Goal: Task Accomplishment & Management: Complete application form

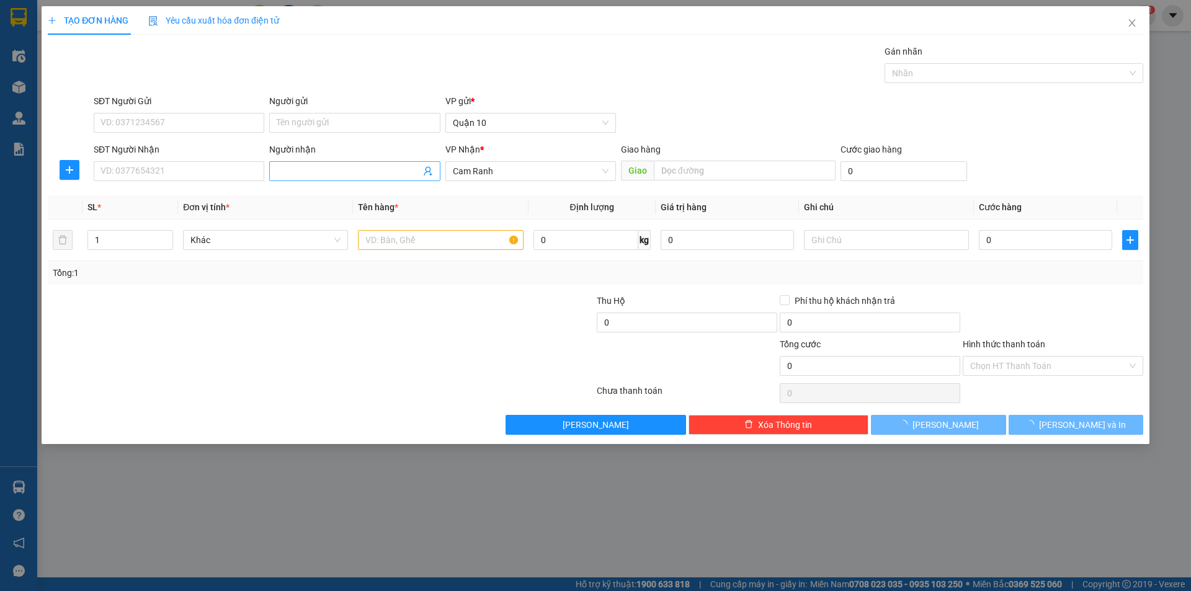
click at [283, 167] on input "Người nhận" at bounding box center [348, 171] width 143 height 14
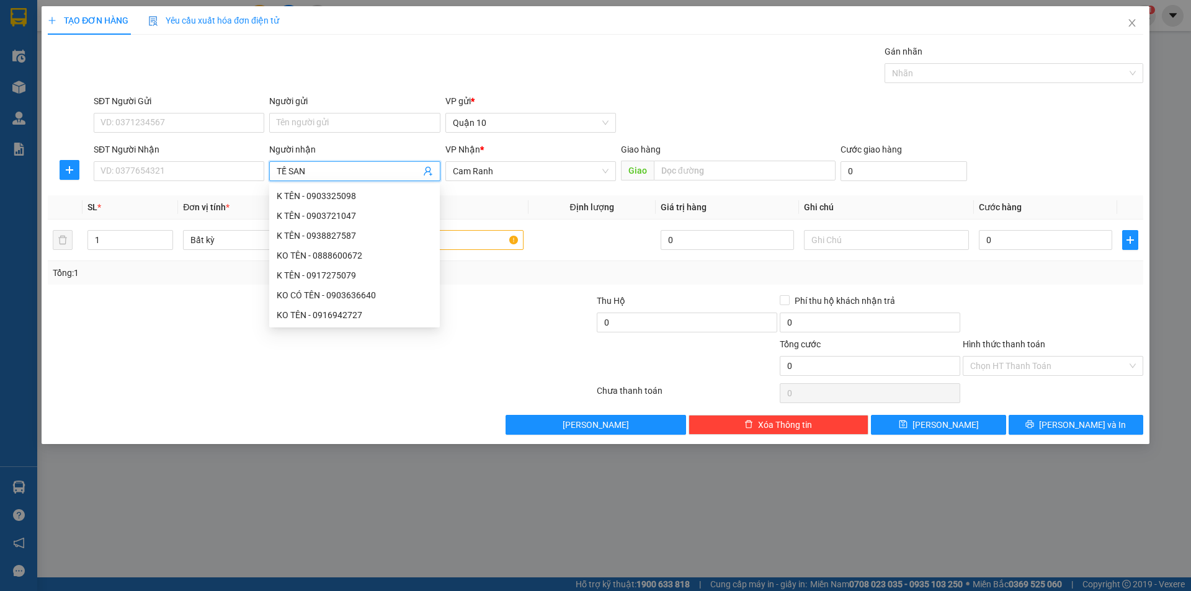
type input "TẾ SANH"
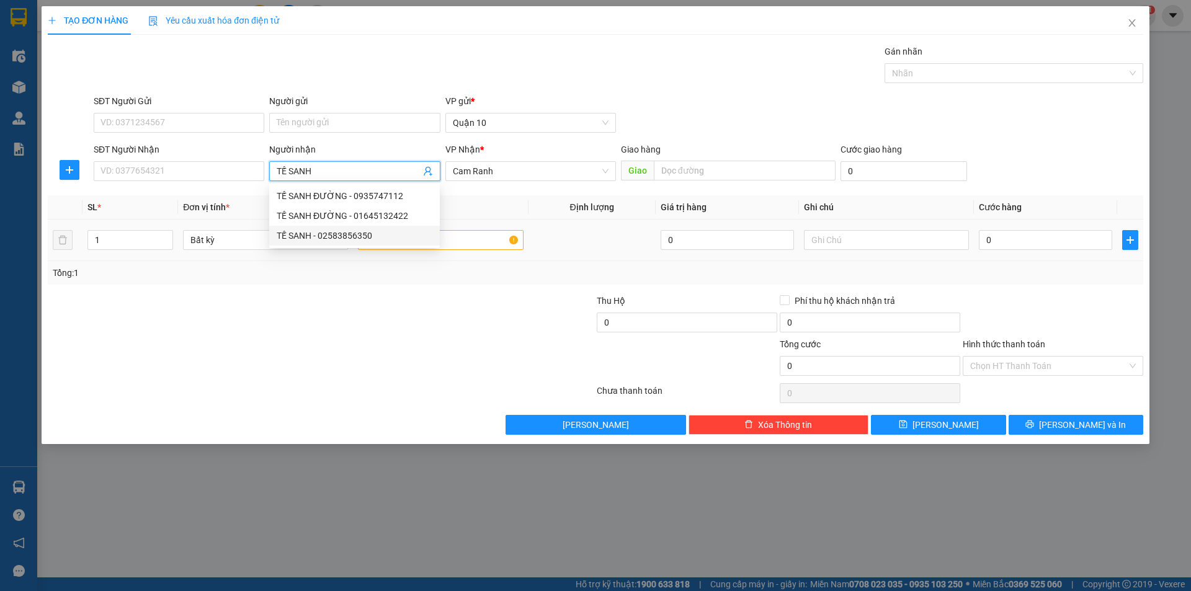
drag, startPoint x: 347, startPoint y: 238, endPoint x: 409, endPoint y: 251, distance: 63.5
click at [347, 237] on div "TẾ SANH - 02583856350" at bounding box center [355, 236] width 156 height 14
type input "02583856350"
type input "TẾ SANH"
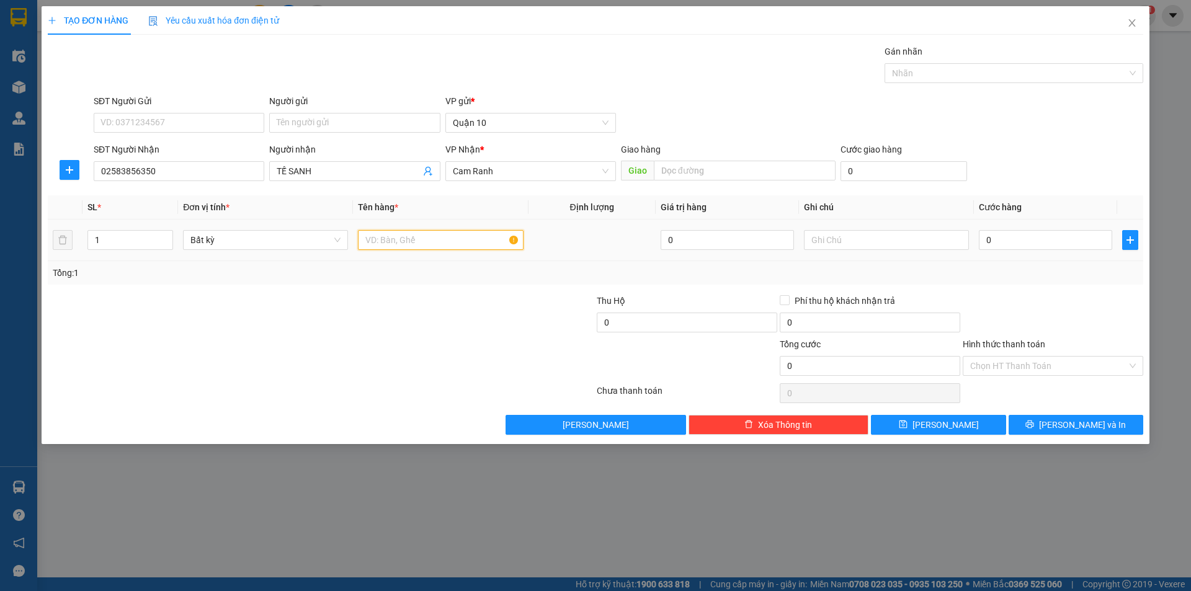
click at [414, 243] on input "text" at bounding box center [440, 240] width 165 height 20
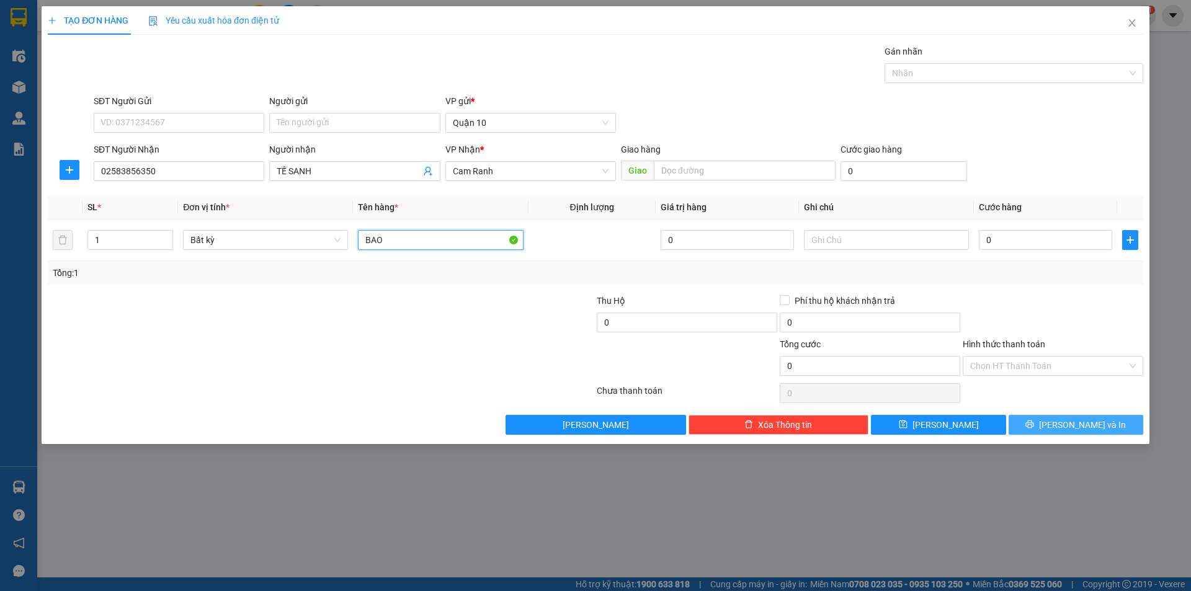
type input "BAO"
click at [1109, 434] on button "[PERSON_NAME] và In" at bounding box center [1076, 425] width 135 height 20
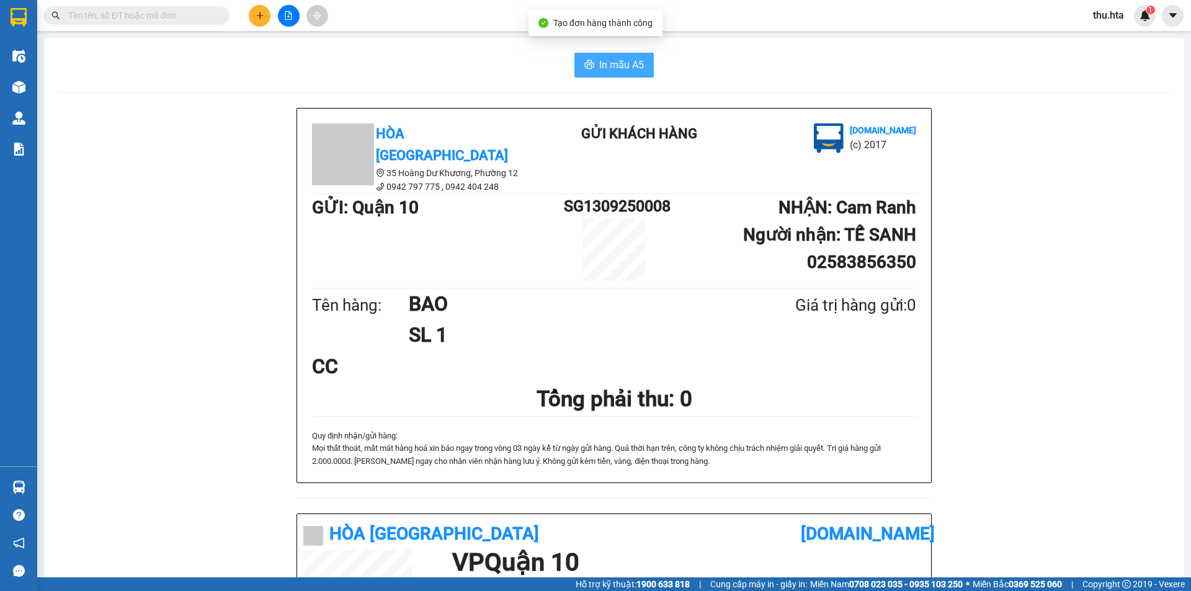
click at [623, 73] on button "In mẫu A5" at bounding box center [613, 65] width 79 height 25
drag, startPoint x: 932, startPoint y: 501, endPoint x: 932, endPoint y: 486, distance: 14.9
click at [932, 486] on div "Hòa Thuận Anh 35 Hoàng Dư Khương, Phường 12 0942 797 775 , 0942 404 248 Gửi k…" at bounding box center [614, 526] width 1110 height 836
click at [884, 430] on div "Quy định nhận/gửi hàng : Mọi thất thoát, mất mát hàng hoá xin báo ngay …" at bounding box center [614, 449] width 604 height 38
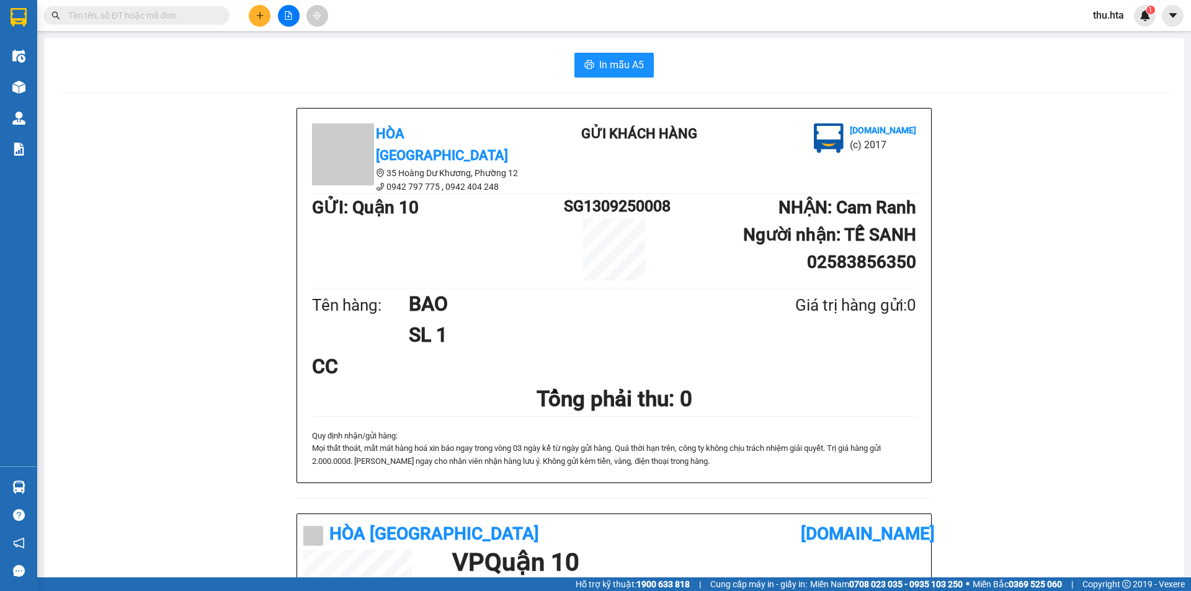
click at [251, 16] on button at bounding box center [260, 16] width 22 height 22
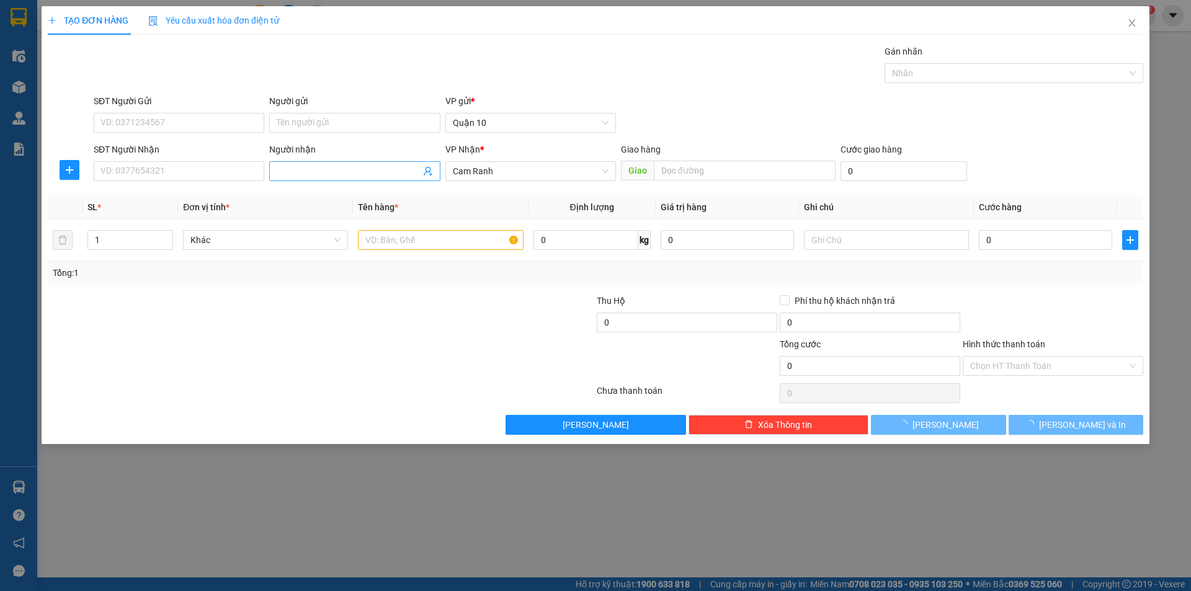
click at [278, 173] on input "Người nhận" at bounding box center [348, 171] width 143 height 14
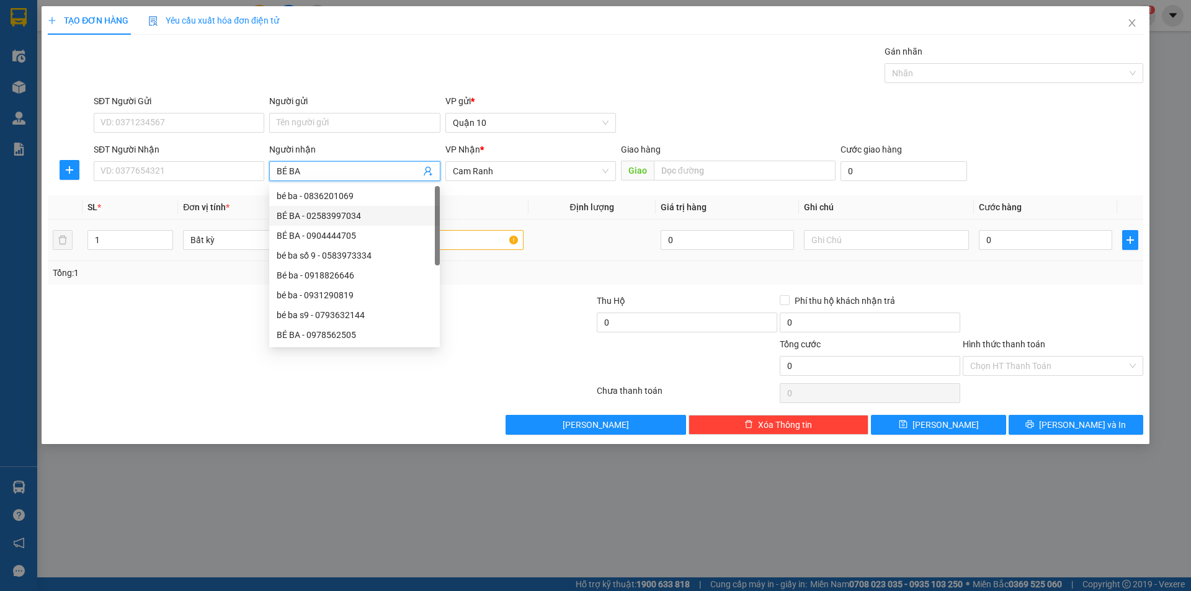
type input "BÉ BA"
click at [484, 230] on div at bounding box center [440, 240] width 165 height 25
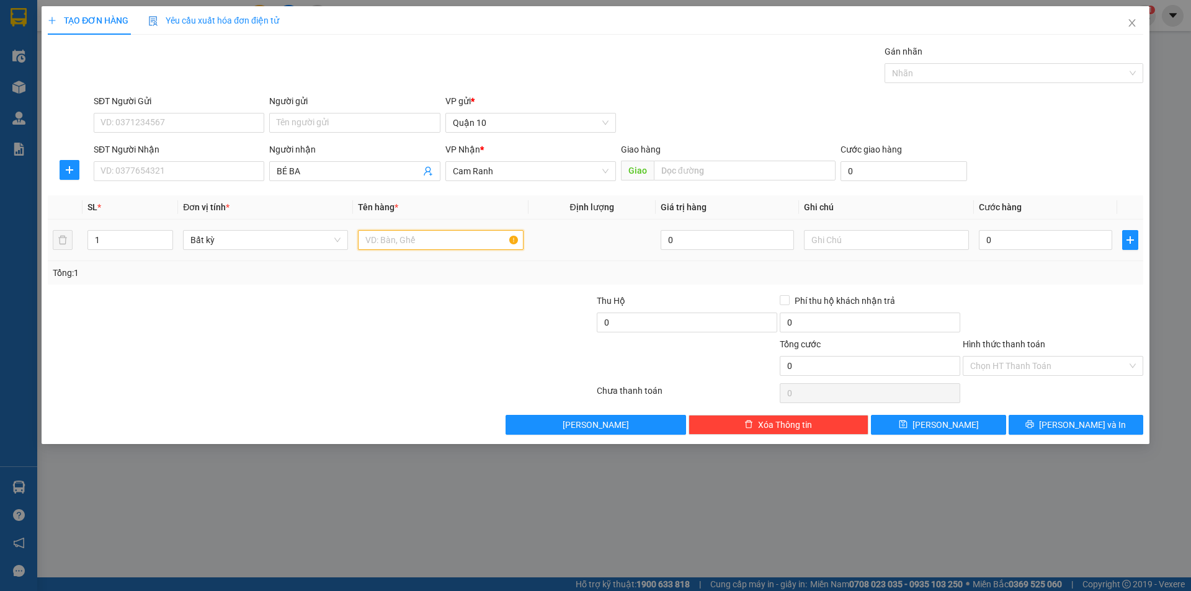
click at [481, 243] on input "text" at bounding box center [440, 240] width 165 height 20
type input "A"
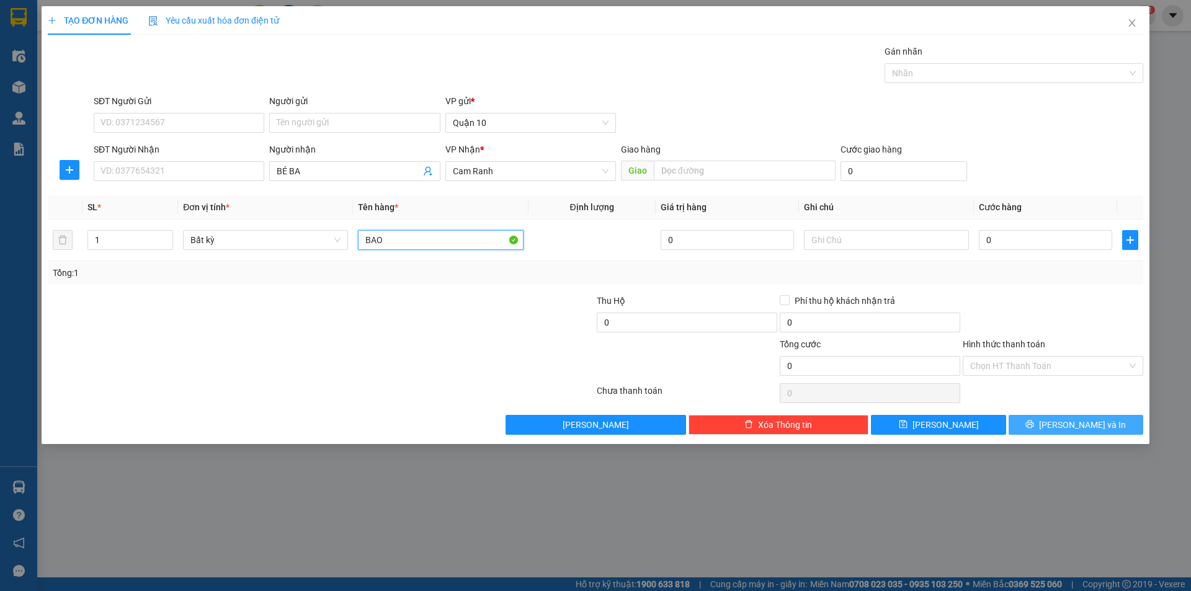
type input "BAO"
click at [1100, 415] on button "[PERSON_NAME] và In" at bounding box center [1076, 425] width 135 height 20
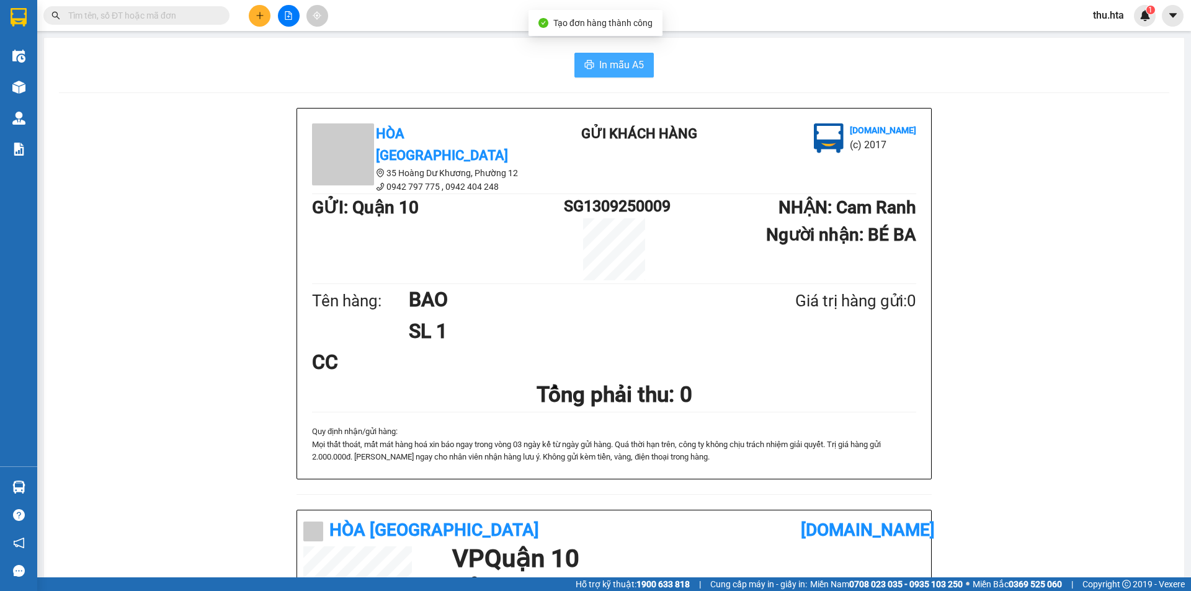
drag, startPoint x: 618, startPoint y: 69, endPoint x: 1041, endPoint y: 192, distance: 439.9
click at [620, 69] on span "In mẫu A5" at bounding box center [621, 65] width 45 height 16
click at [264, 12] on button at bounding box center [260, 16] width 22 height 22
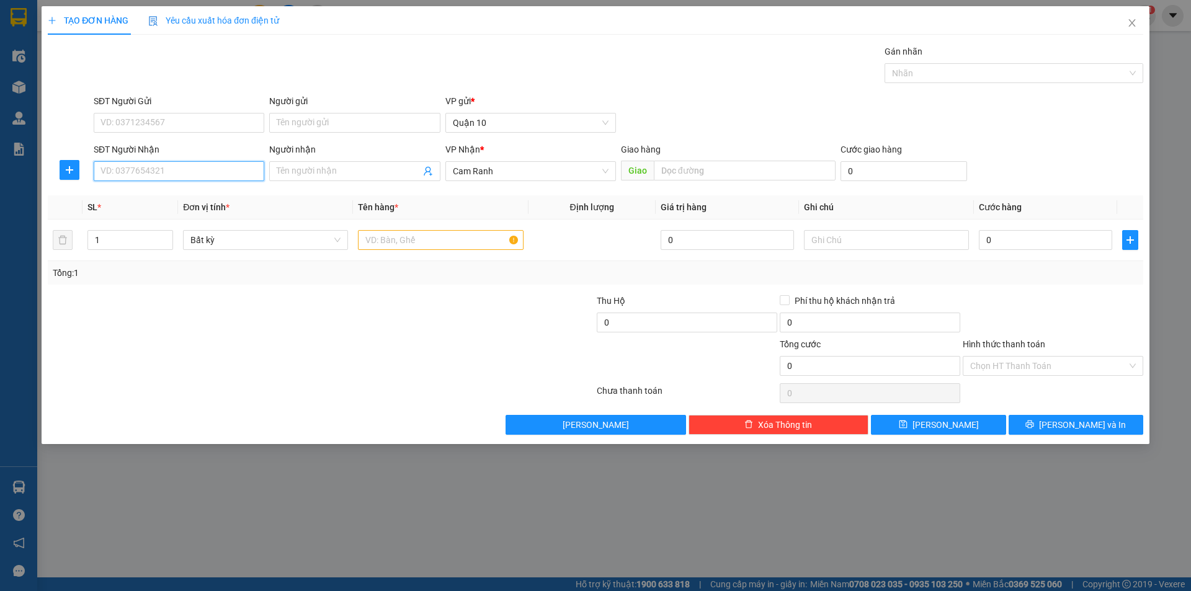
click at [149, 176] on input "SĐT Người Nhận" at bounding box center [179, 171] width 171 height 20
click at [166, 199] on div "0938787029 - ÂN NGÂN S9 (NEW)" at bounding box center [179, 196] width 156 height 14
type input "0938787029"
type input "ÂN NGÂN S9 (NEW)"
type input "s9"
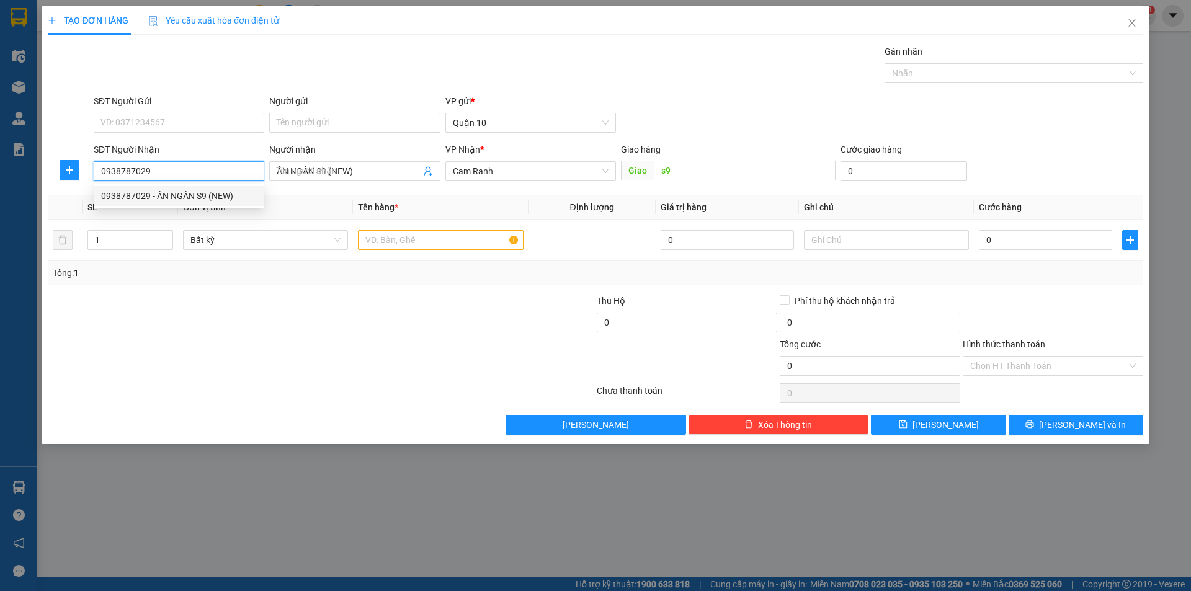
type input "40.000"
type input "0938787029"
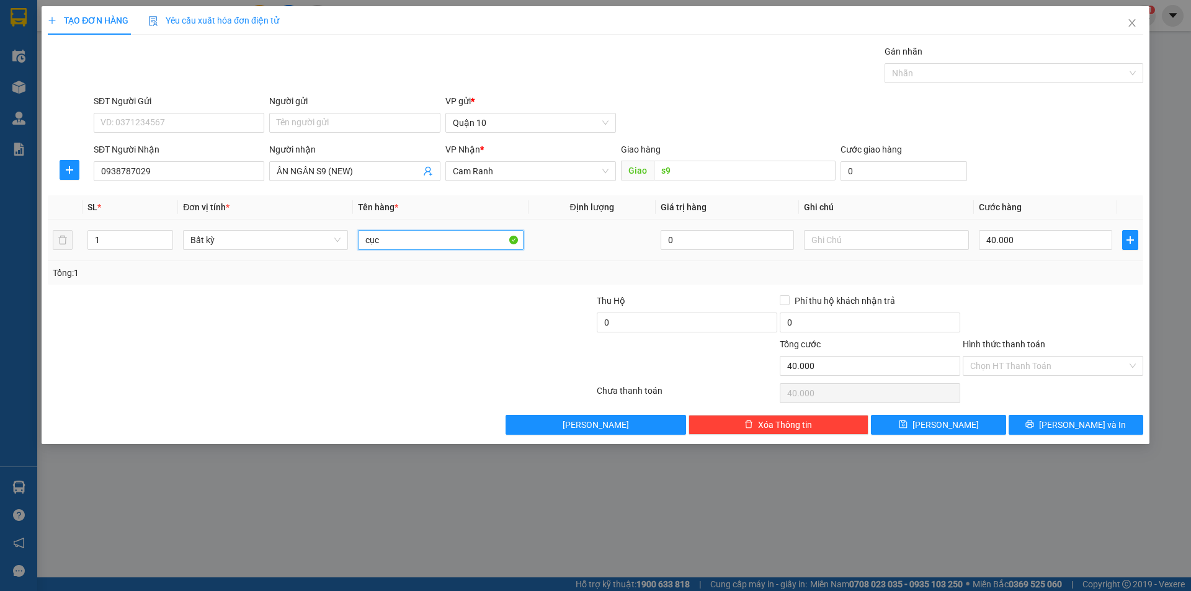
click at [415, 242] on input "cục" at bounding box center [440, 240] width 165 height 20
click at [1023, 246] on input "40.000" at bounding box center [1045, 240] width 133 height 20
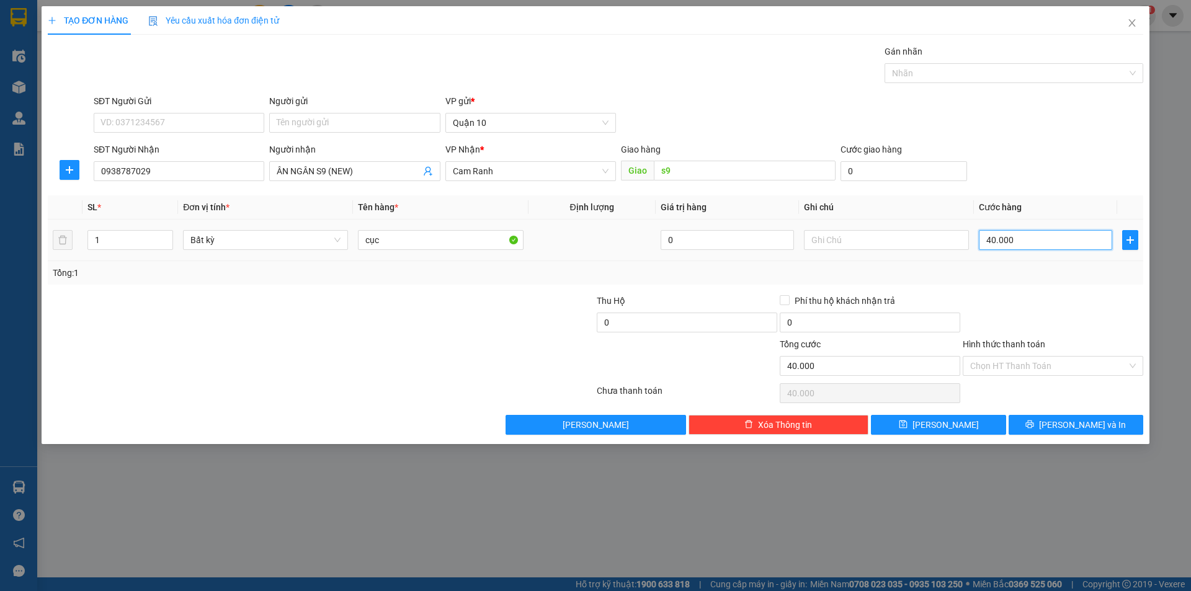
type input "5"
type input "50"
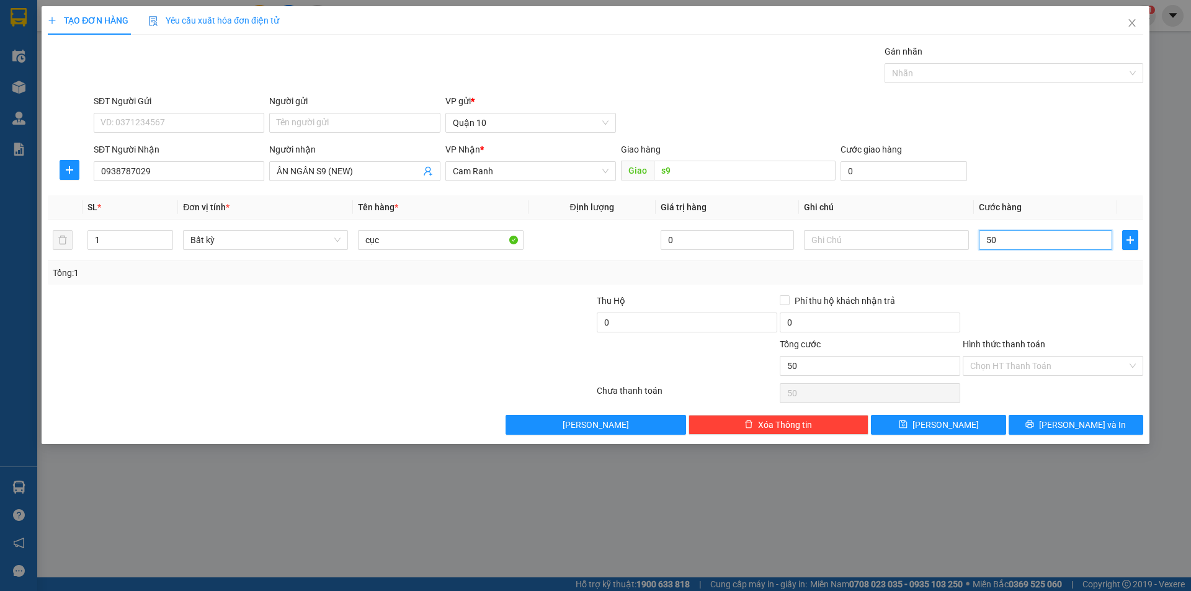
type input "50"
type input "50.000"
click at [1030, 286] on div "Transit Pickup Surcharge Ids Transit Deliver Surcharge Ids Transit Deliver Surc…" at bounding box center [595, 240] width 1095 height 390
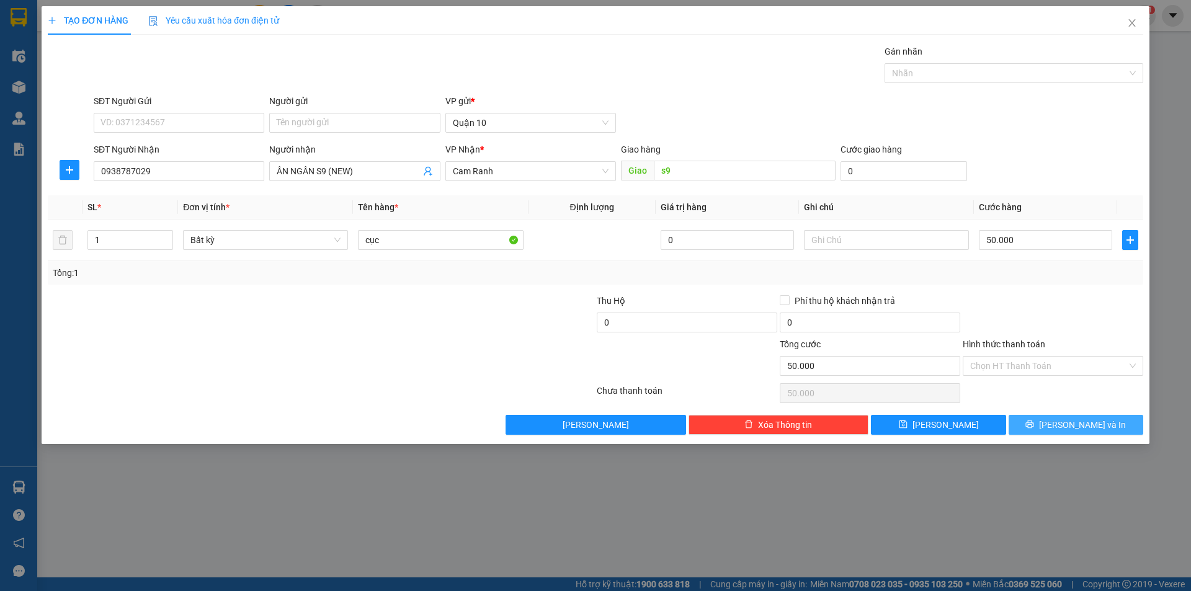
click at [1087, 430] on span "[PERSON_NAME] và In" at bounding box center [1082, 425] width 87 height 14
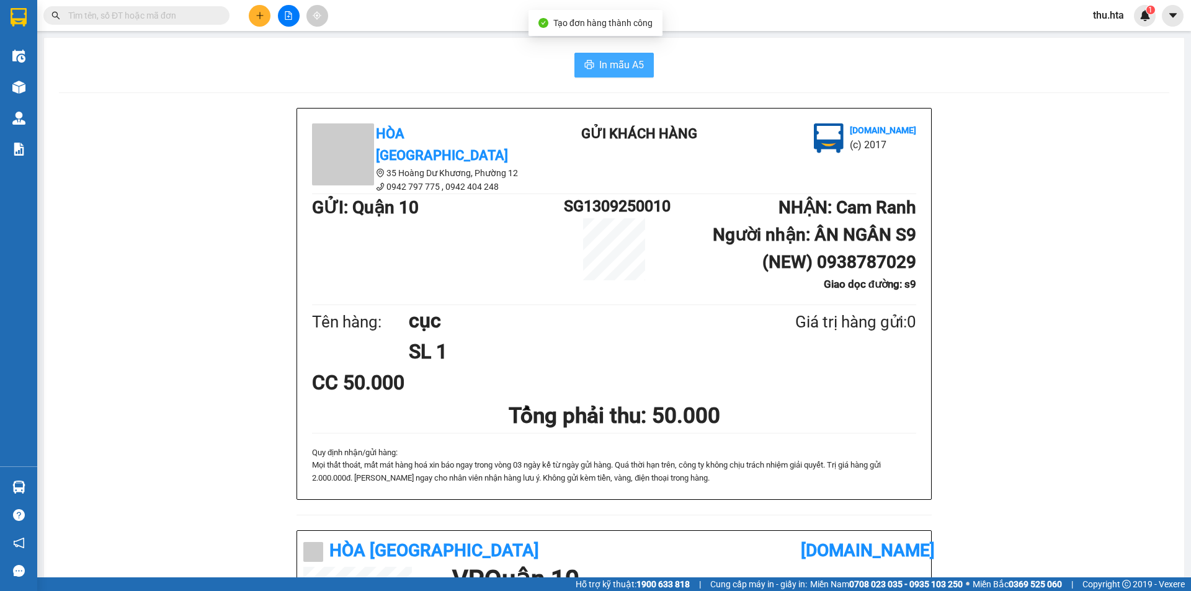
drag, startPoint x: 638, startPoint y: 64, endPoint x: 880, endPoint y: 203, distance: 279.0
click at [642, 68] on button "In mẫu A5" at bounding box center [613, 65] width 79 height 25
click at [258, 18] on icon "plus" at bounding box center [260, 15] width 9 height 9
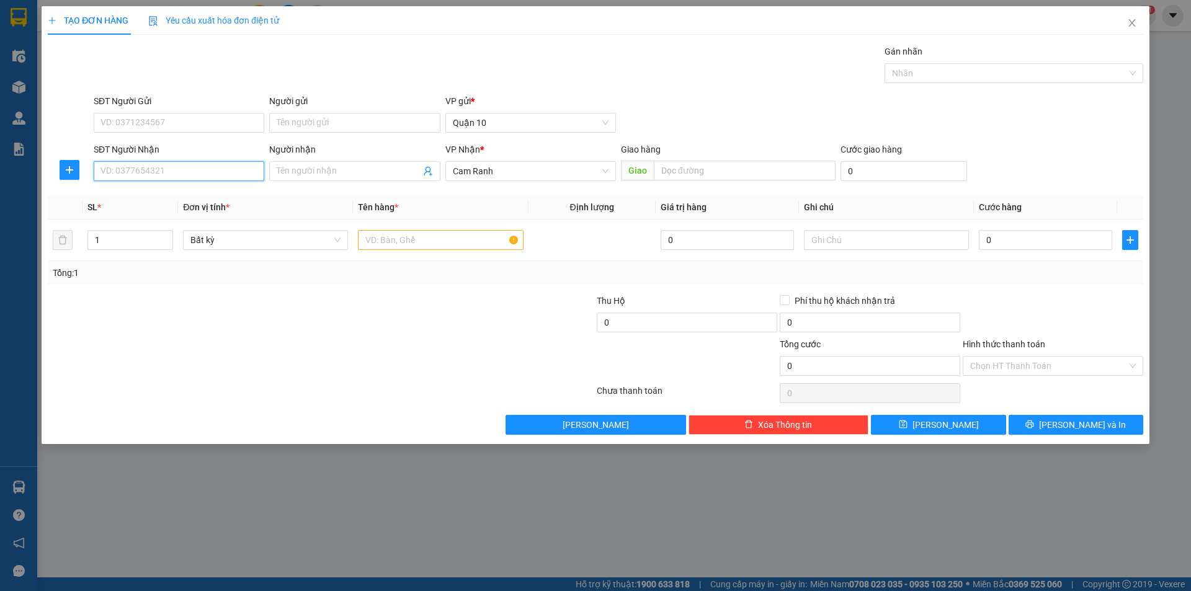
drag, startPoint x: 169, startPoint y: 176, endPoint x: 176, endPoint y: 168, distance: 9.7
click at [169, 176] on input "SĐT Người Nhận" at bounding box center [179, 171] width 171 height 20
click at [148, 167] on input "9962" at bounding box center [179, 171] width 171 height 20
type input "0988429962"
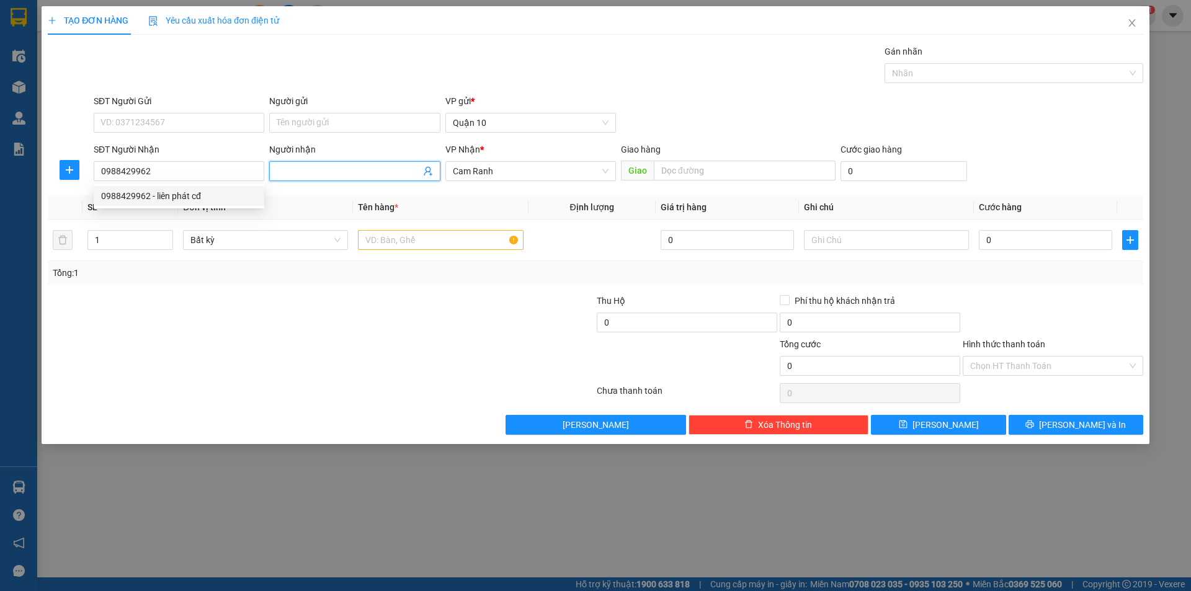
click at [307, 171] on input "Người nhận" at bounding box center [348, 171] width 143 height 14
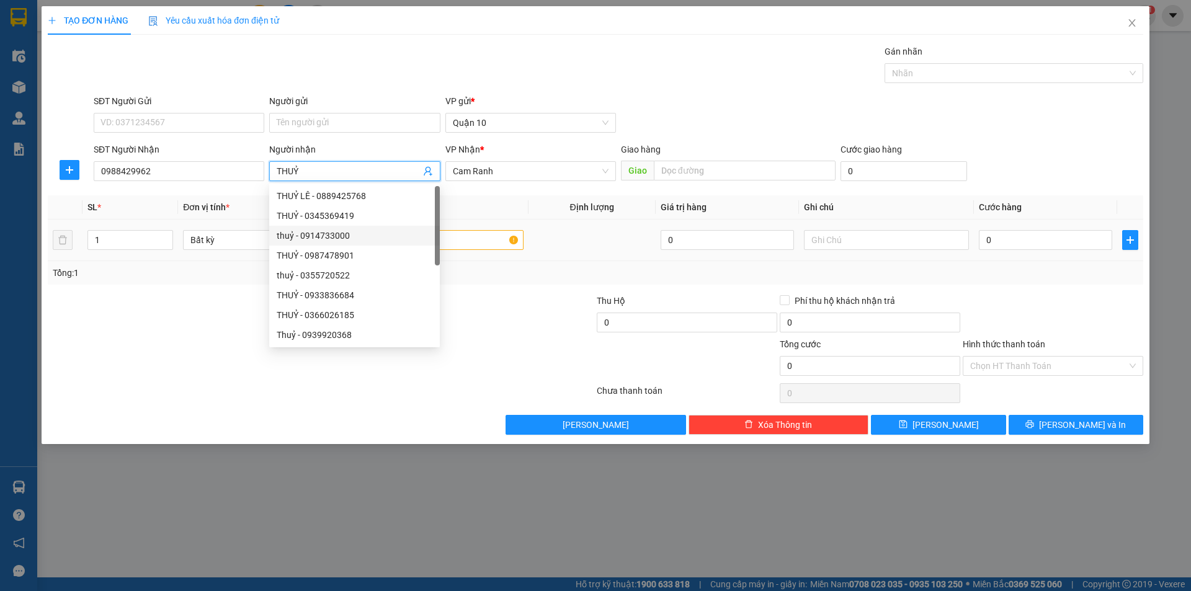
type input "THUỶ"
click at [485, 235] on input "text" at bounding box center [440, 240] width 165 height 20
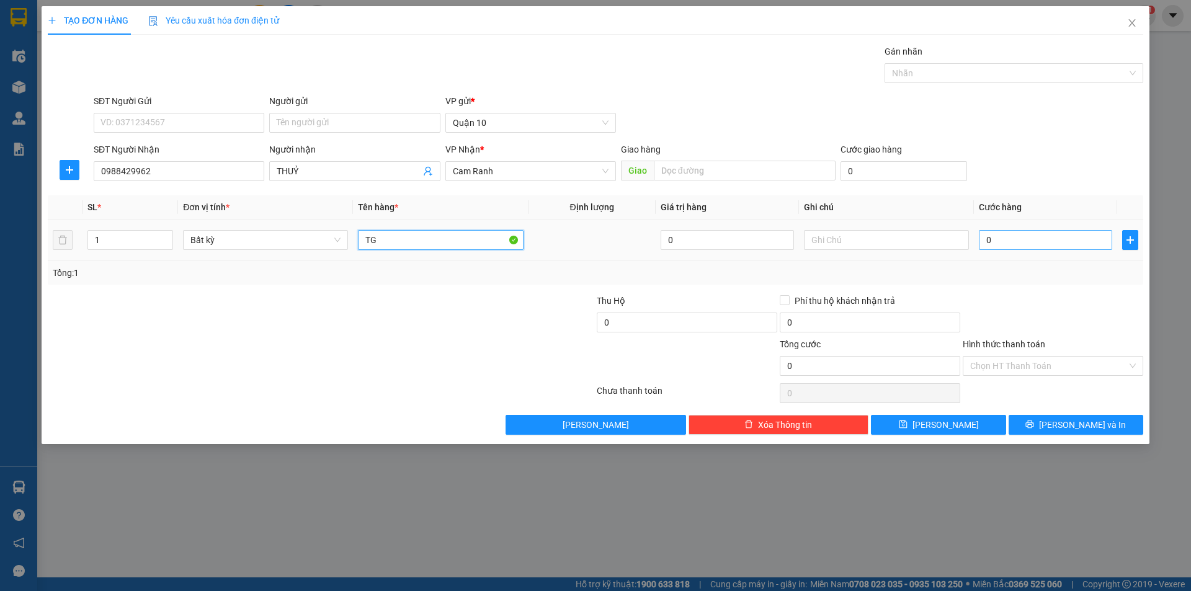
type input "TG"
click at [1030, 243] on input "0" at bounding box center [1045, 240] width 133 height 20
type input "7"
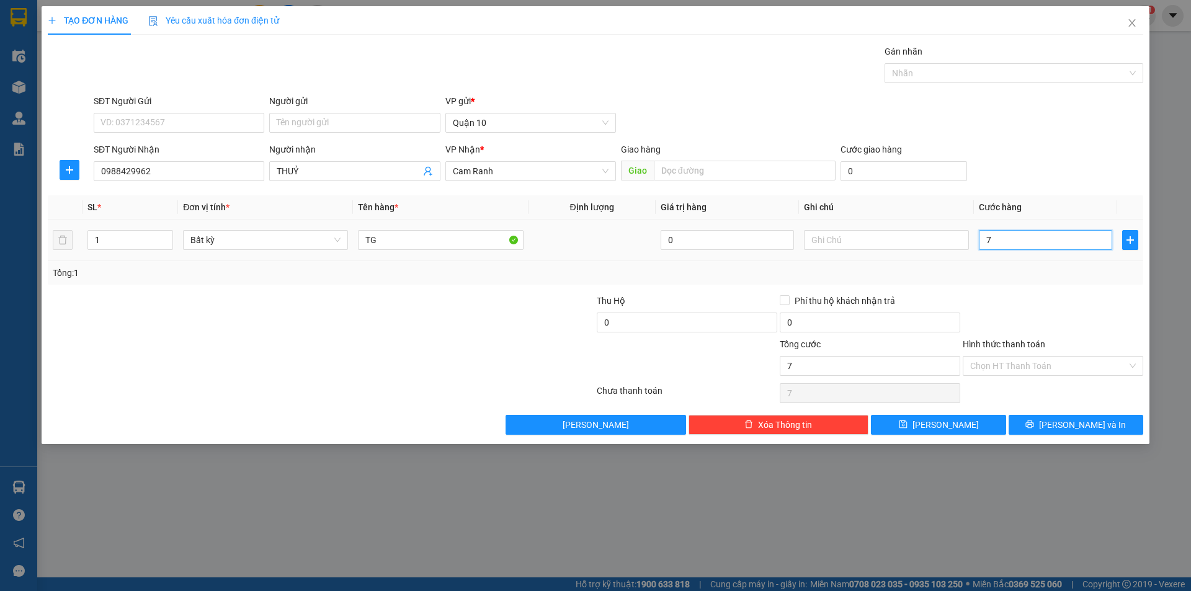
type input "70"
type input "70.000"
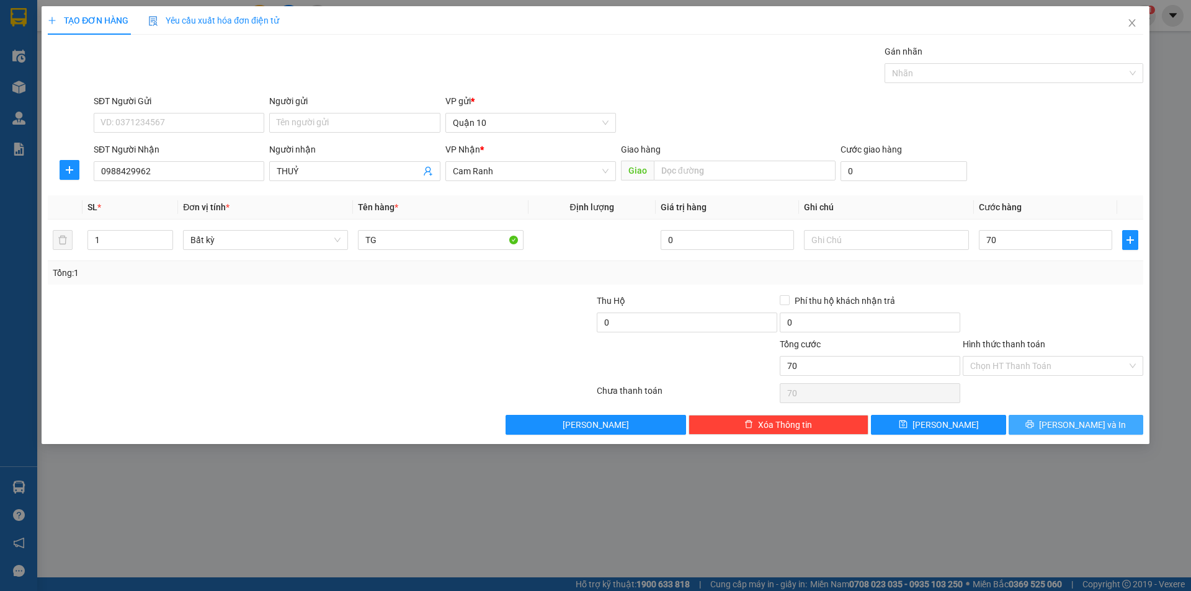
type input "70.000"
click at [1071, 424] on span "[PERSON_NAME] và In" at bounding box center [1082, 425] width 87 height 14
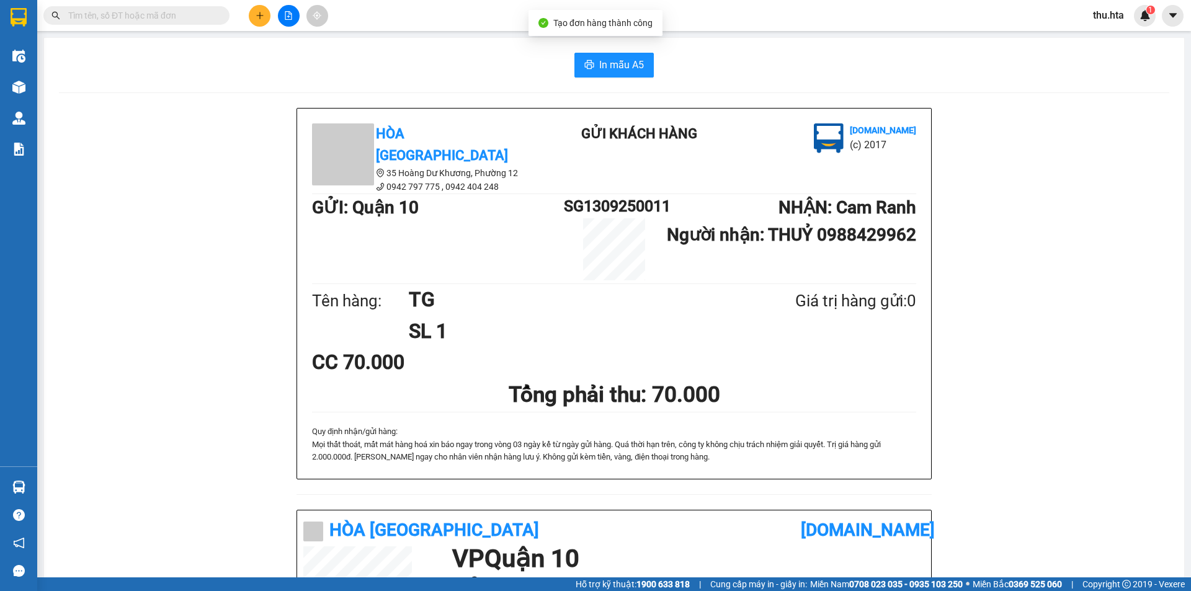
click at [66, 88] on div "In mẫu A5 Hòa Thuận Anh 35 Hoàng Dư Khương, [GEOGRAPHIC_DATA] 12 0942 797 775 …" at bounding box center [614, 496] width 1140 height 917
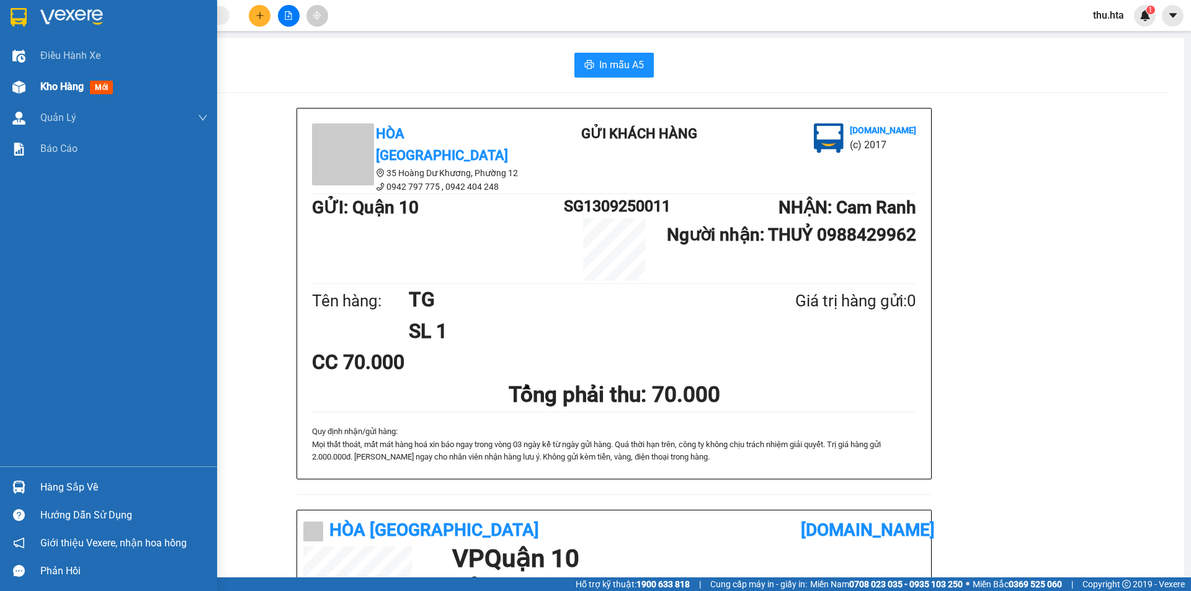
click at [24, 91] on img at bounding box center [18, 87] width 13 height 13
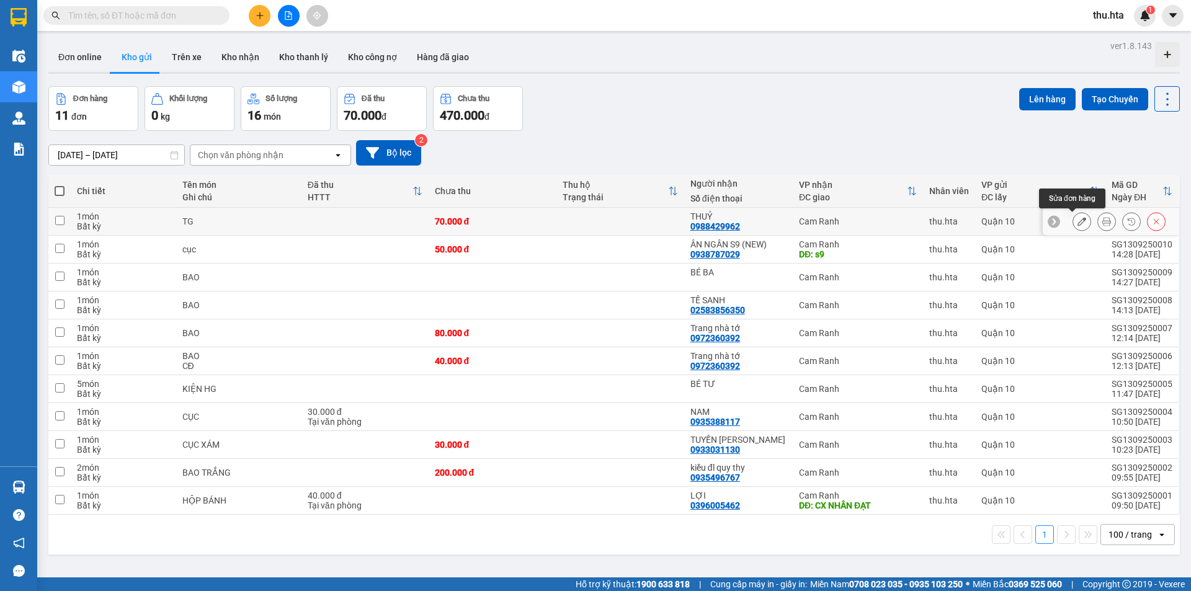
click at [1077, 225] on icon at bounding box center [1081, 221] width 9 height 9
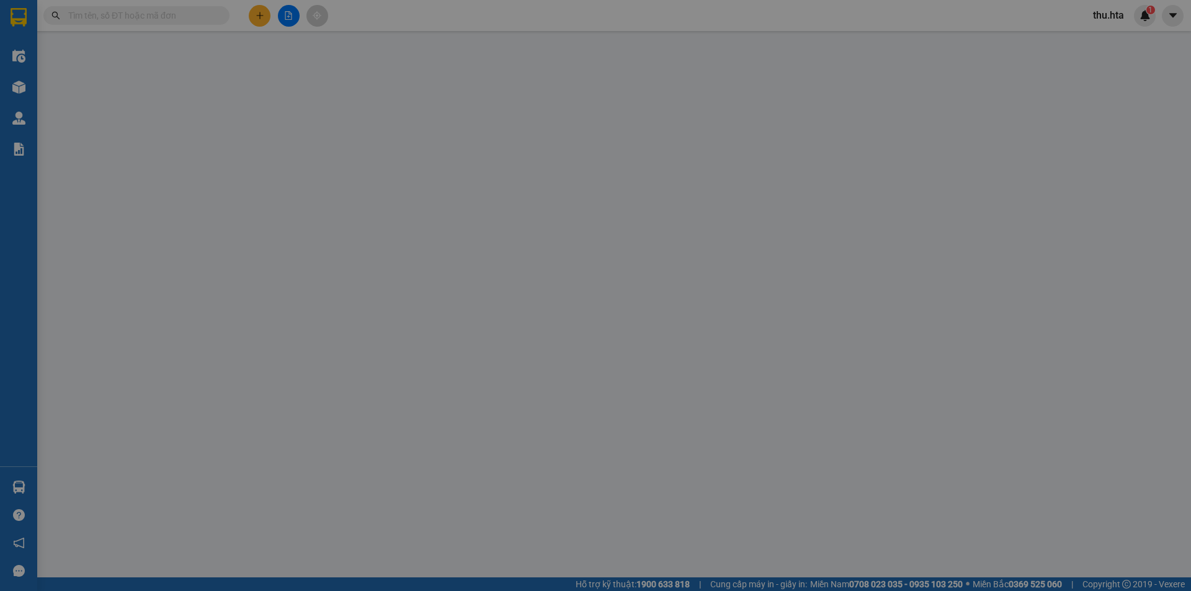
type input "0988429962"
type input "THUỶ"
type input "70.000"
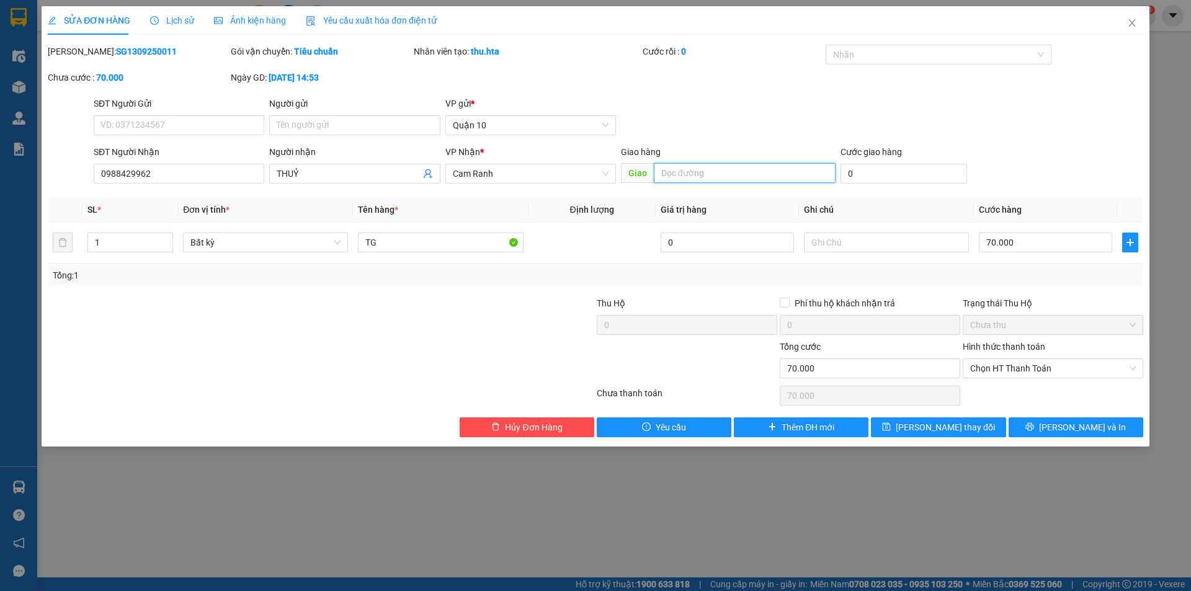
click at [787, 177] on input "text" at bounding box center [745, 173] width 182 height 20
type input "CĐ"
click at [1034, 432] on span "printer" at bounding box center [1029, 427] width 9 height 10
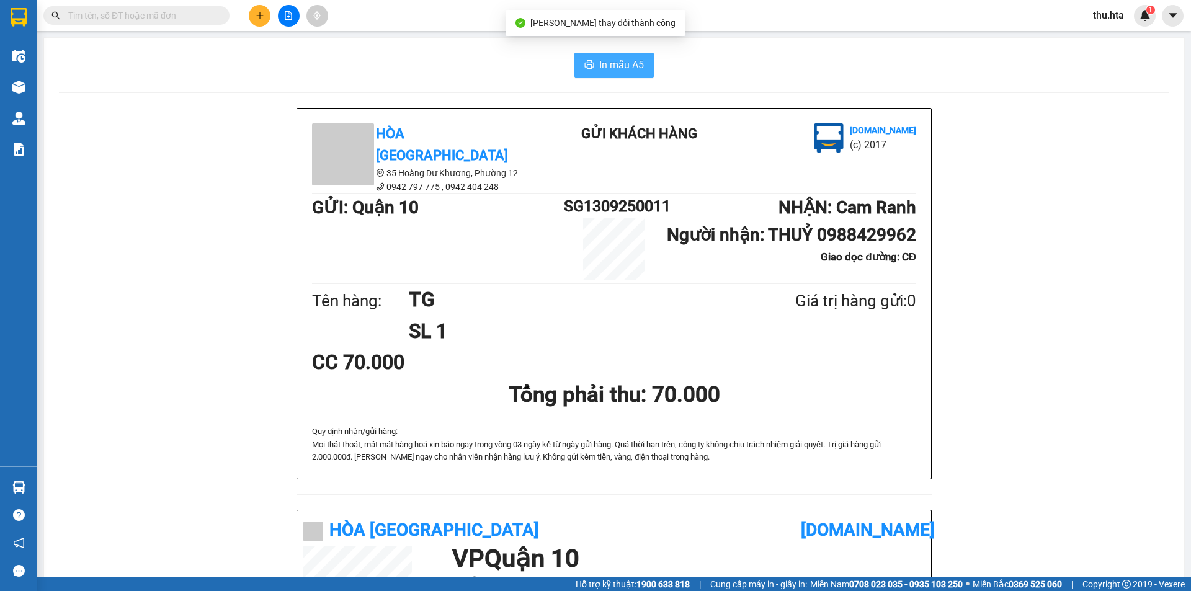
drag, startPoint x: 652, startPoint y: 58, endPoint x: 615, endPoint y: 55, distance: 37.3
click at [652, 56] on div "In mẫu A5" at bounding box center [614, 65] width 1110 height 25
drag, startPoint x: 614, startPoint y: 55, endPoint x: 1124, endPoint y: 362, distance: 595.2
click at [615, 55] on button "In mẫu A5" at bounding box center [613, 65] width 79 height 25
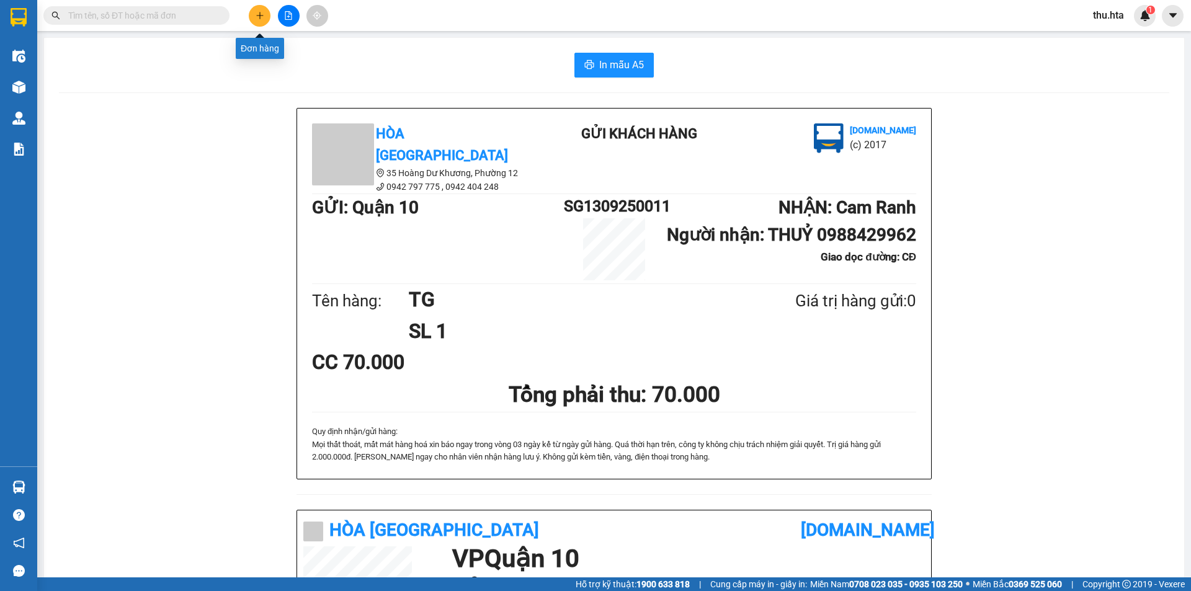
click at [263, 12] on icon "plus" at bounding box center [260, 15] width 9 height 9
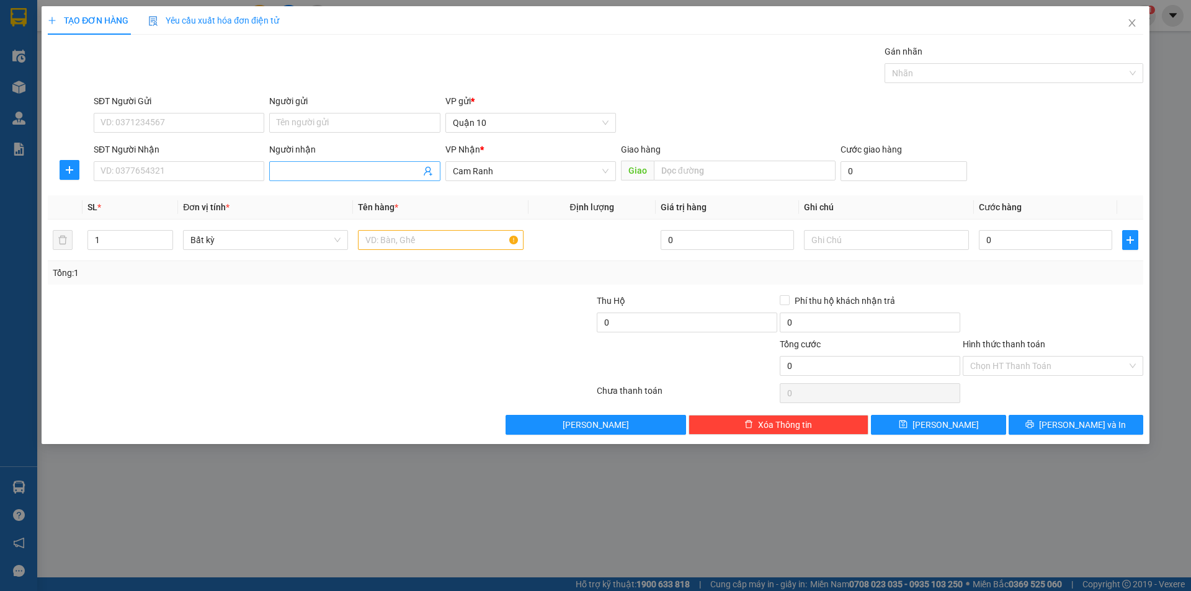
click at [336, 176] on input "Người nhận" at bounding box center [348, 171] width 143 height 14
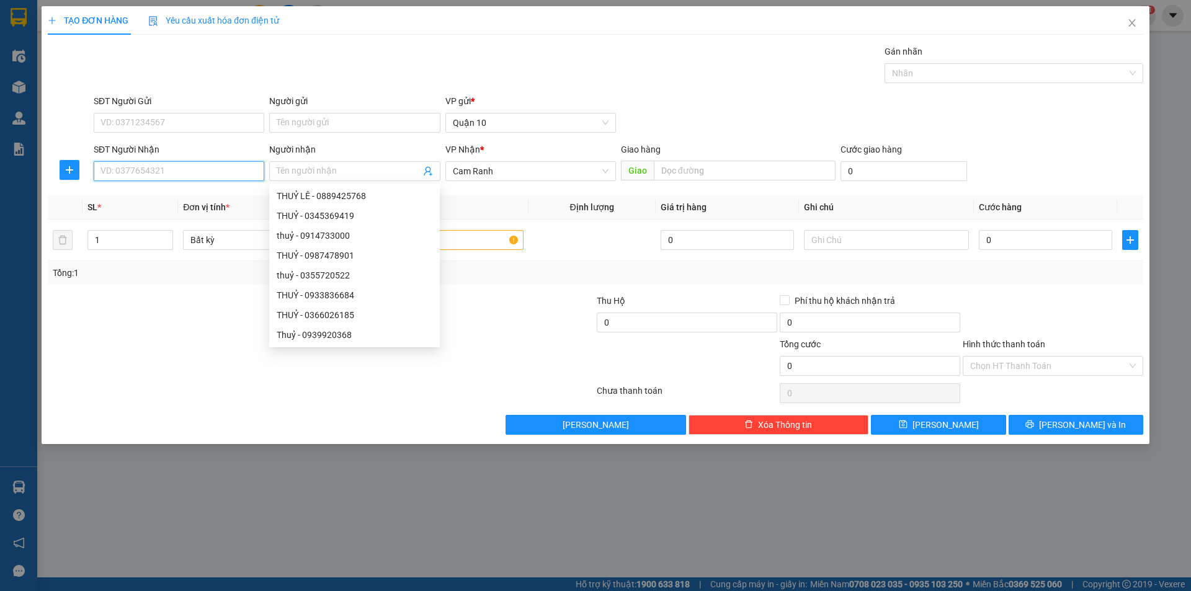
click at [185, 166] on input "SĐT Người Nhận" at bounding box center [179, 171] width 171 height 20
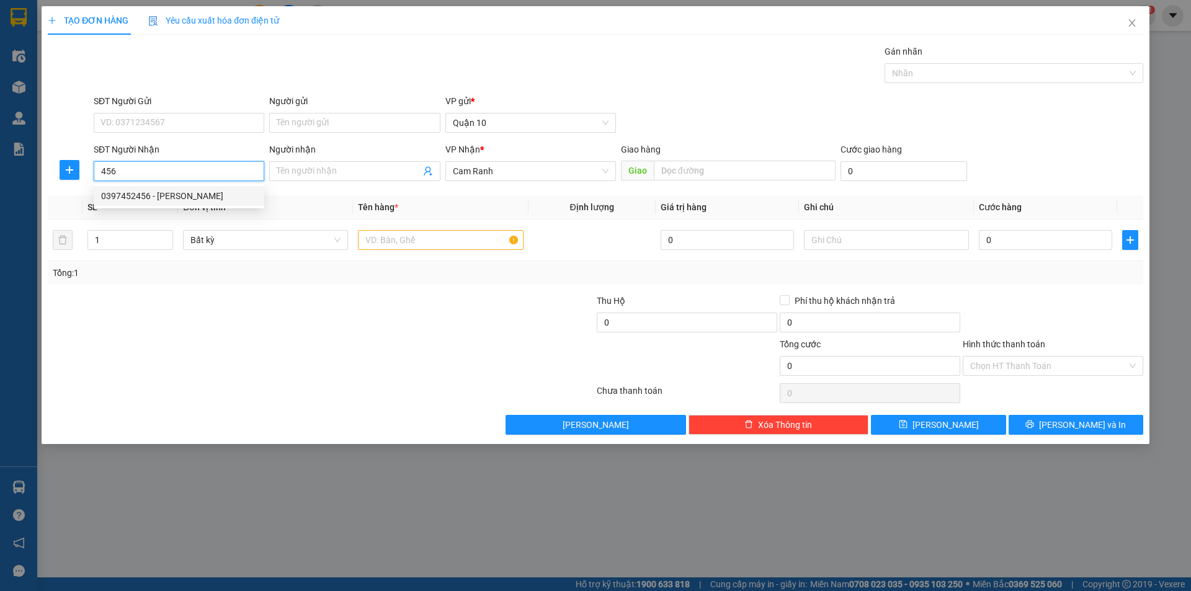
click at [187, 190] on div "0397452456 - [PERSON_NAME]" at bounding box center [179, 196] width 156 height 14
type input "0397452456"
type input "[PERSON_NAME]"
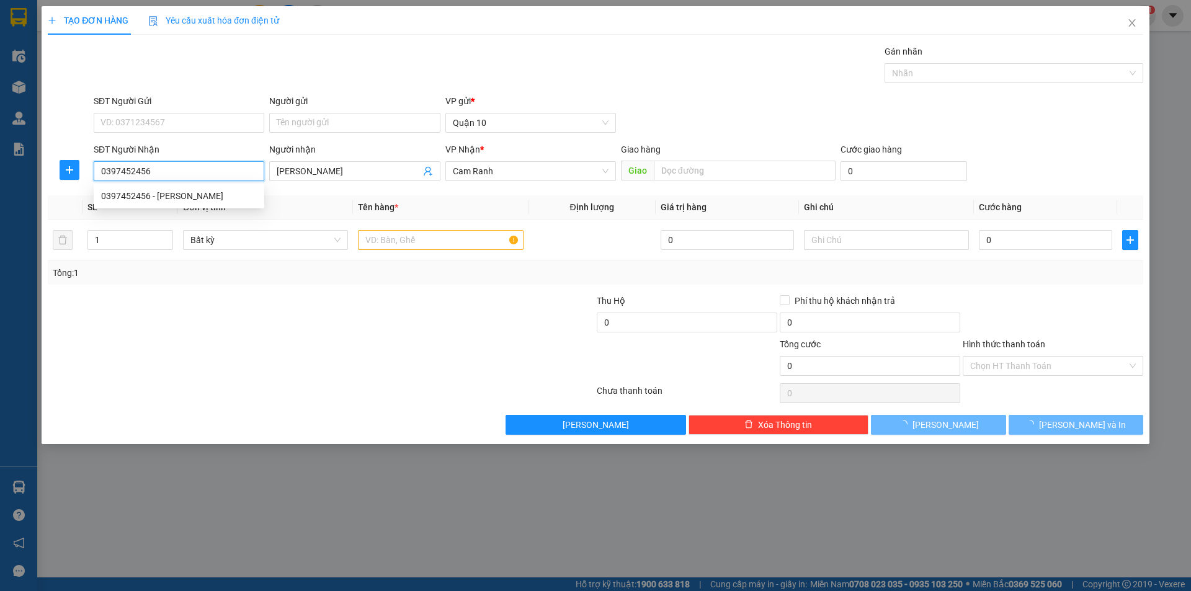
type input "180.000"
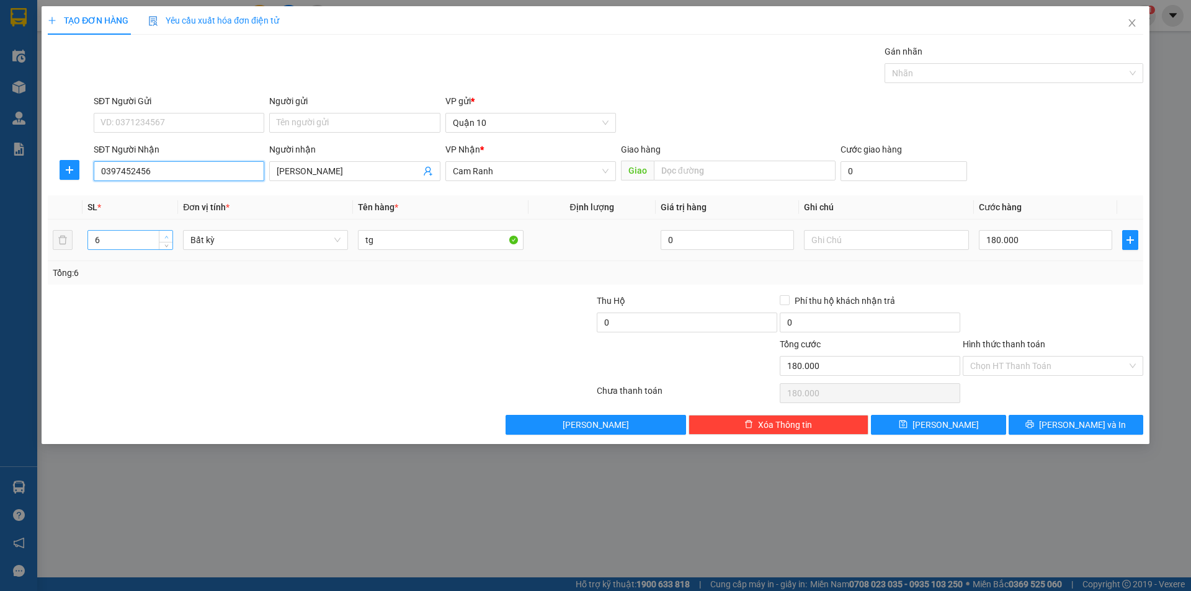
type input "0397452456"
type input "7"
click at [163, 237] on span "up" at bounding box center [166, 236] width 7 height 7
click at [1019, 239] on input "180.000" at bounding box center [1045, 240] width 133 height 20
type input "0"
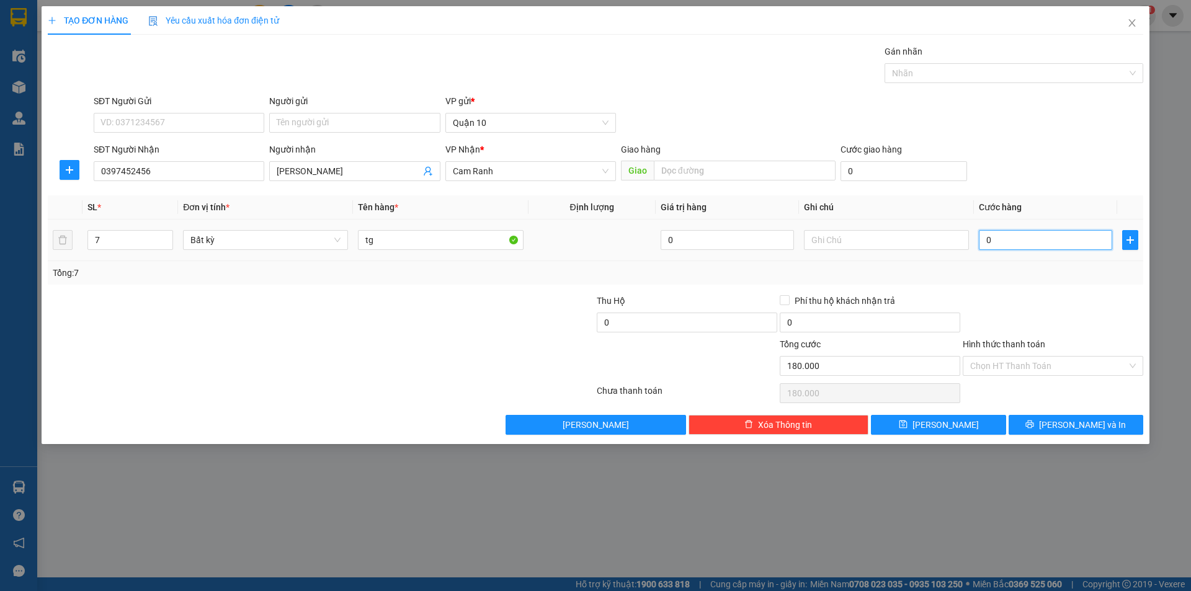
type input "0"
type input "2"
type input "02"
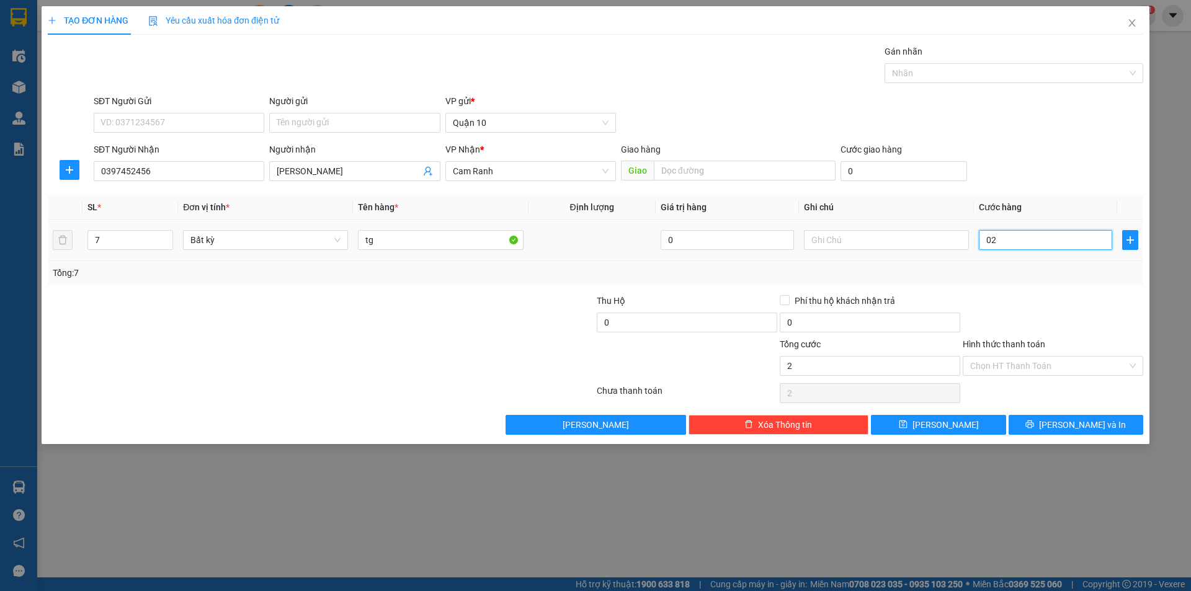
type input "28"
type input "028"
type input "280"
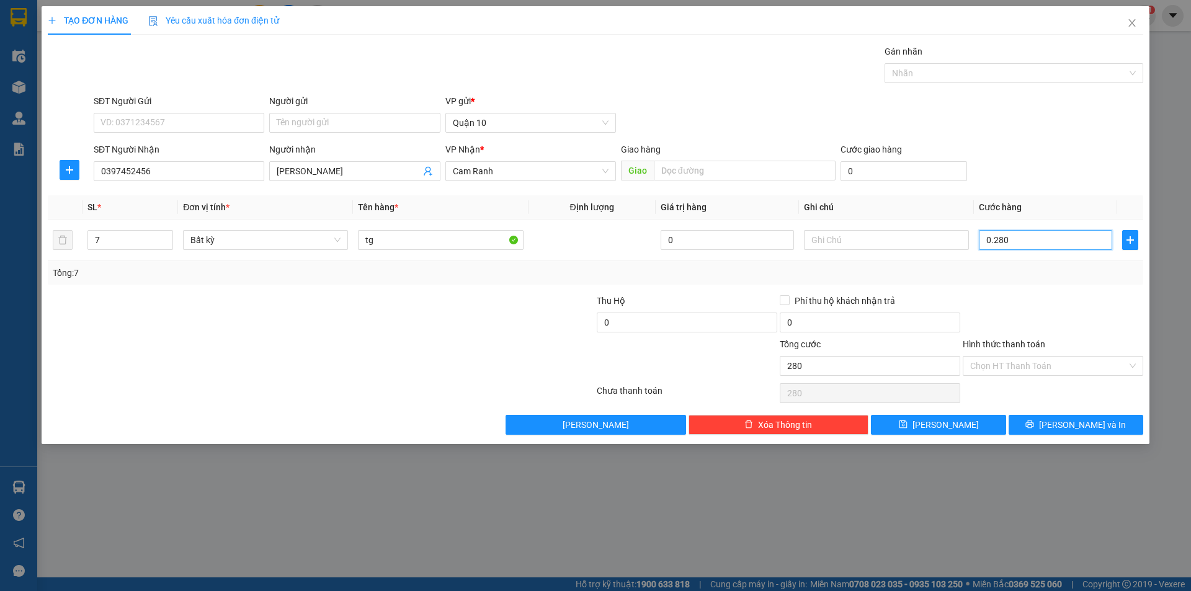
type input "0.280"
type input "280.000"
click at [1028, 269] on div "Tổng: 7" at bounding box center [596, 273] width 1086 height 14
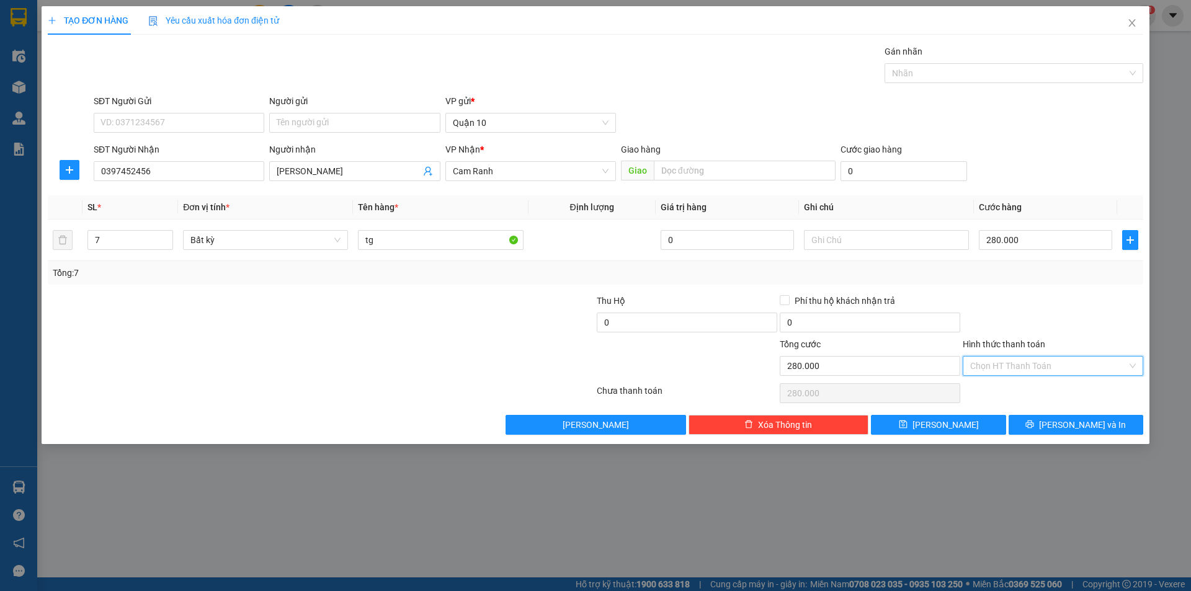
drag, startPoint x: 1063, startPoint y: 362, endPoint x: 1064, endPoint y: 355, distance: 7.5
click at [1063, 361] on input "Hình thức thanh toán" at bounding box center [1048, 366] width 157 height 19
click at [1055, 388] on div "Tại văn phòng" at bounding box center [1053, 391] width 166 height 14
type input "0"
click at [1097, 426] on span "[PERSON_NAME] và In" at bounding box center [1082, 425] width 87 height 14
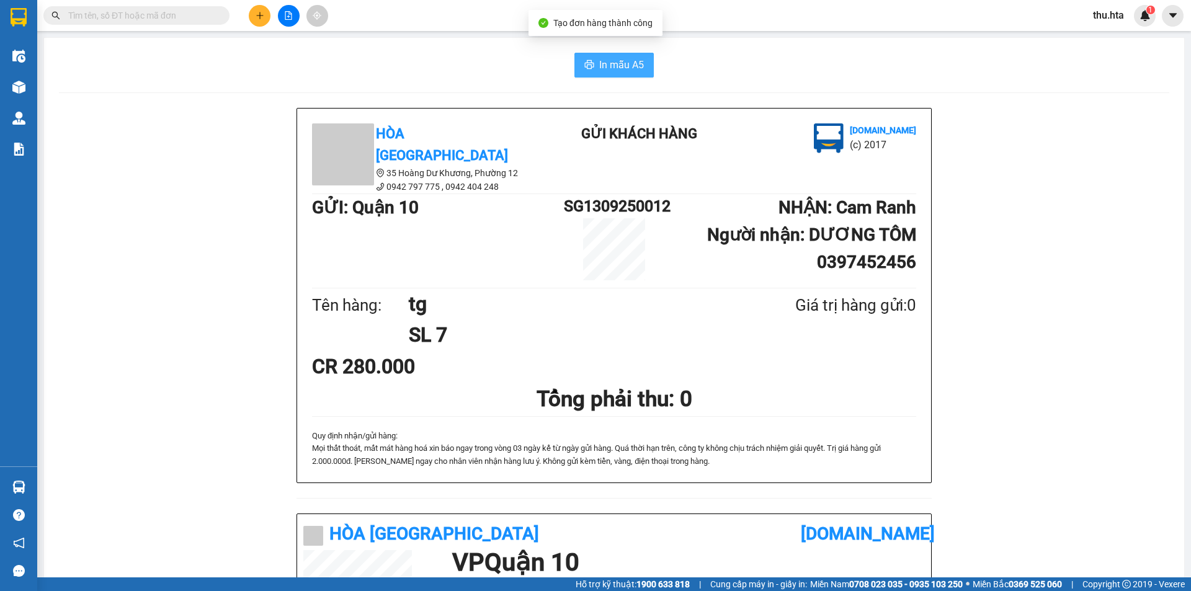
drag, startPoint x: 599, startPoint y: 65, endPoint x: 677, endPoint y: 96, distance: 84.4
click at [600, 66] on span "In mẫu A5" at bounding box center [621, 65] width 45 height 16
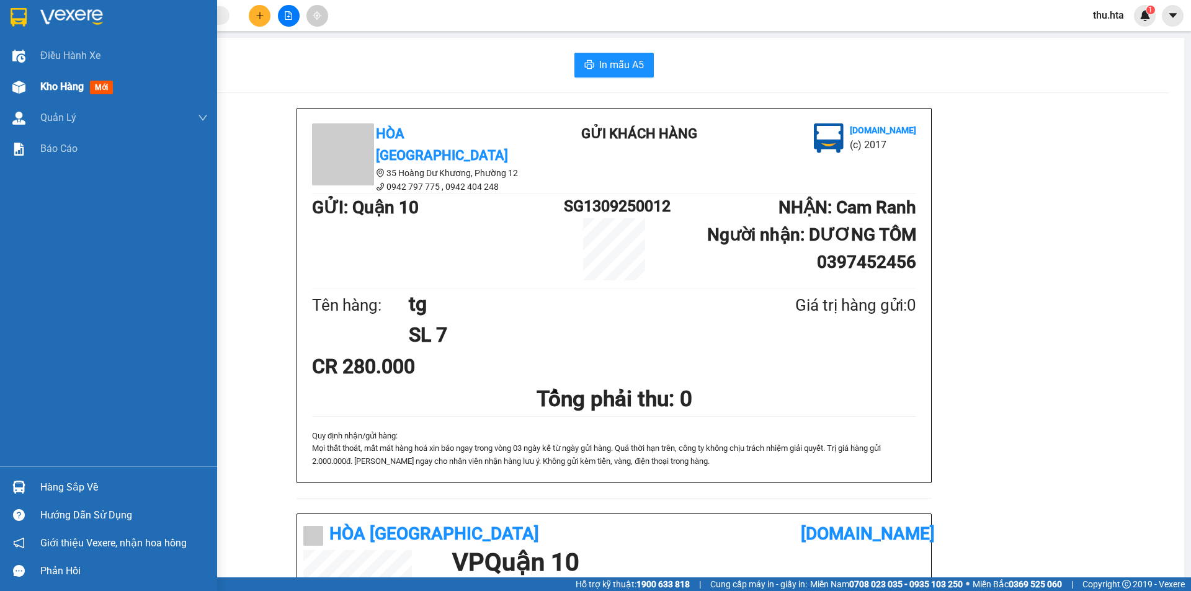
click at [33, 89] on div "Kho hàng mới" at bounding box center [108, 86] width 217 height 31
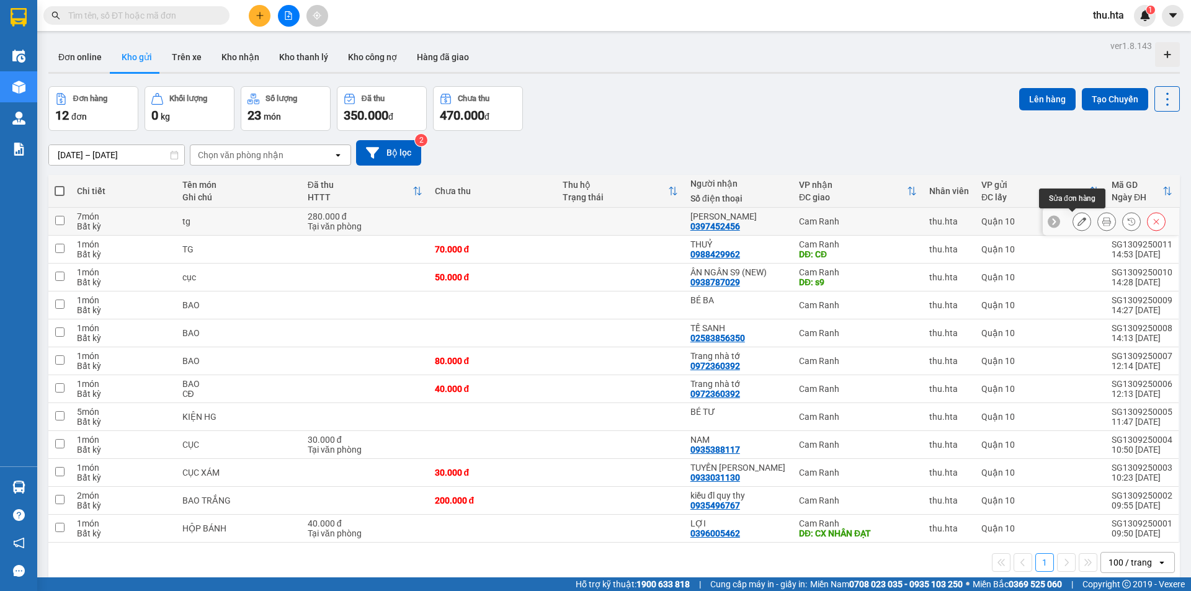
click at [1077, 223] on icon at bounding box center [1081, 221] width 9 height 9
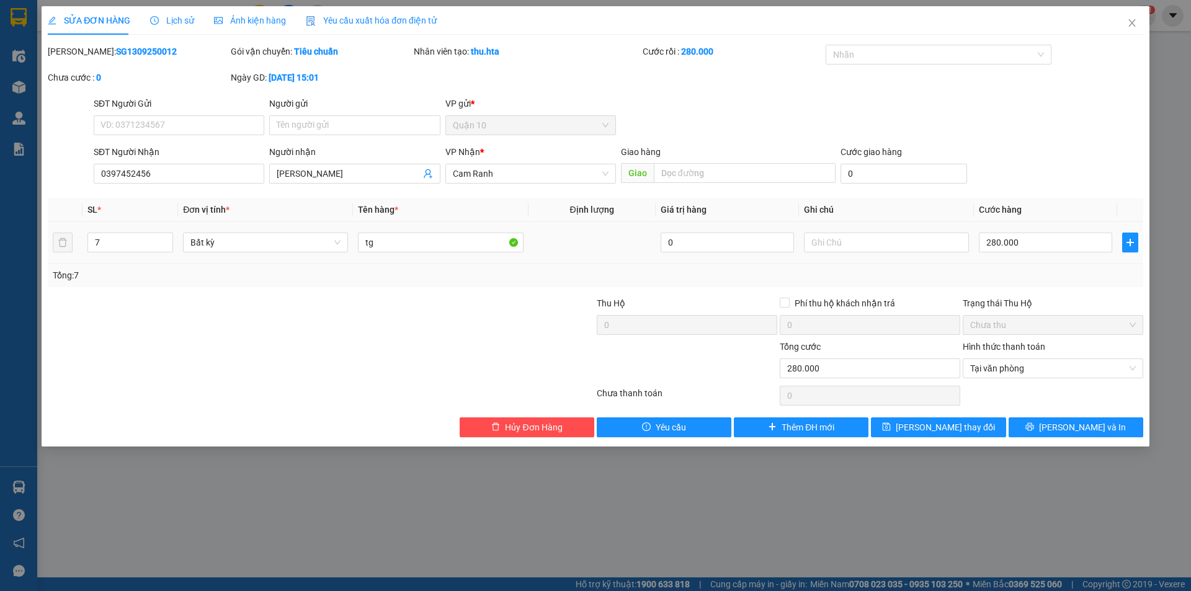
click at [1001, 252] on div "280.000" at bounding box center [1045, 242] width 133 height 25
click at [1009, 241] on input "280.000" at bounding box center [1045, 243] width 133 height 20
click at [1135, 14] on span "Close" at bounding box center [1132, 23] width 35 height 35
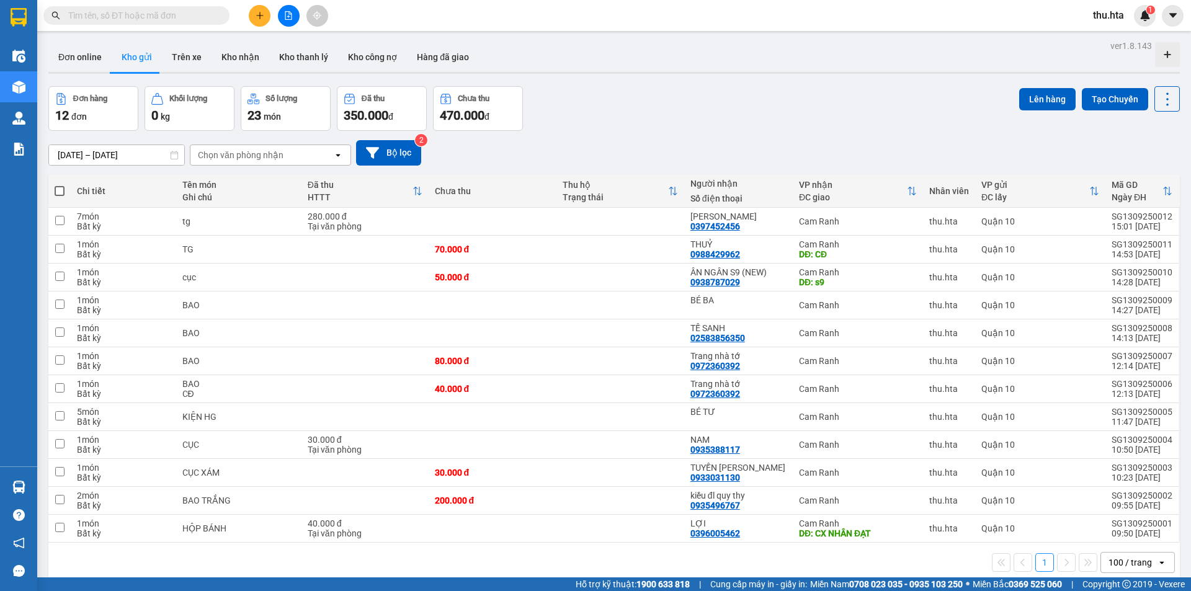
click at [271, 19] on div at bounding box center [288, 16] width 93 height 22
click at [260, 20] on button at bounding box center [260, 16] width 22 height 22
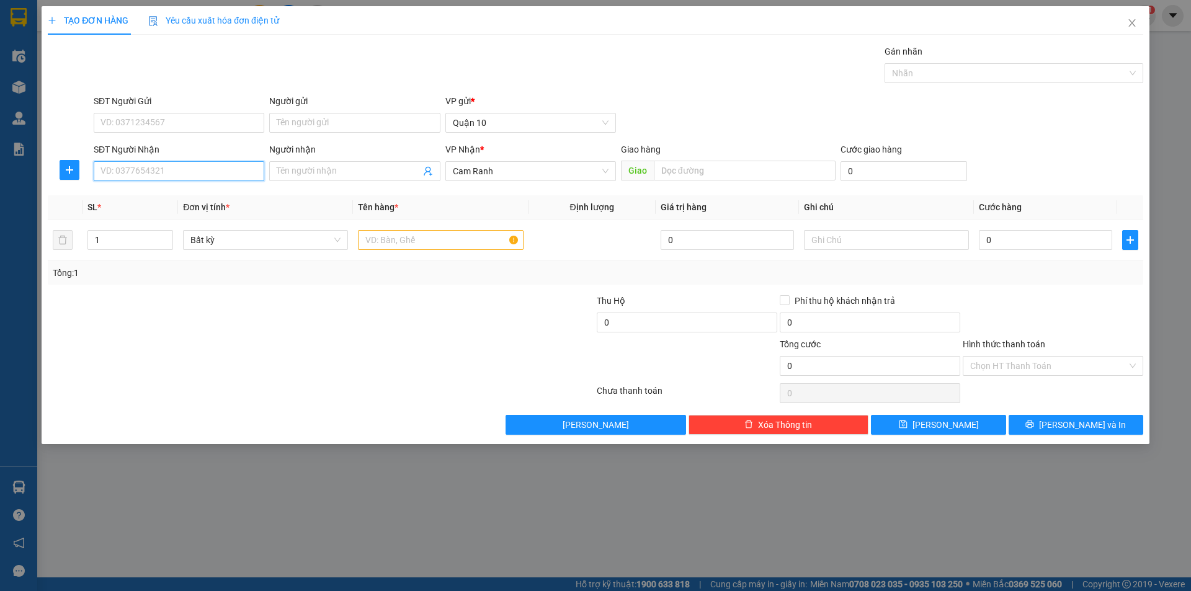
click at [188, 168] on input "SĐT Người Nhận" at bounding box center [179, 171] width 171 height 20
type input "6"
click at [194, 195] on div "0795556062 - DŨNG" at bounding box center [179, 196] width 156 height 14
type input "0795556062"
type input "DŨNG"
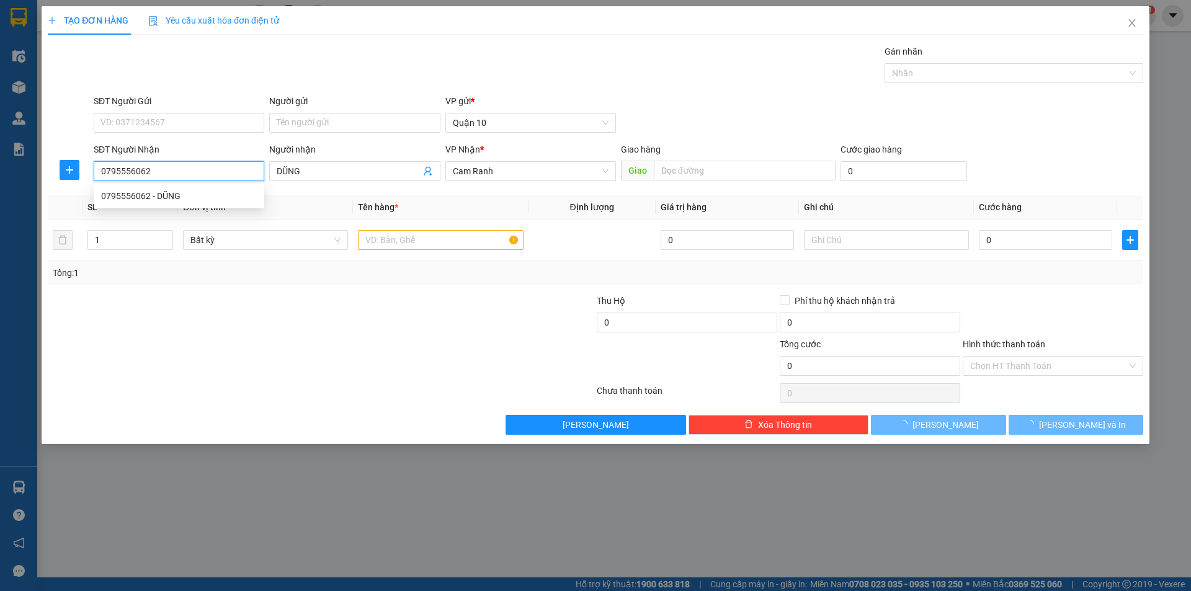
type input "30.000"
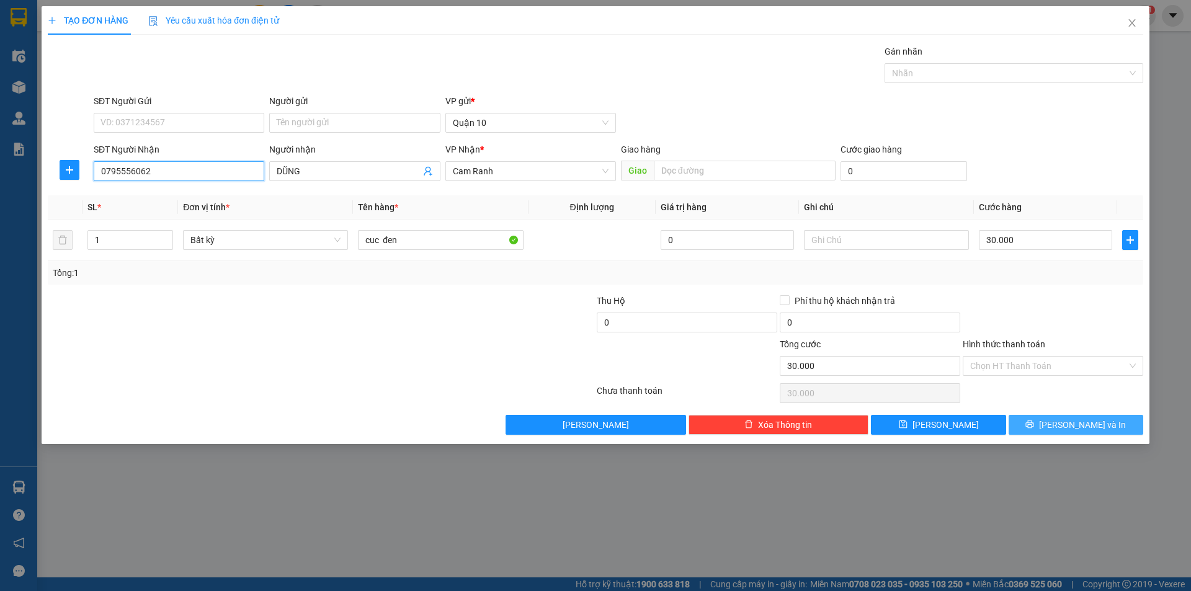
type input "0795556062"
drag, startPoint x: 1081, startPoint y: 425, endPoint x: 1087, endPoint y: 423, distance: 7.1
click at [1081, 426] on span "[PERSON_NAME] và In" at bounding box center [1082, 425] width 87 height 14
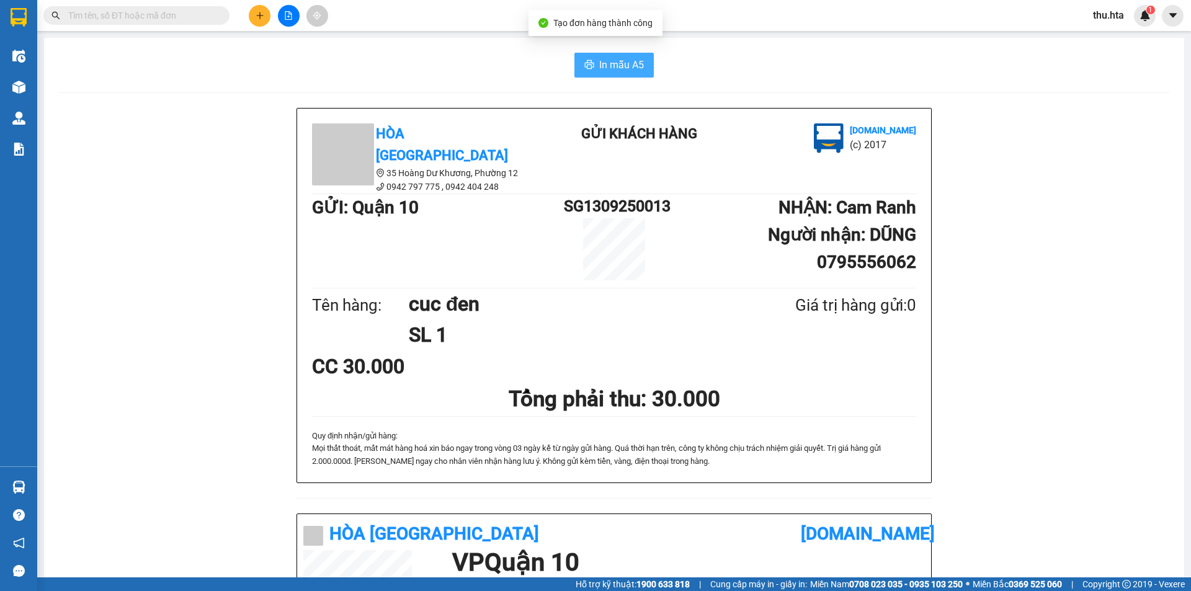
drag, startPoint x: 590, startPoint y: 58, endPoint x: 940, endPoint y: 199, distance: 377.1
click at [591, 58] on button "In mẫu A5" at bounding box center [613, 65] width 79 height 25
click at [138, 29] on div "Kết quả tìm kiếm ( 0 ) Bộ lọc No Data thu.hta 1" at bounding box center [595, 15] width 1191 height 31
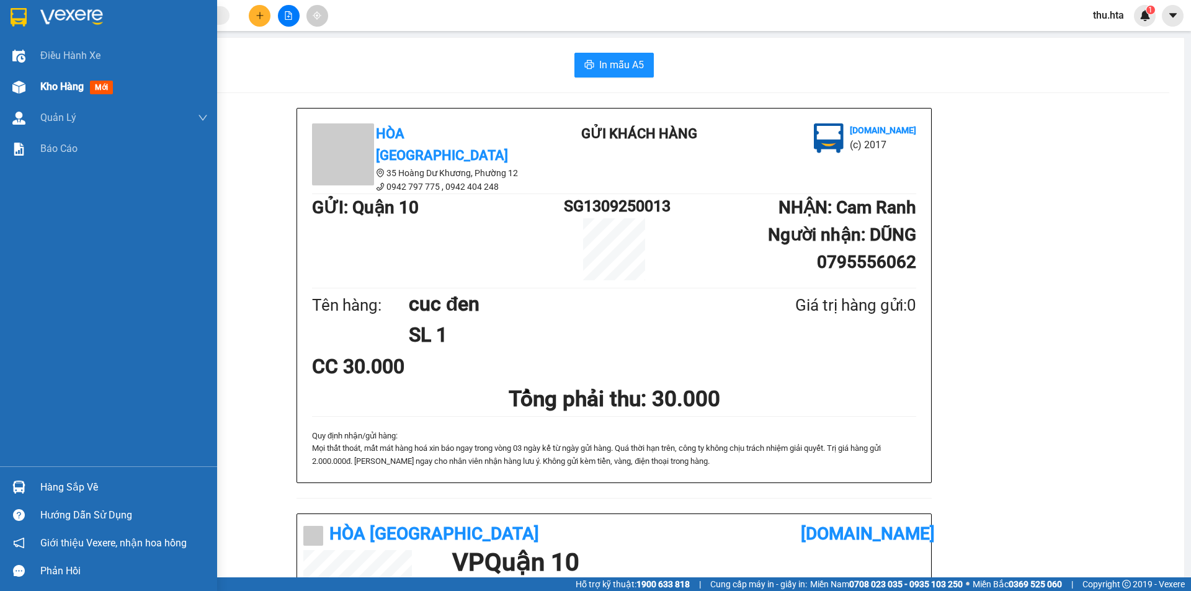
click at [63, 91] on span "Kho hàng" at bounding box center [61, 87] width 43 height 12
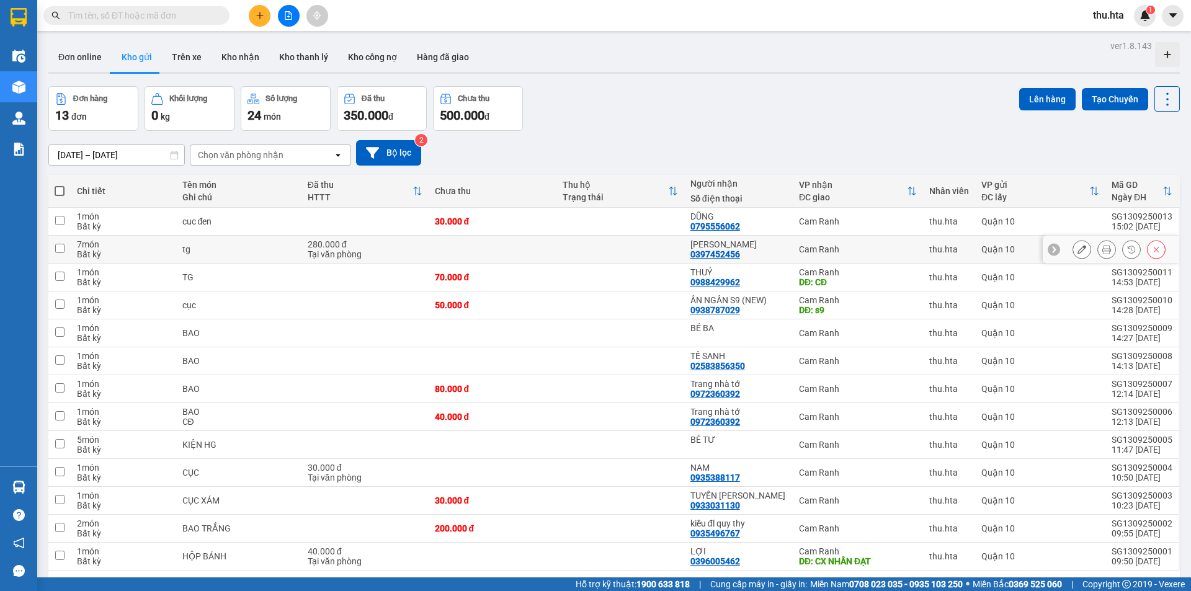
click at [1077, 248] on button at bounding box center [1081, 250] width 17 height 22
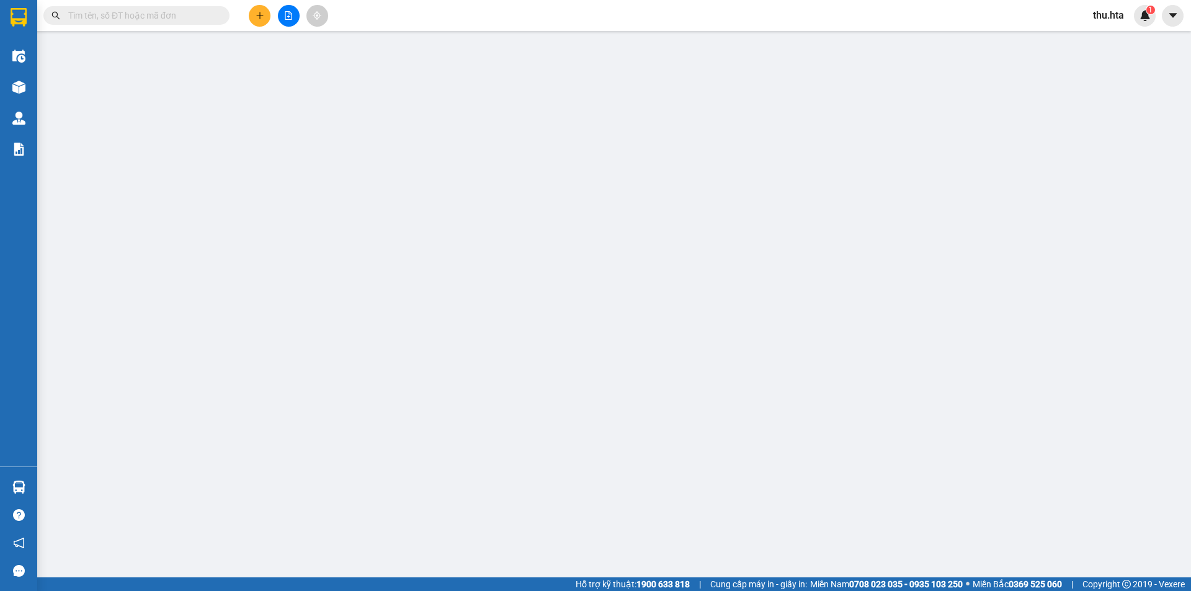
type input "0397452456"
type input "[PERSON_NAME]"
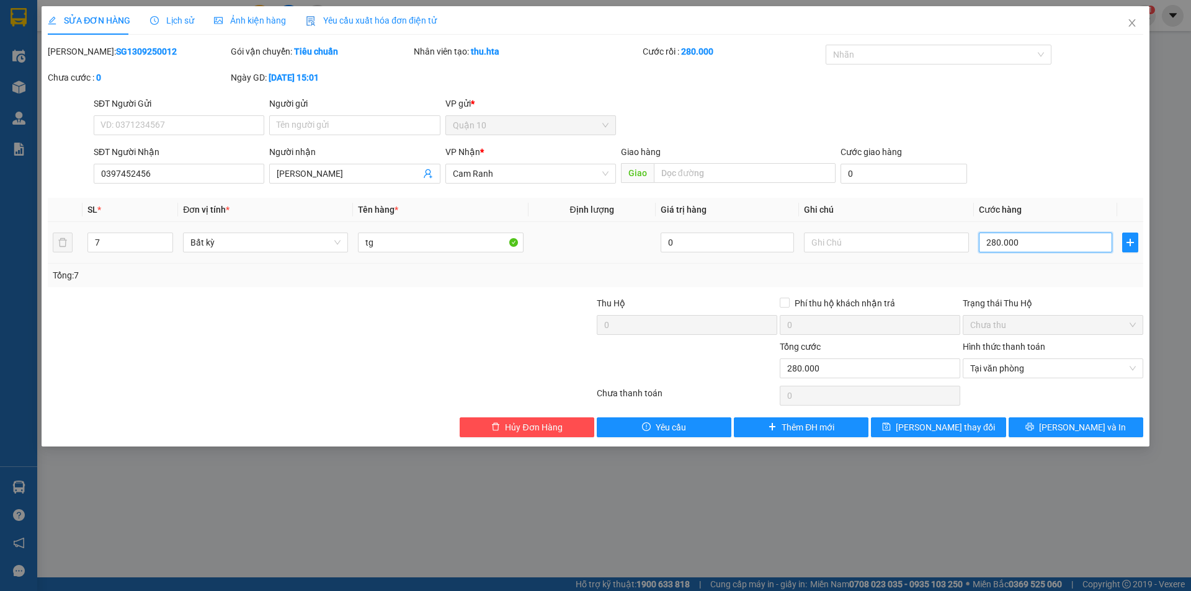
click at [1014, 248] on input "280.000" at bounding box center [1045, 243] width 133 height 20
type input "2"
type input "26"
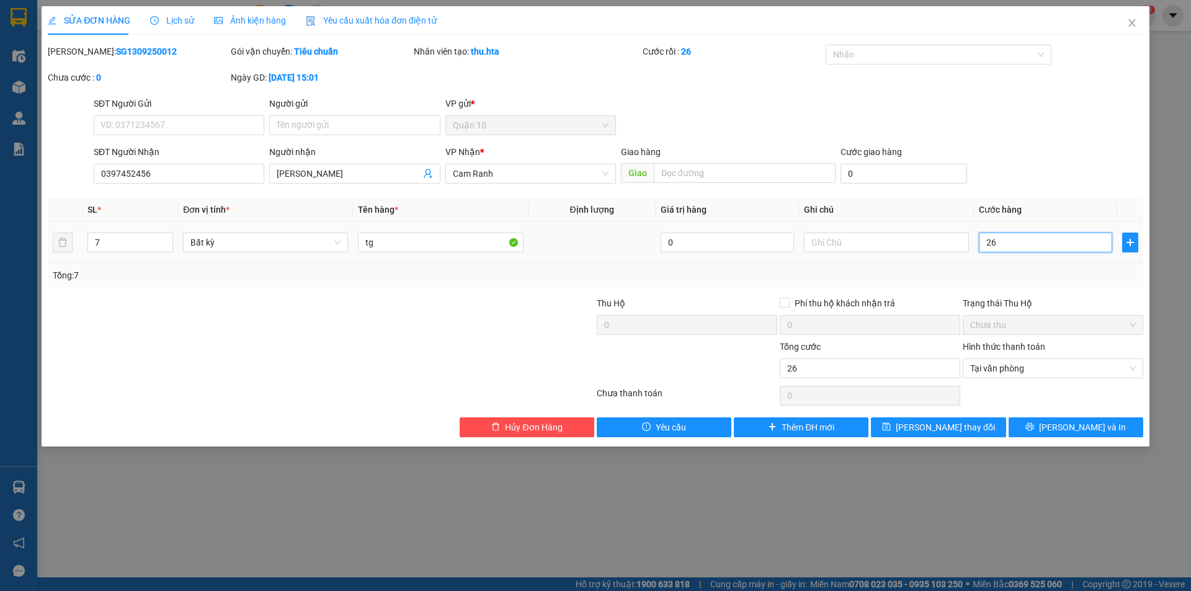
type input "260"
type input "260.000"
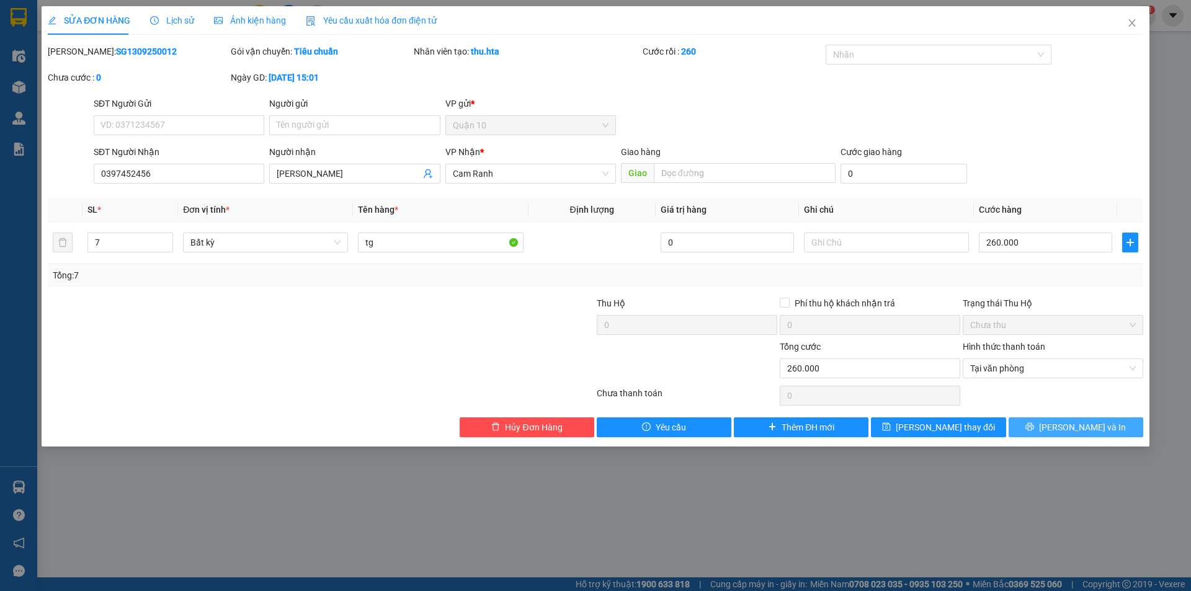
click at [1063, 432] on button "[PERSON_NAME] và In" at bounding box center [1076, 427] width 135 height 20
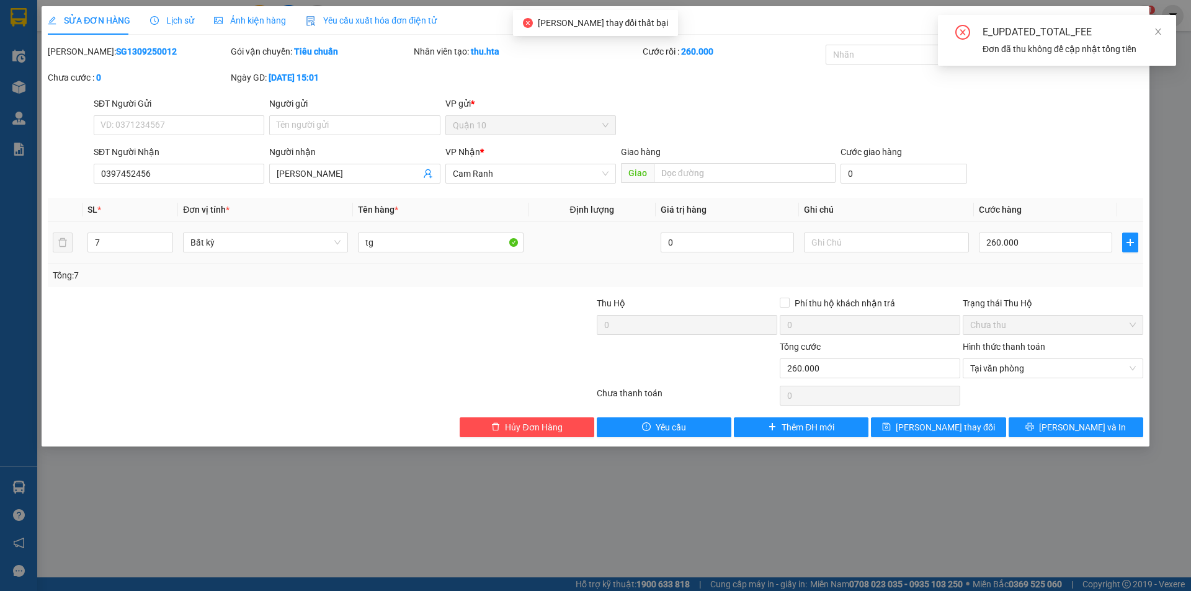
click at [1040, 229] on td "260.000" at bounding box center [1045, 243] width 143 height 42
click at [1041, 260] on td "260.000" at bounding box center [1045, 243] width 143 height 42
click at [1043, 254] on div "260.000" at bounding box center [1045, 242] width 133 height 25
click at [1044, 253] on div "260.000" at bounding box center [1045, 242] width 133 height 25
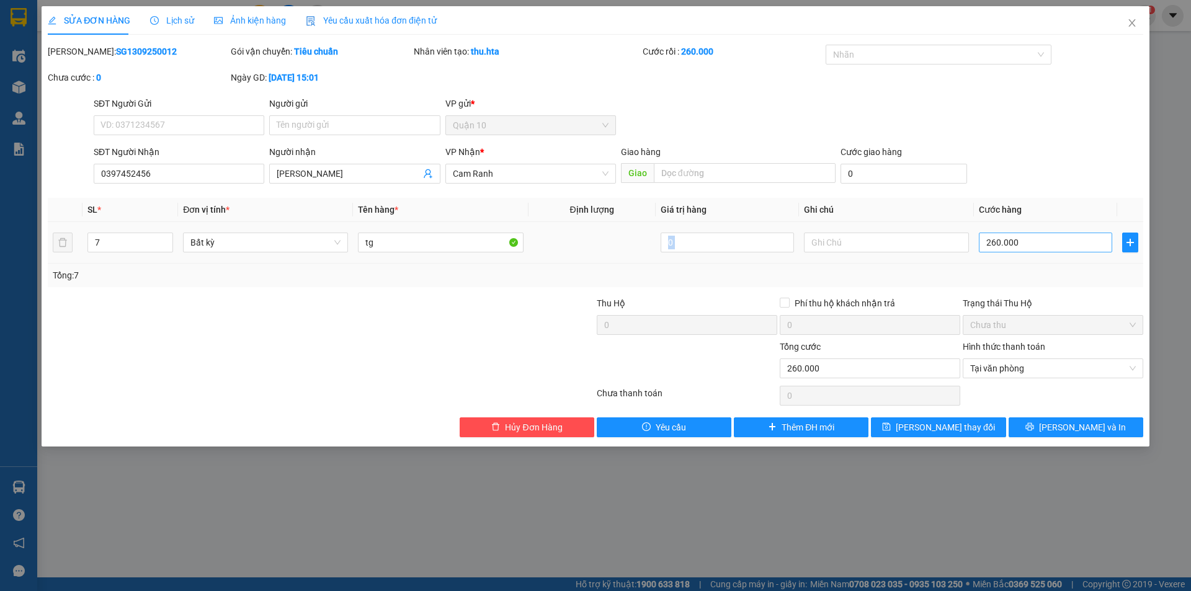
click at [1025, 244] on input "260.000" at bounding box center [1045, 243] width 133 height 20
type input "2"
type input "28"
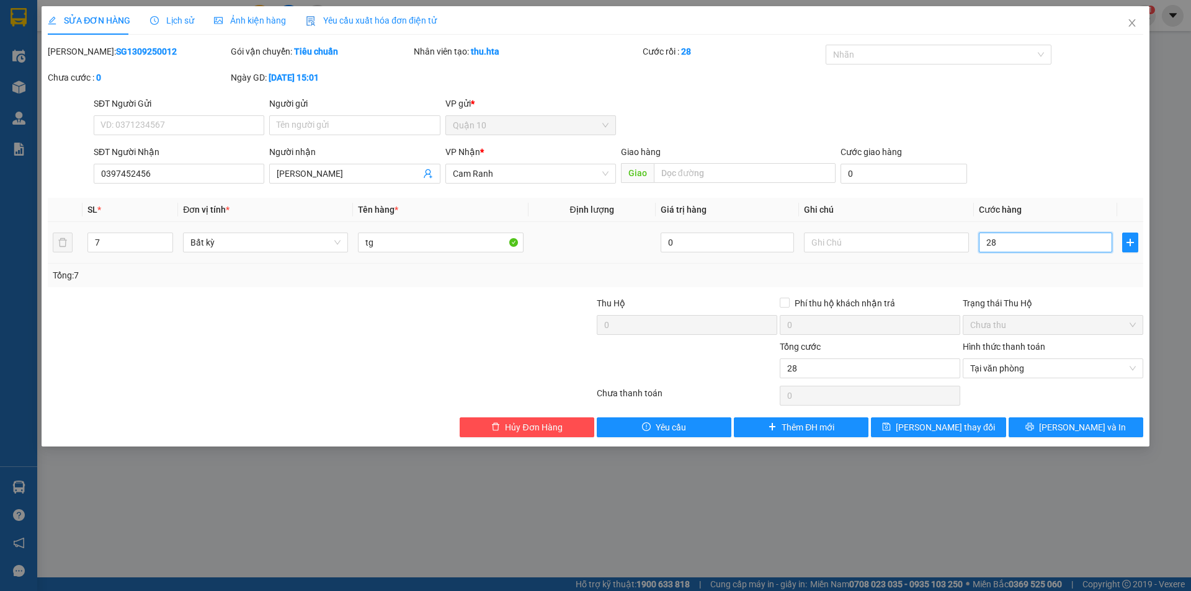
type input "280"
type input "280.000"
click at [1043, 305] on div "Trạng thái Thu Hộ" at bounding box center [1053, 304] width 181 height 14
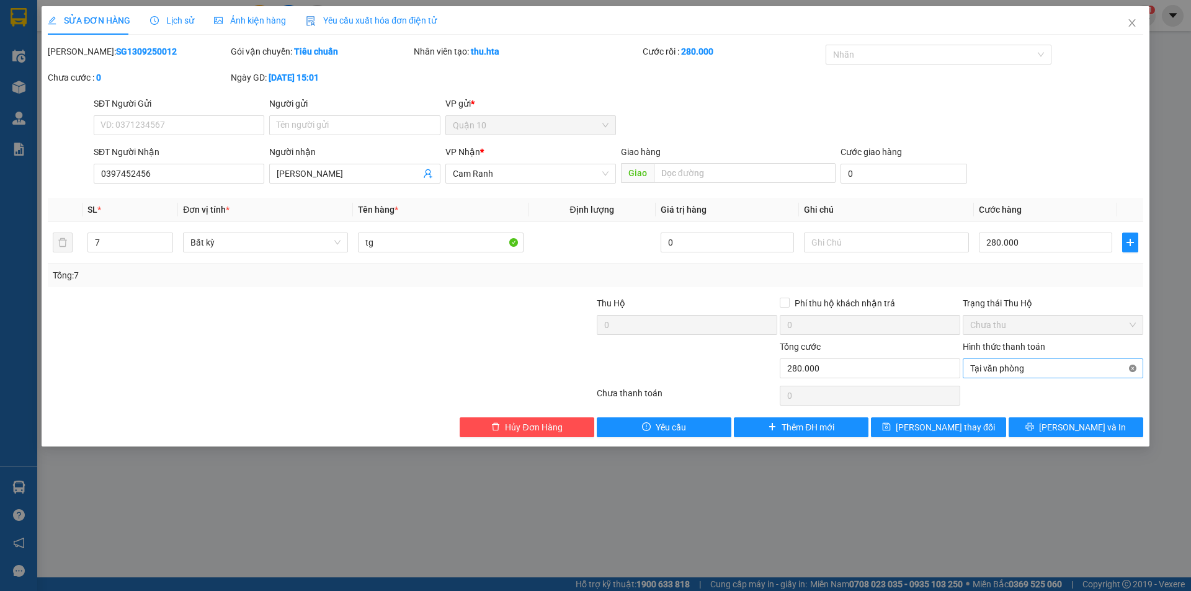
type input "280.000"
drag, startPoint x: 959, startPoint y: 435, endPoint x: 957, endPoint y: 427, distance: 8.3
click at [958, 435] on button "[PERSON_NAME] thay đổi" at bounding box center [938, 427] width 135 height 20
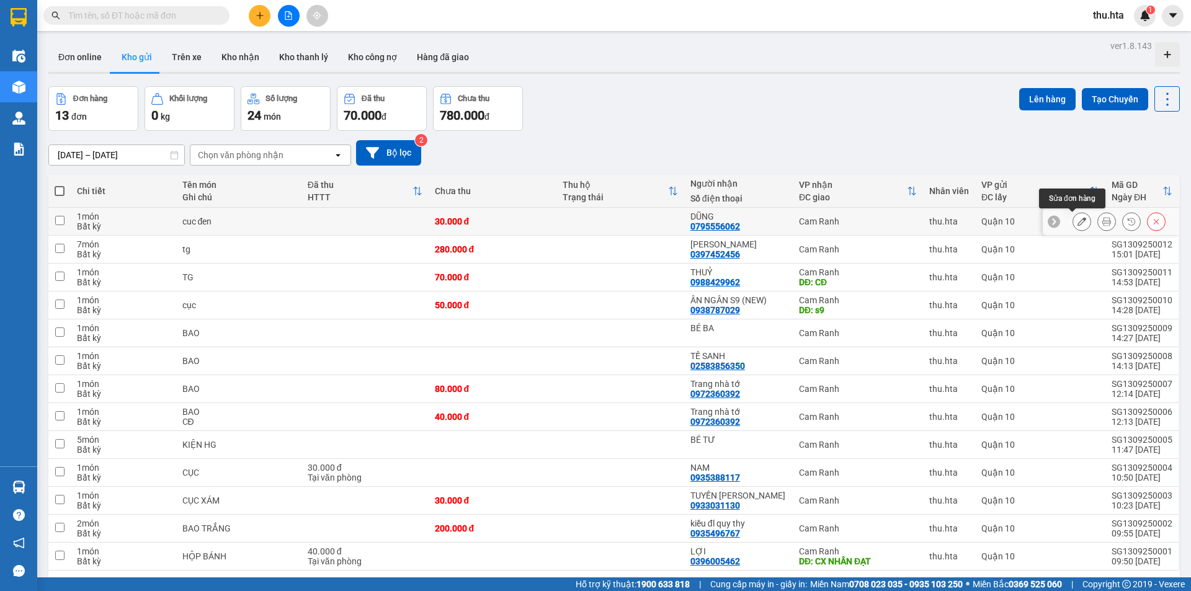
click at [1077, 219] on icon at bounding box center [1081, 221] width 9 height 9
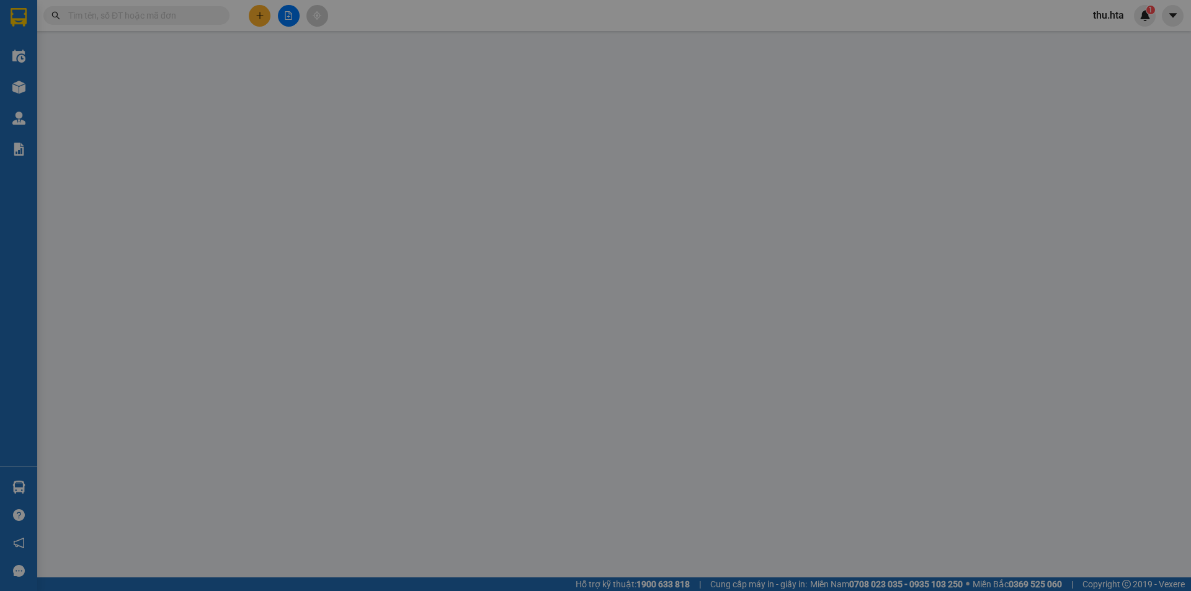
type input "0795556062"
type input "DŨNG"
type input "30.000"
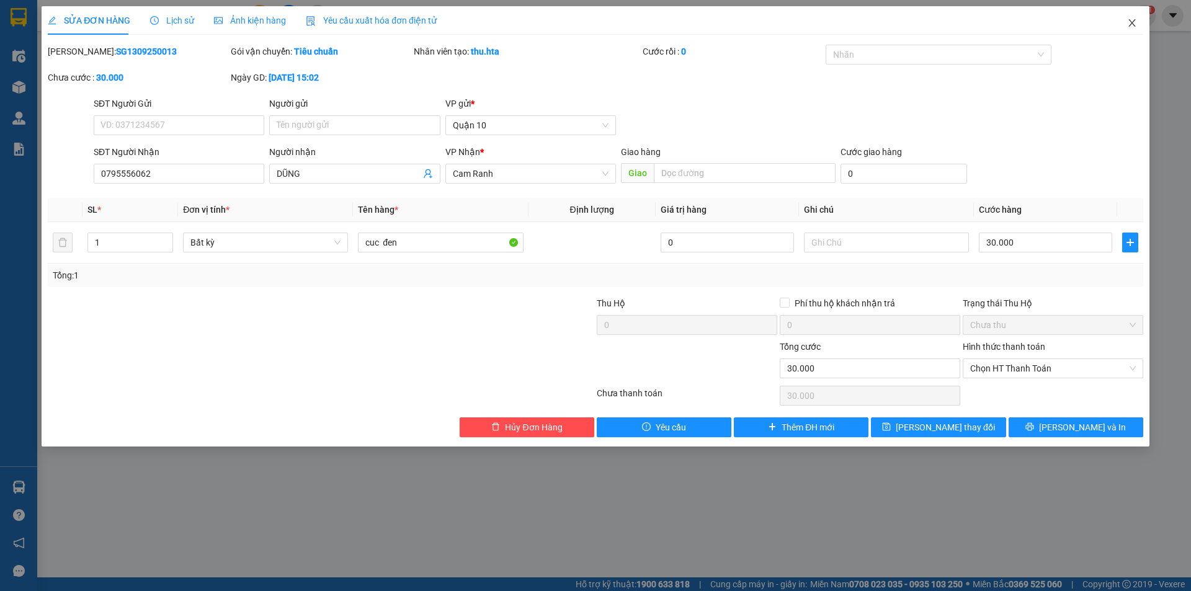
click at [1139, 24] on span "Close" at bounding box center [1132, 23] width 35 height 35
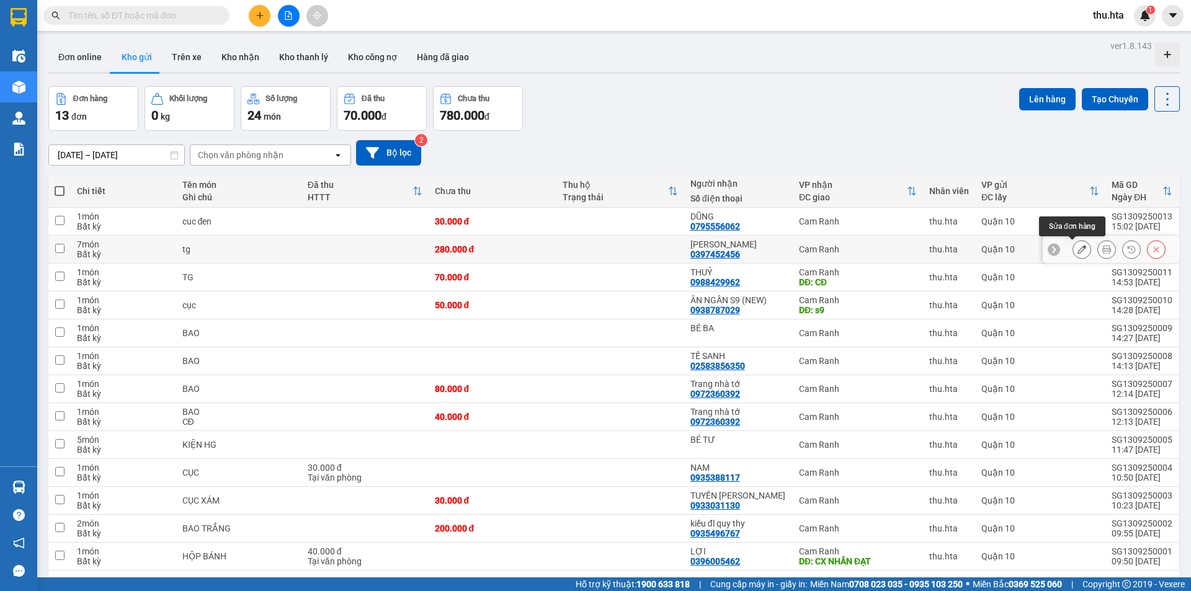
click at [1077, 253] on icon at bounding box center [1081, 249] width 9 height 9
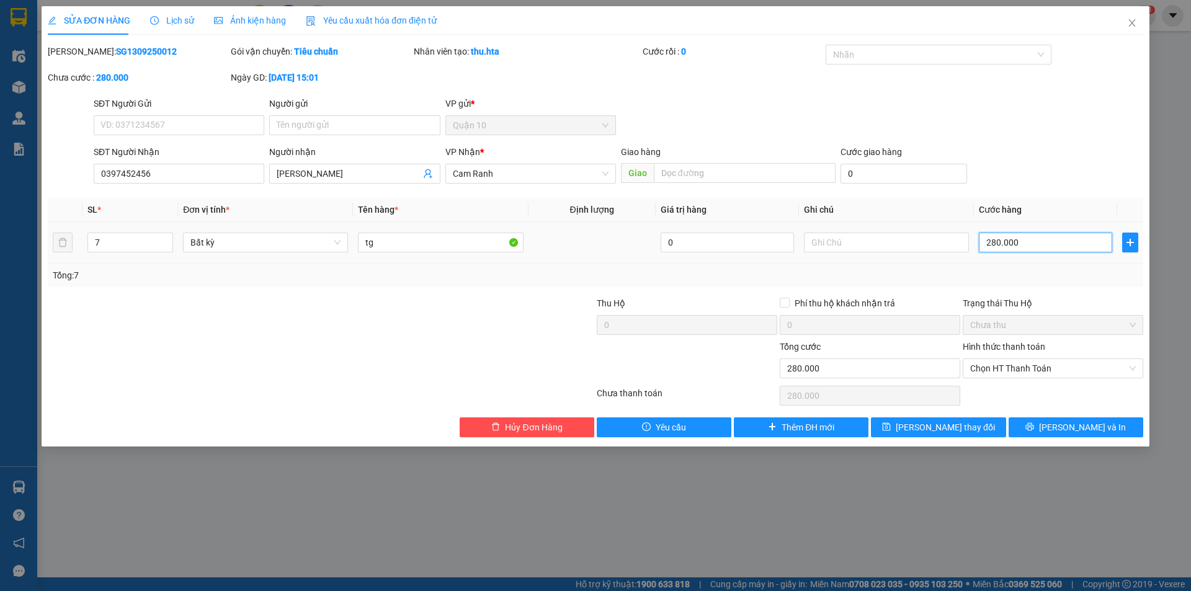
click at [1044, 239] on input "280.000" at bounding box center [1045, 243] width 133 height 20
type input "2"
type input "26"
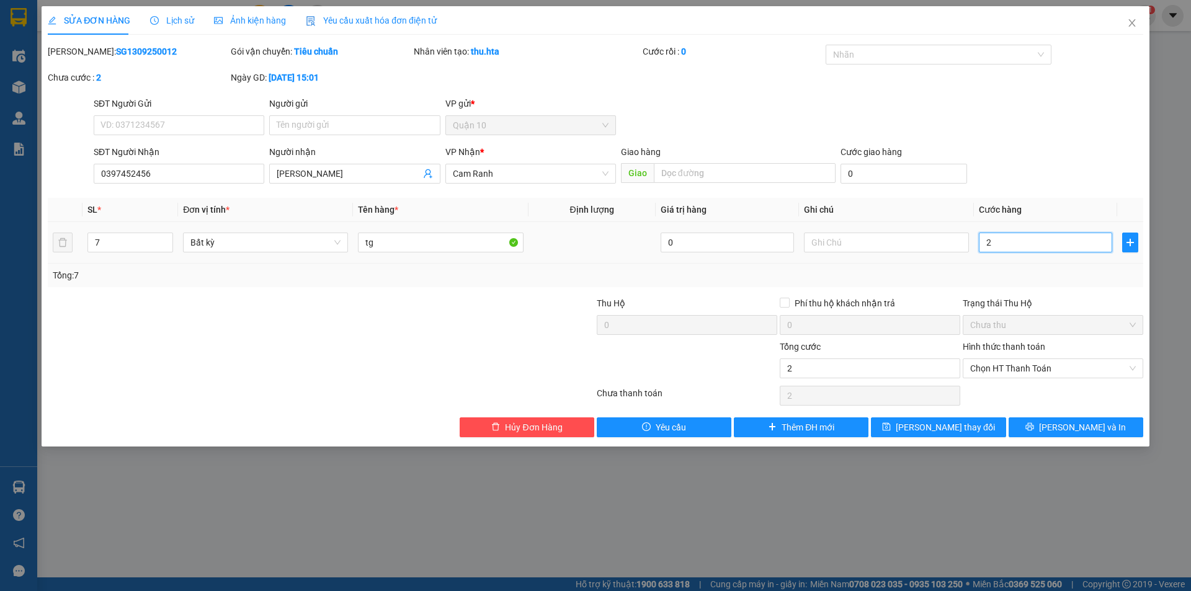
type input "26"
type input "260"
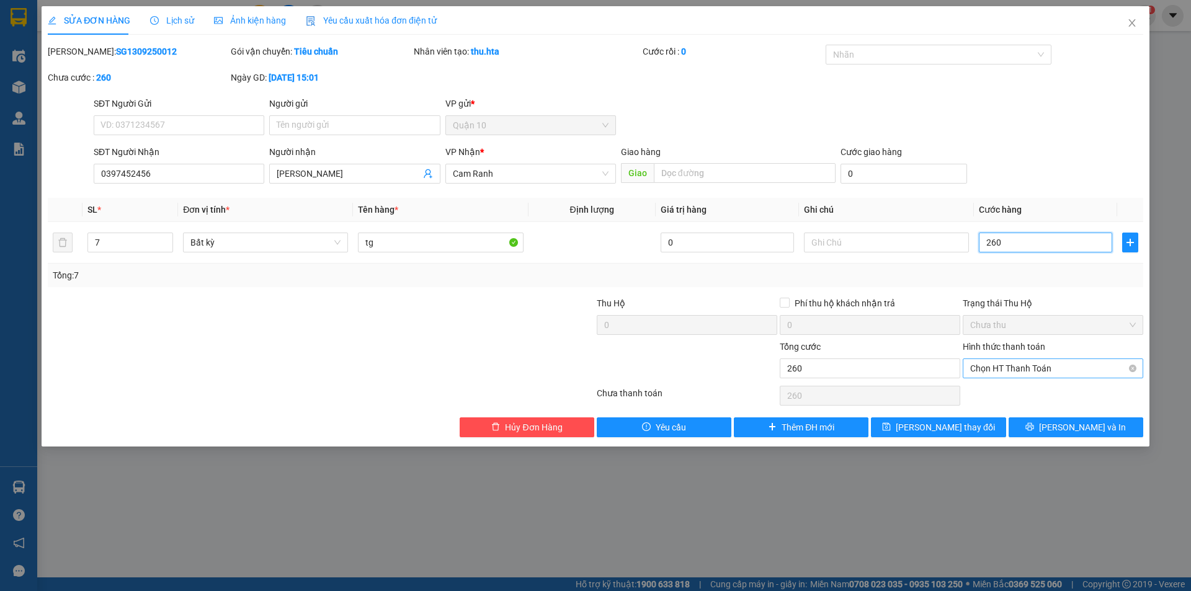
click at [1039, 363] on span "Chọn HT Thanh Toán" at bounding box center [1053, 368] width 166 height 19
type input "260.000"
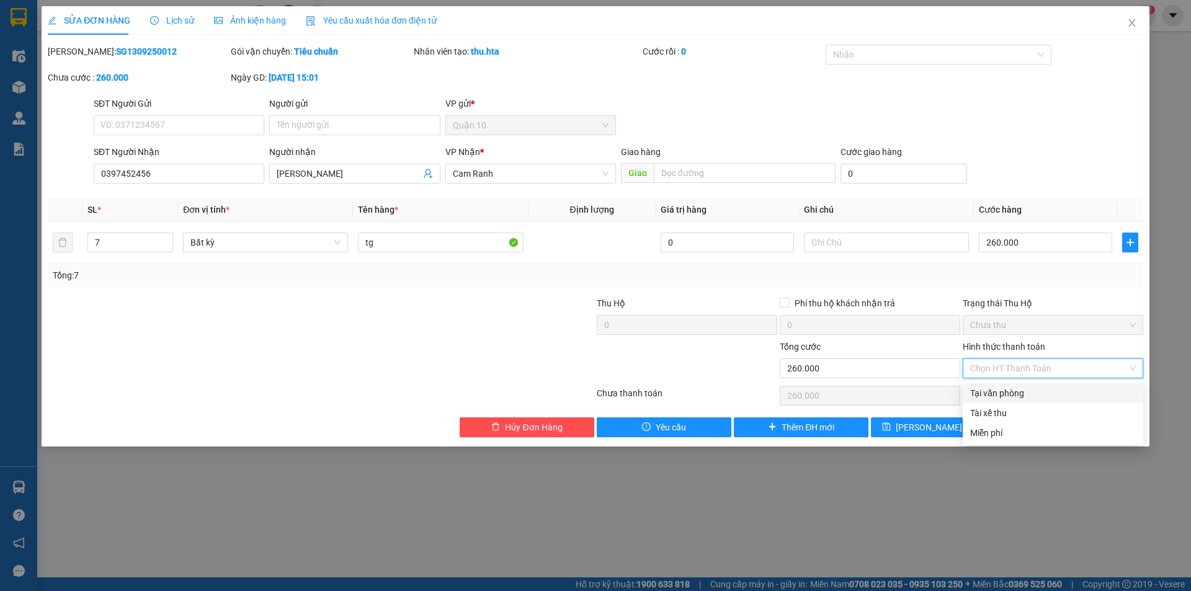
click at [1012, 386] on div "Tại văn phòng" at bounding box center [1053, 393] width 181 height 20
type input "0"
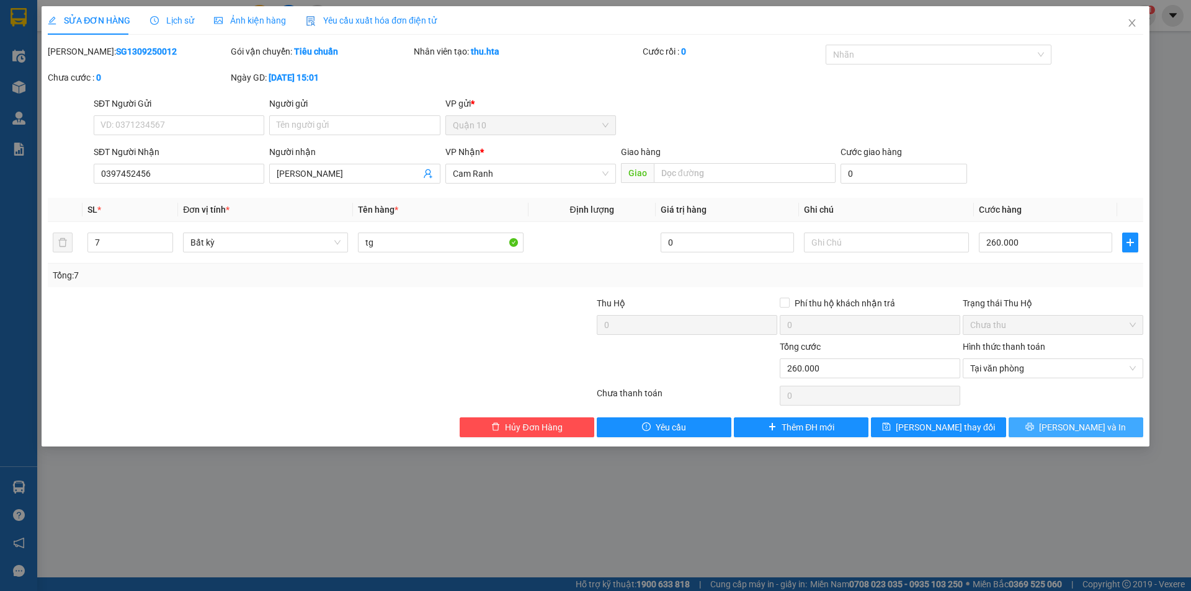
click at [1071, 421] on span "[PERSON_NAME] và In" at bounding box center [1082, 428] width 87 height 14
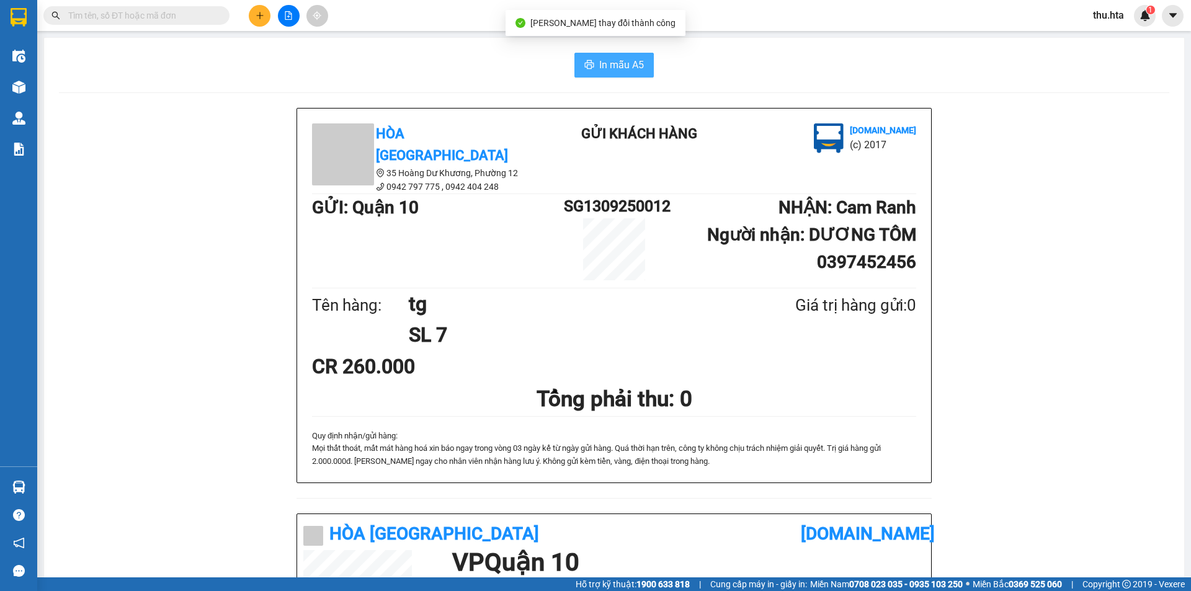
click at [636, 57] on button "In mẫu A5" at bounding box center [613, 65] width 79 height 25
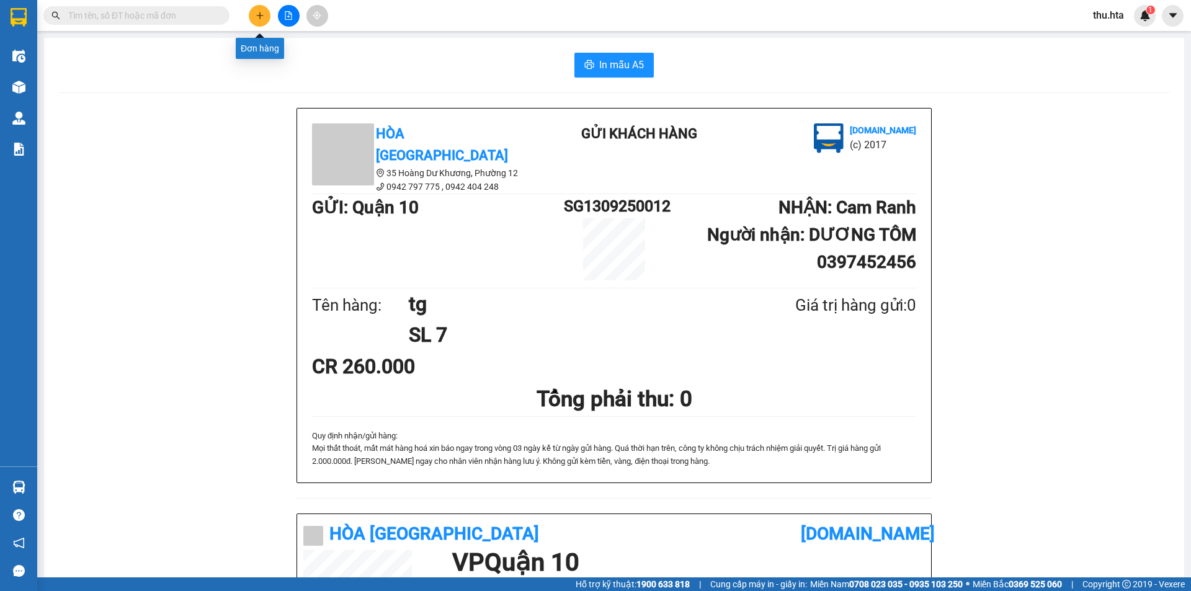
click at [262, 21] on button at bounding box center [260, 16] width 22 height 22
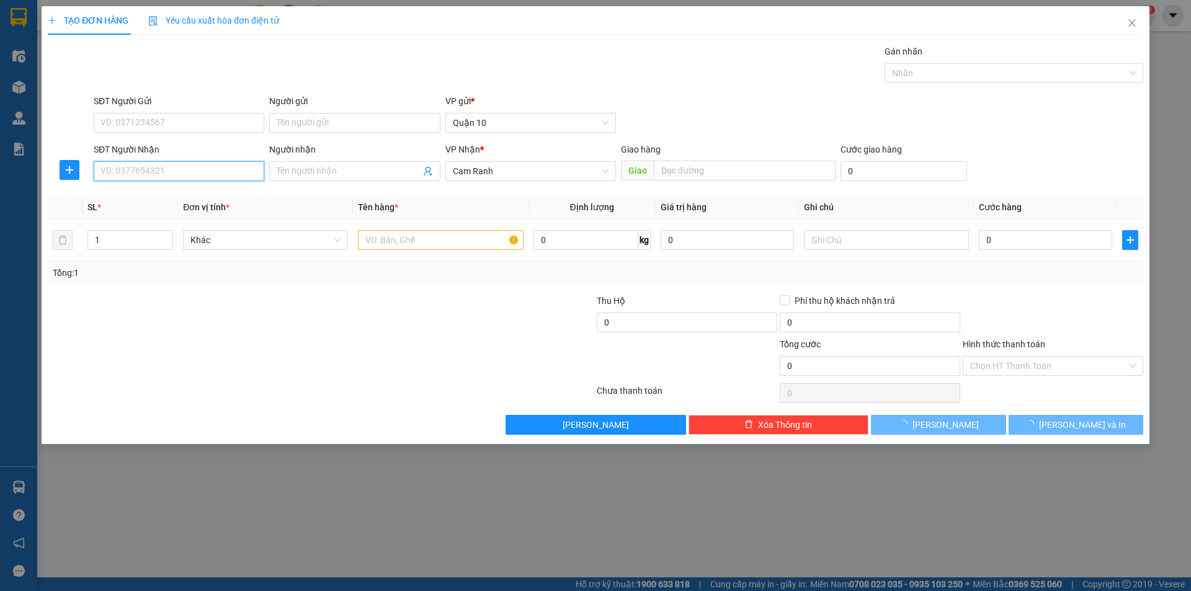
click at [176, 169] on input "SĐT Người Nhận" at bounding box center [179, 171] width 171 height 20
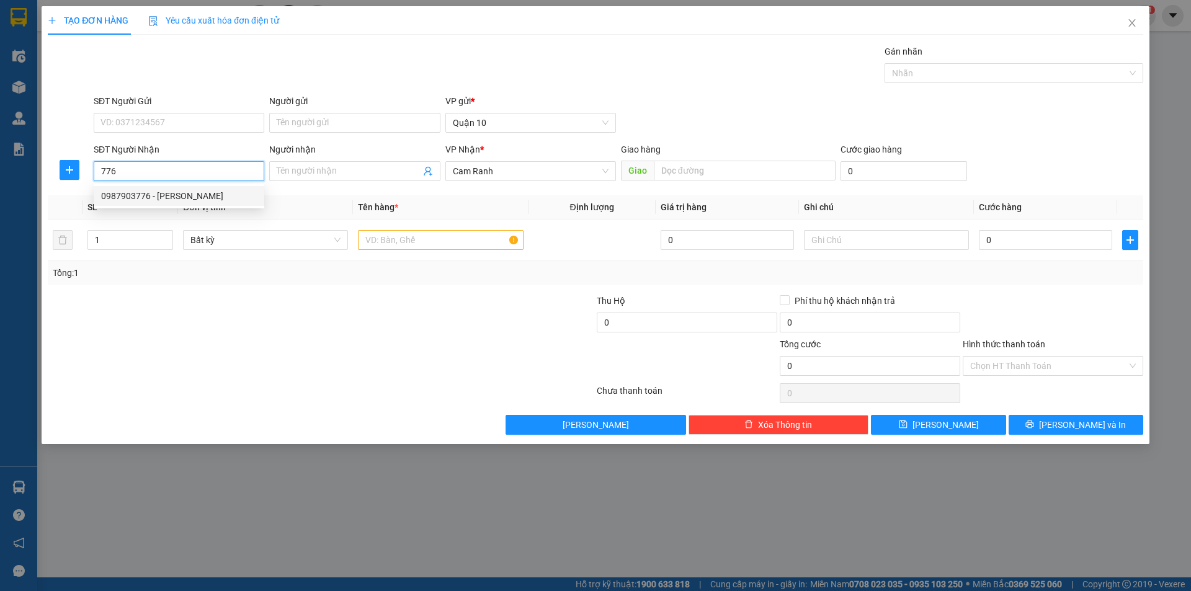
click at [190, 197] on div "0987903776 - [PERSON_NAME]" at bounding box center [179, 196] width 156 height 14
type input "0987903776"
type input "[PERSON_NAME]"
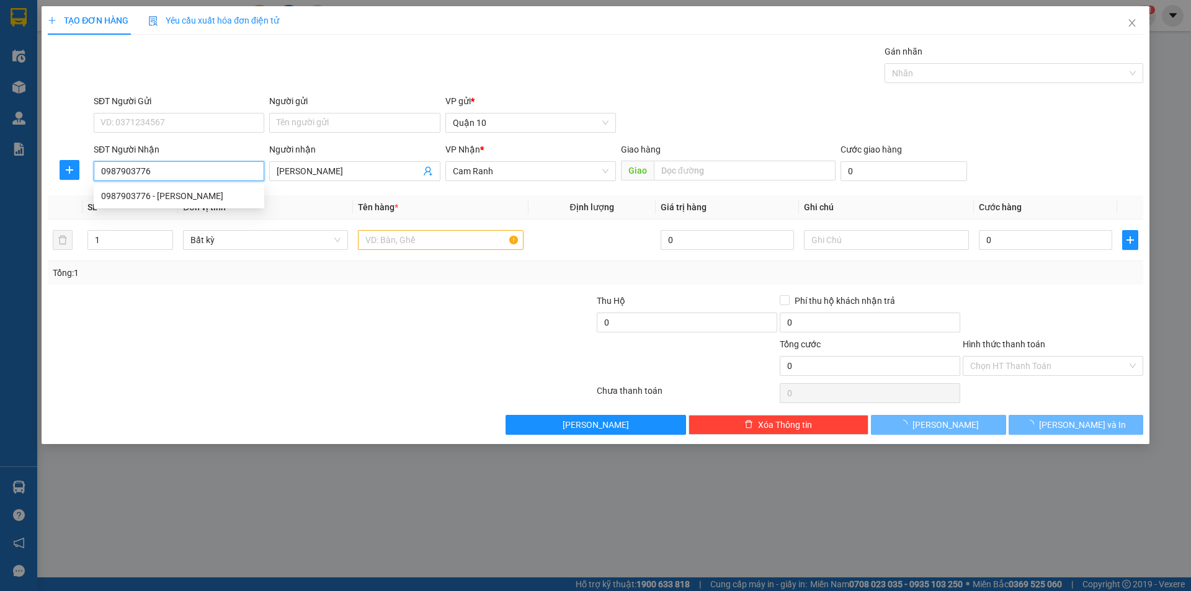
type input "40.000"
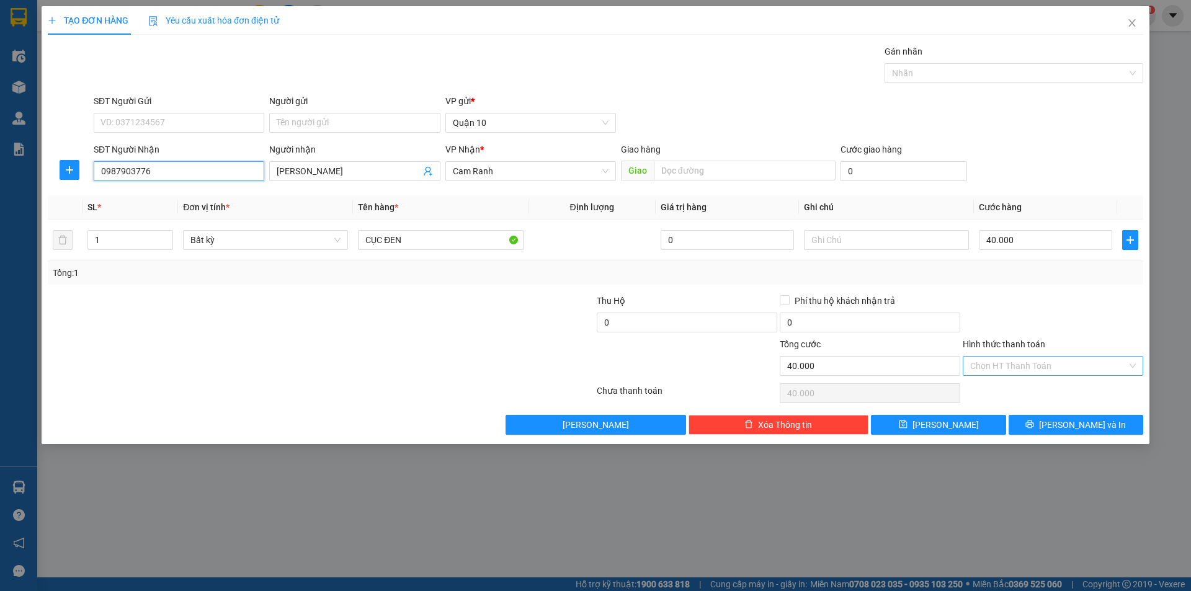
type input "0987903776"
click at [1040, 359] on input "Hình thức thanh toán" at bounding box center [1048, 366] width 157 height 19
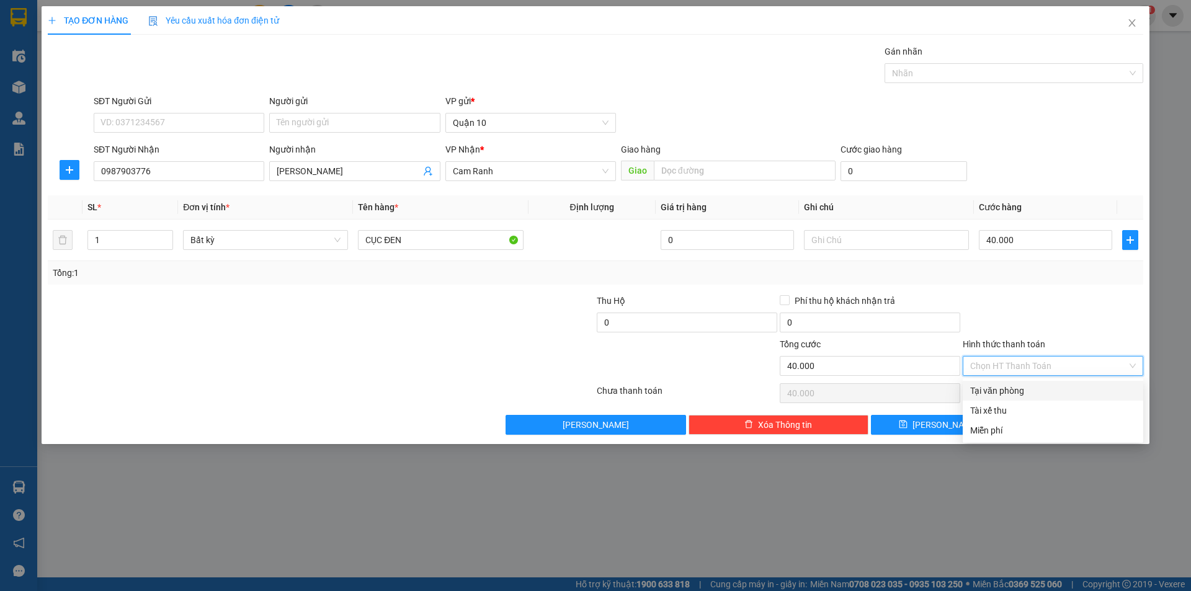
click at [1017, 384] on div "Tại văn phòng" at bounding box center [1053, 391] width 166 height 14
type input "0"
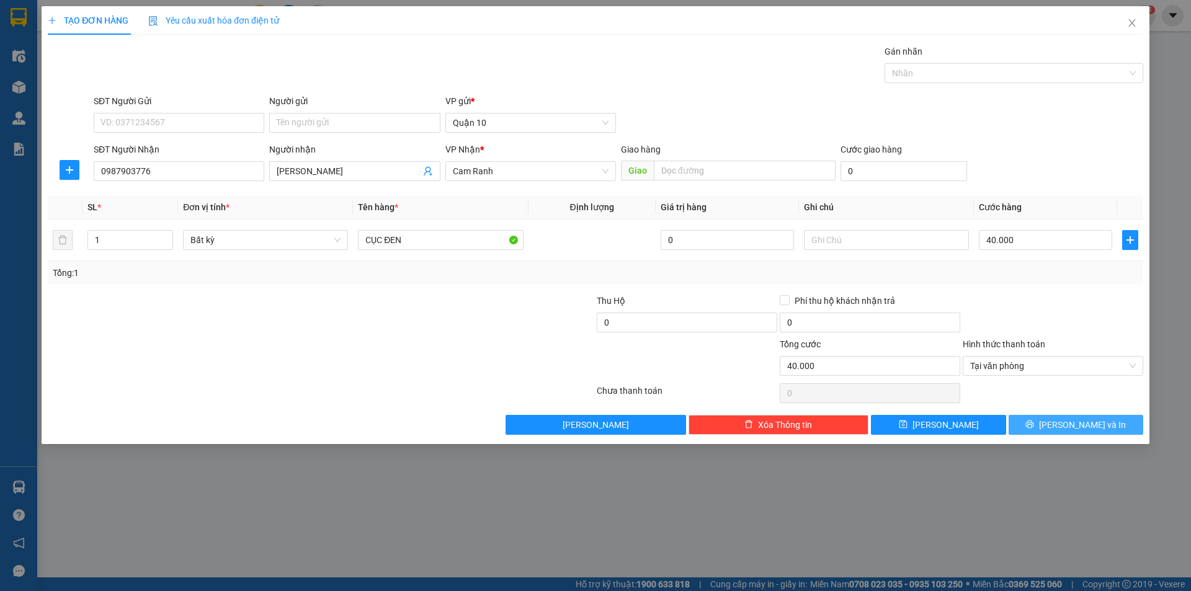
click at [1107, 424] on button "[PERSON_NAME] và In" at bounding box center [1076, 425] width 135 height 20
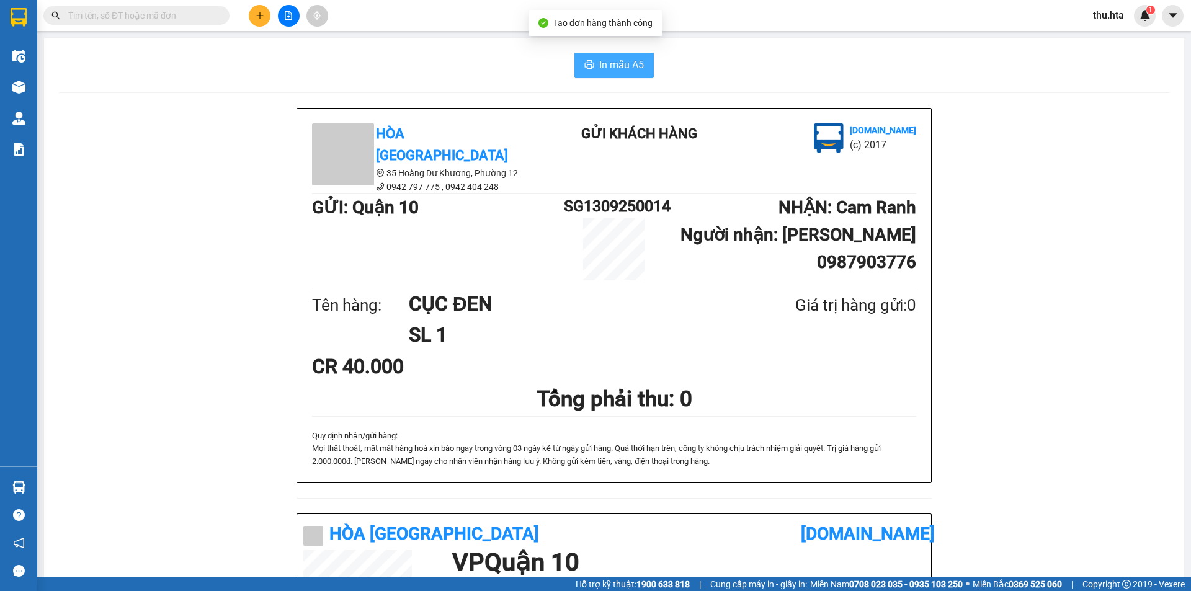
click at [637, 55] on button "In mẫu A5" at bounding box center [613, 65] width 79 height 25
click at [254, 16] on button at bounding box center [260, 16] width 22 height 22
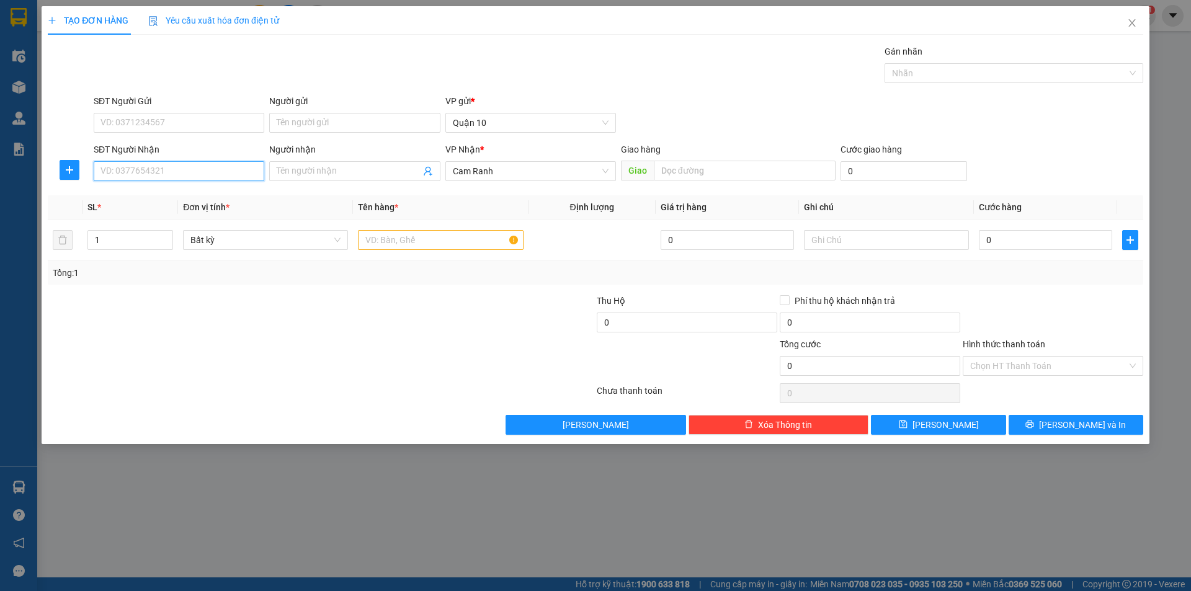
click at [192, 161] on input "SĐT Người Nhận" at bounding box center [179, 171] width 171 height 20
type input "0868082895"
click at [330, 167] on input "Người nhận" at bounding box center [348, 171] width 143 height 14
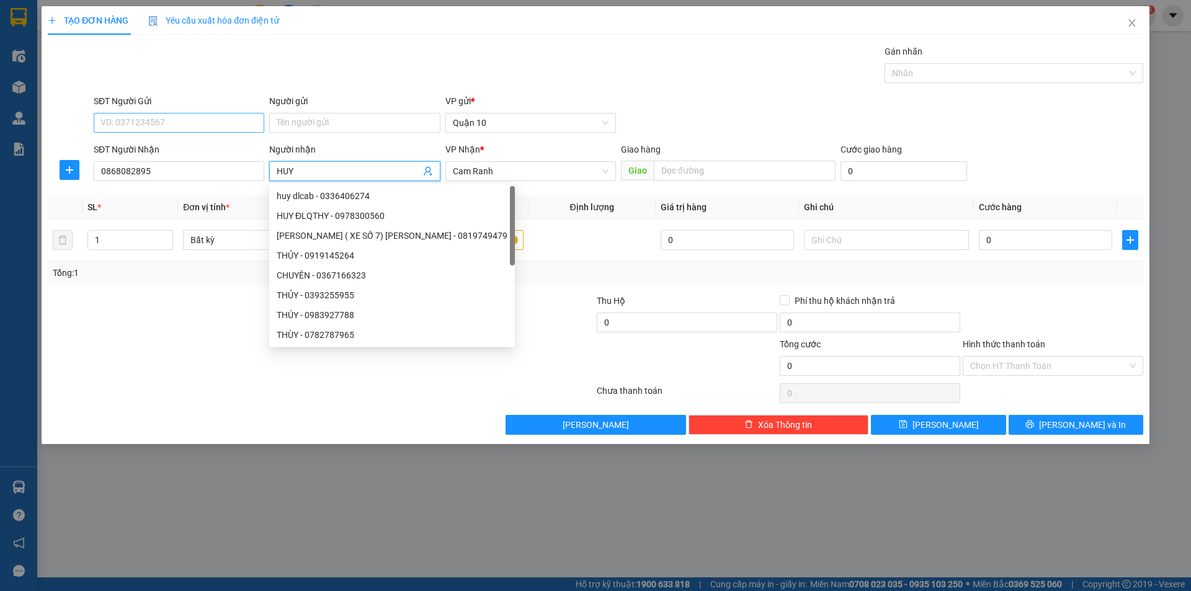
type input "HUY"
click at [154, 116] on input "SĐT Người Gửi" at bounding box center [179, 123] width 171 height 20
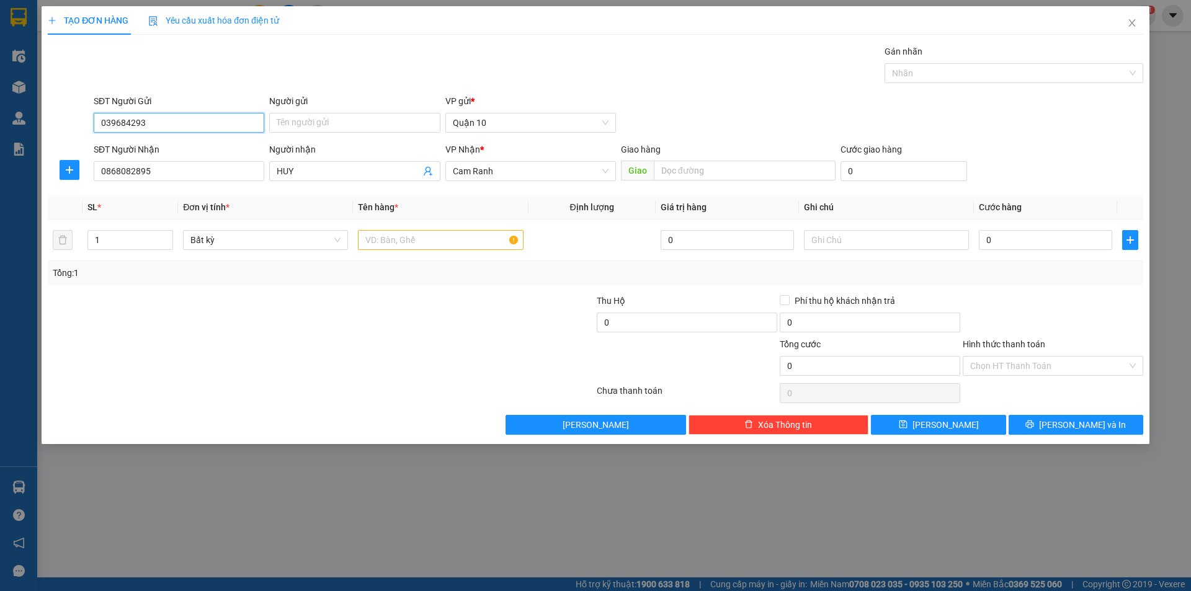
type input "039684293"
drag, startPoint x: 311, startPoint y: 311, endPoint x: 413, endPoint y: 275, distance: 107.7
click at [316, 309] on div at bounding box center [230, 315] width 366 height 43
drag, startPoint x: 424, startPoint y: 248, endPoint x: 417, endPoint y: 248, distance: 6.9
click at [420, 248] on input "text" at bounding box center [440, 240] width 165 height 20
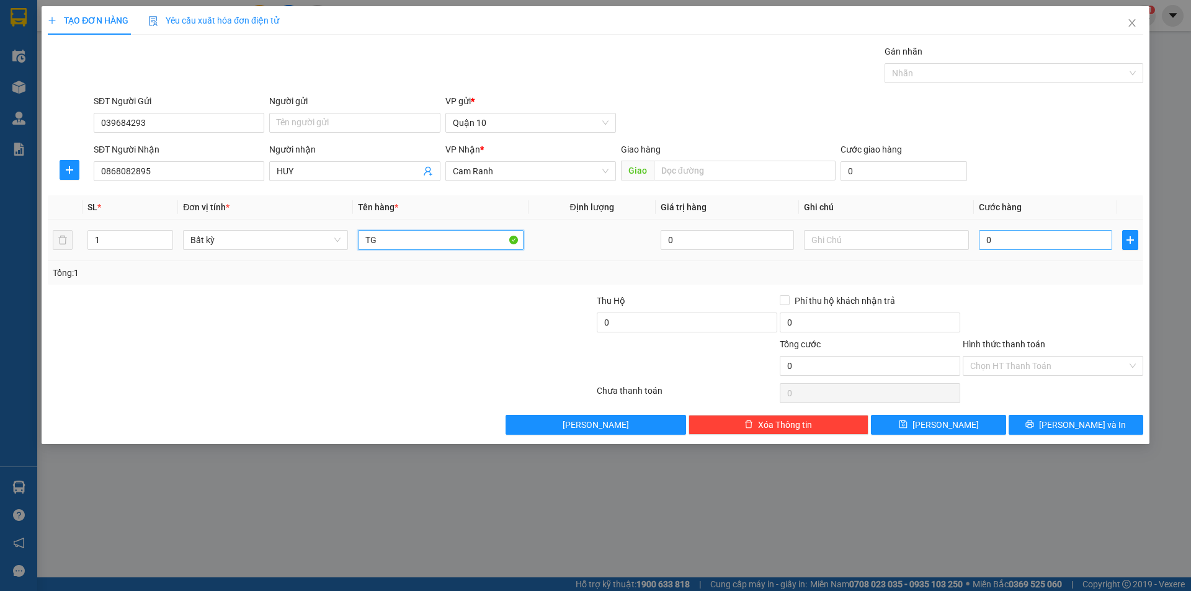
type input "TG"
click at [1015, 243] on input "0" at bounding box center [1045, 240] width 133 height 20
type input "3"
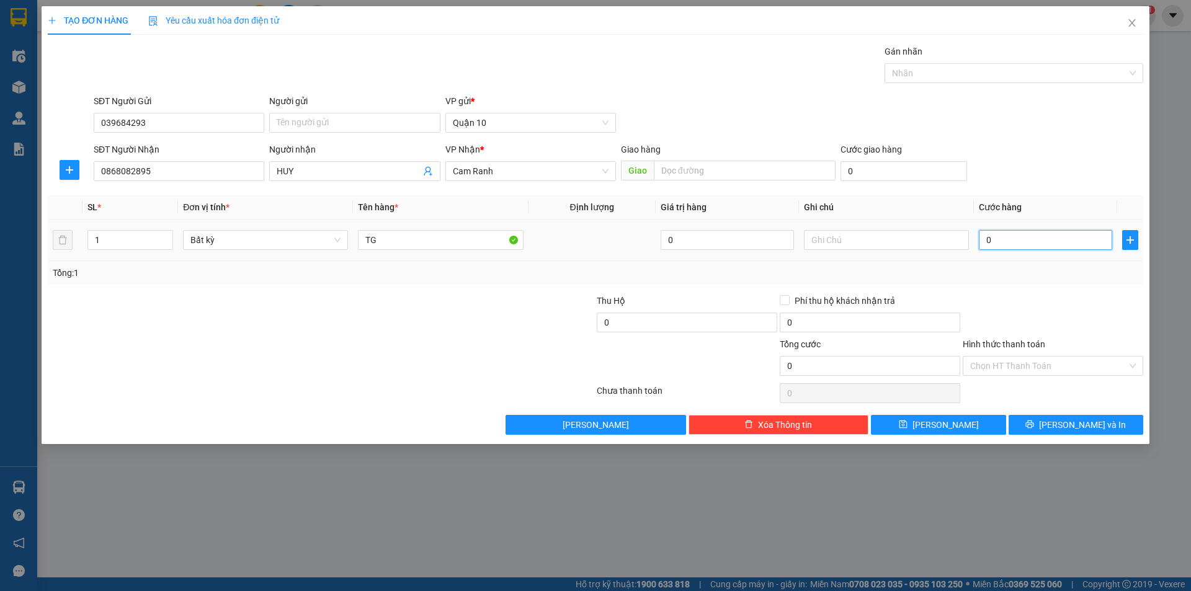
type input "3"
type input "30"
type input "30.000"
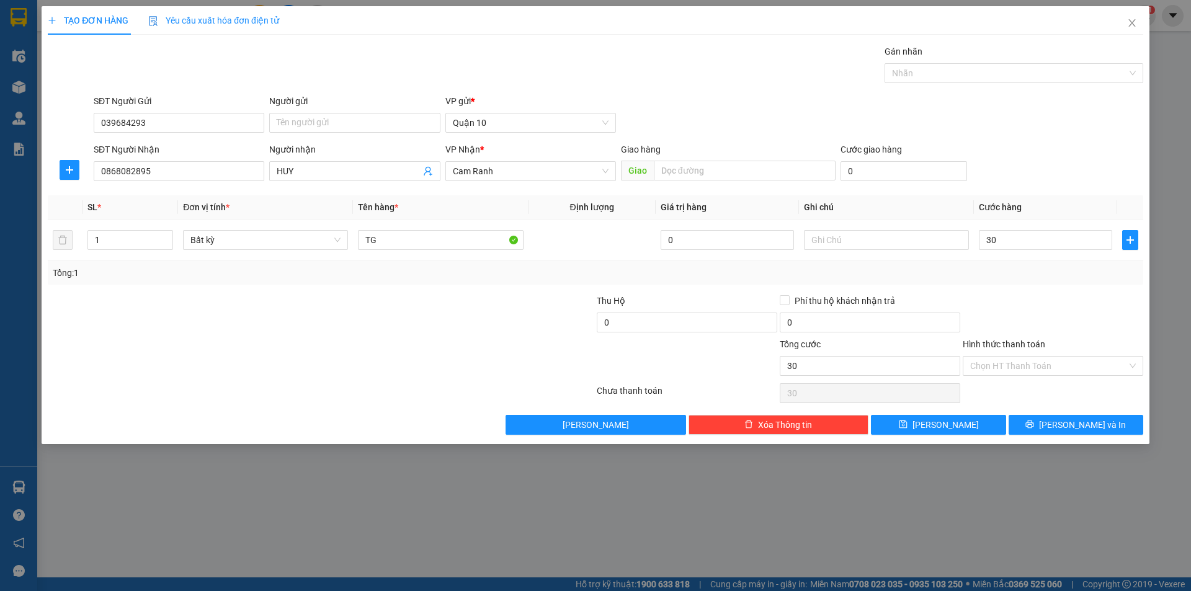
type input "30.000"
click at [998, 354] on div "Hình thức thanh toán" at bounding box center [1053, 346] width 181 height 19
click at [998, 368] on input "Hình thức thanh toán" at bounding box center [1048, 366] width 157 height 19
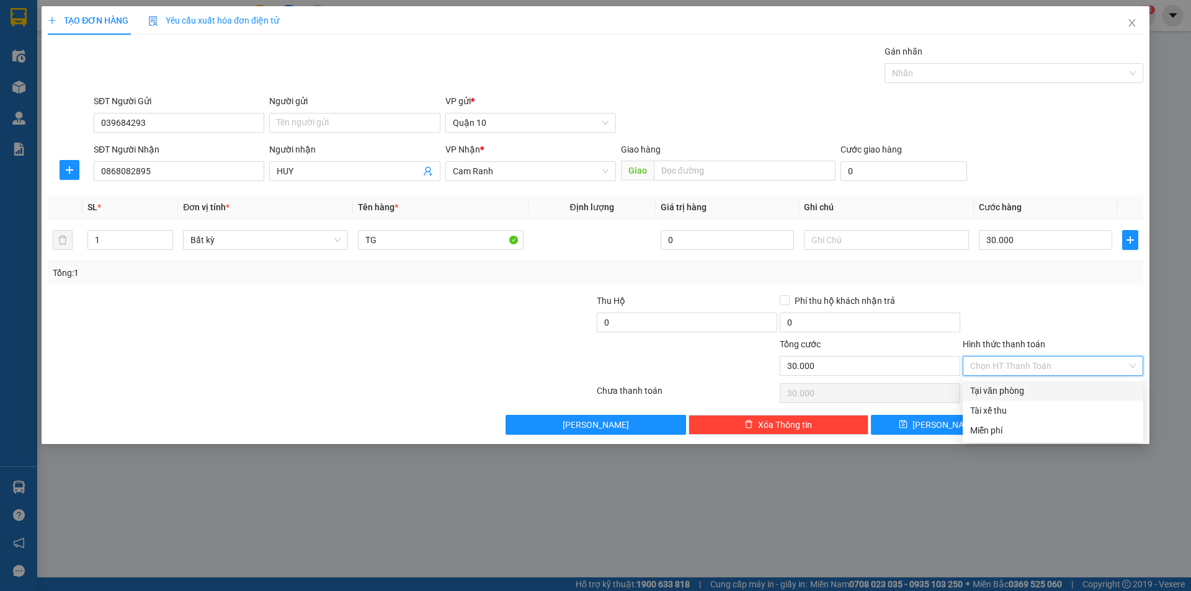
click at [1001, 398] on div "Tại văn phòng" at bounding box center [1053, 391] width 181 height 20
type input "0"
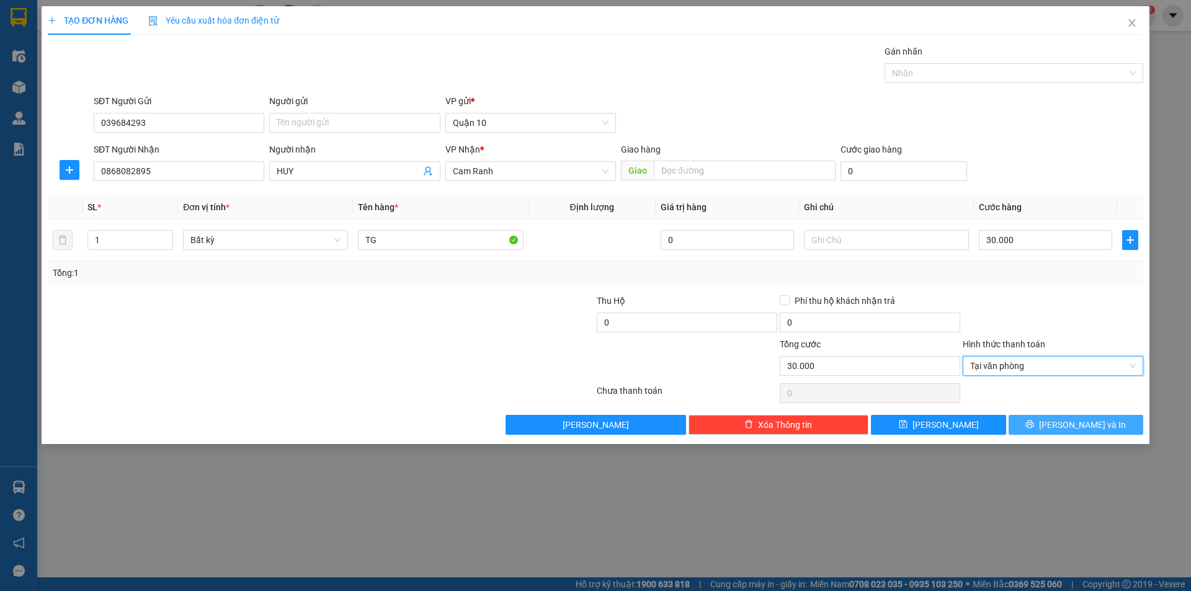
click at [1034, 427] on icon "printer" at bounding box center [1029, 424] width 9 height 9
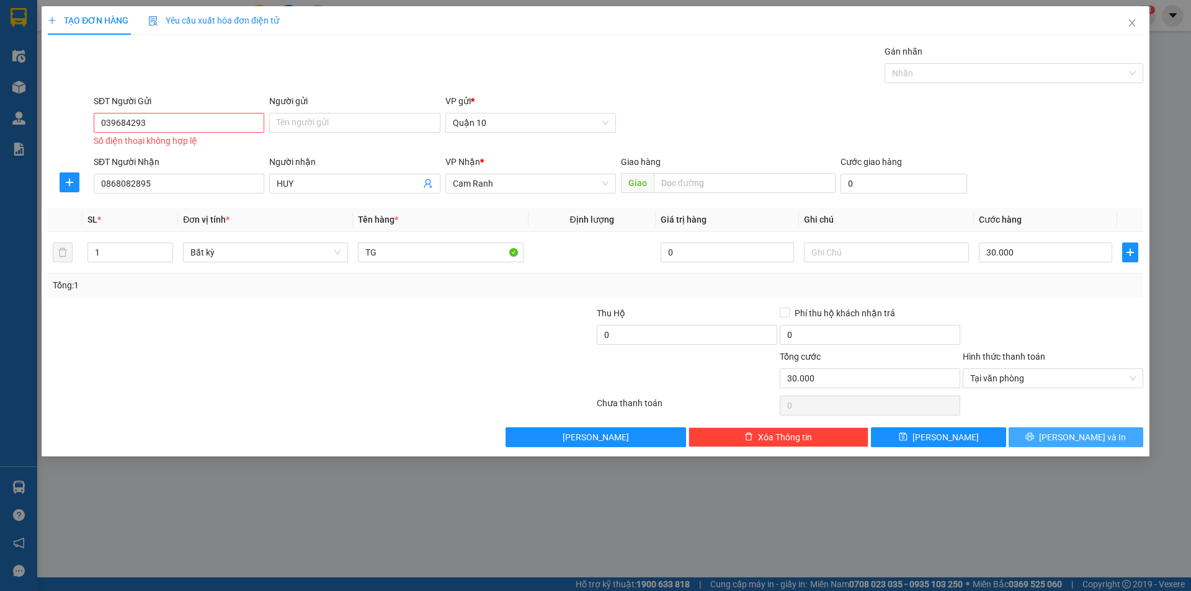
click at [1069, 429] on button "[PERSON_NAME] và In" at bounding box center [1076, 437] width 135 height 20
click at [162, 125] on input "039684293" at bounding box center [179, 123] width 171 height 20
drag, startPoint x: 124, startPoint y: 128, endPoint x: 187, endPoint y: 141, distance: 63.9
click at [123, 128] on input "039684293" at bounding box center [179, 123] width 171 height 20
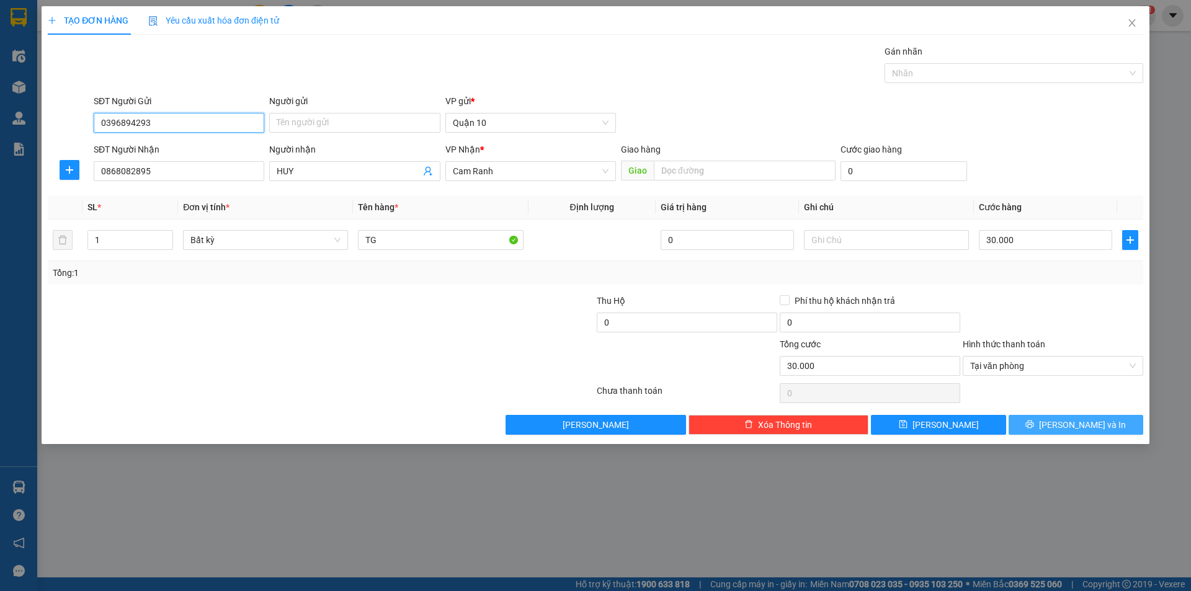
type input "0396894293"
click at [1053, 416] on button "[PERSON_NAME] và In" at bounding box center [1076, 425] width 135 height 20
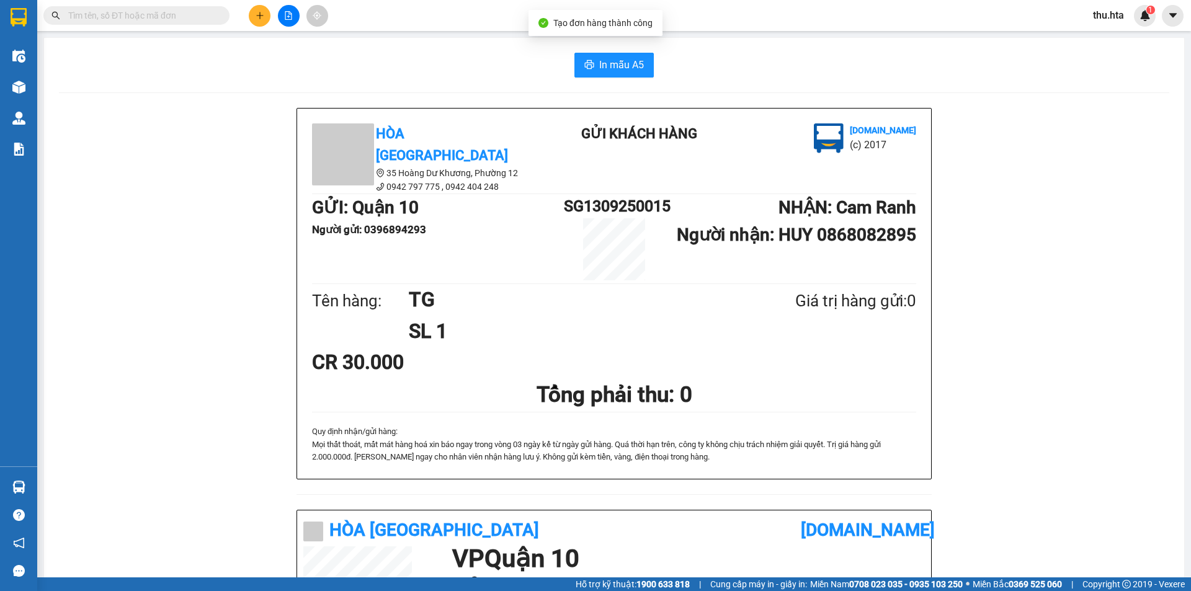
click at [613, 79] on div "In mẫu A5 Hòa Thuận Anh 35 Hoàng Dư Khương, [GEOGRAPHIC_DATA] 12 0942 797 775 …" at bounding box center [614, 496] width 1140 height 917
click at [625, 59] on span "In mẫu A5" at bounding box center [621, 65] width 45 height 16
click at [262, 20] on button at bounding box center [260, 16] width 22 height 22
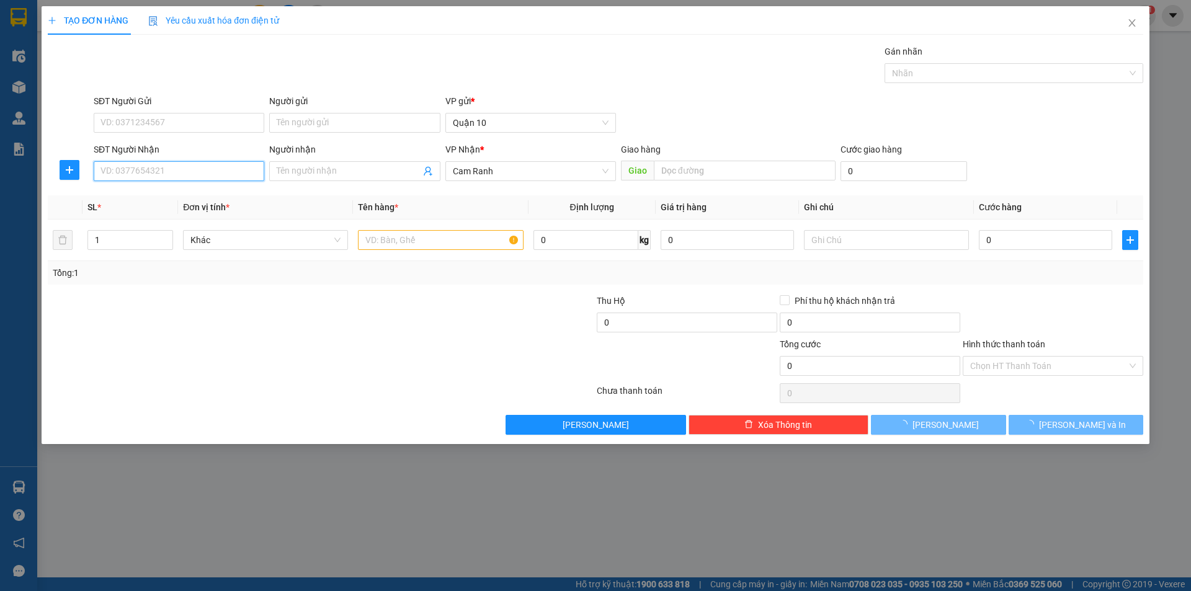
drag, startPoint x: 157, startPoint y: 169, endPoint x: 142, endPoint y: 187, distance: 23.4
click at [157, 170] on input "SĐT Người Nhận" at bounding box center [179, 171] width 171 height 20
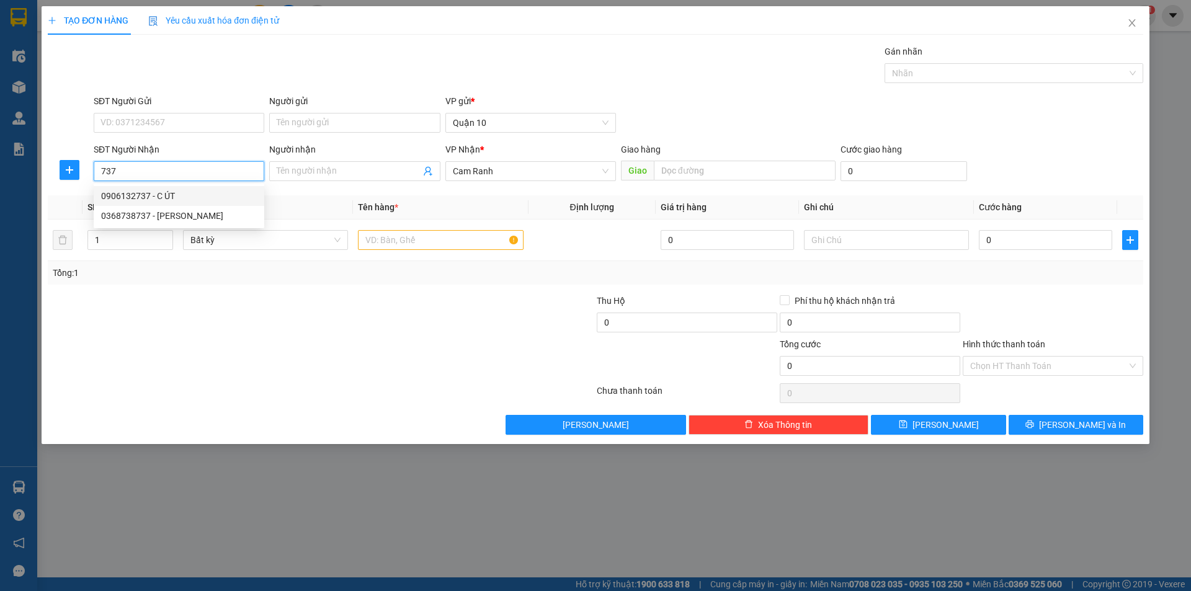
click at [189, 193] on div "0906132737 - C ÚT" at bounding box center [179, 196] width 156 height 14
type input "0906132737"
type input "C ÚT"
type input "150.000"
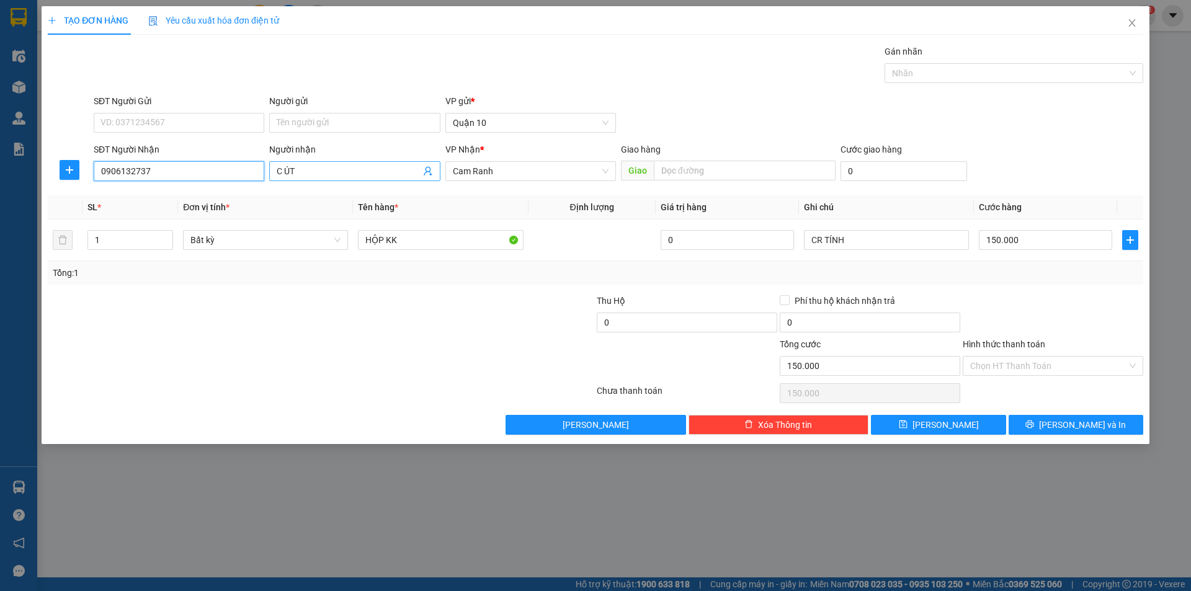
type input "0906132737"
click at [336, 172] on input "C ÚT" at bounding box center [348, 171] width 143 height 14
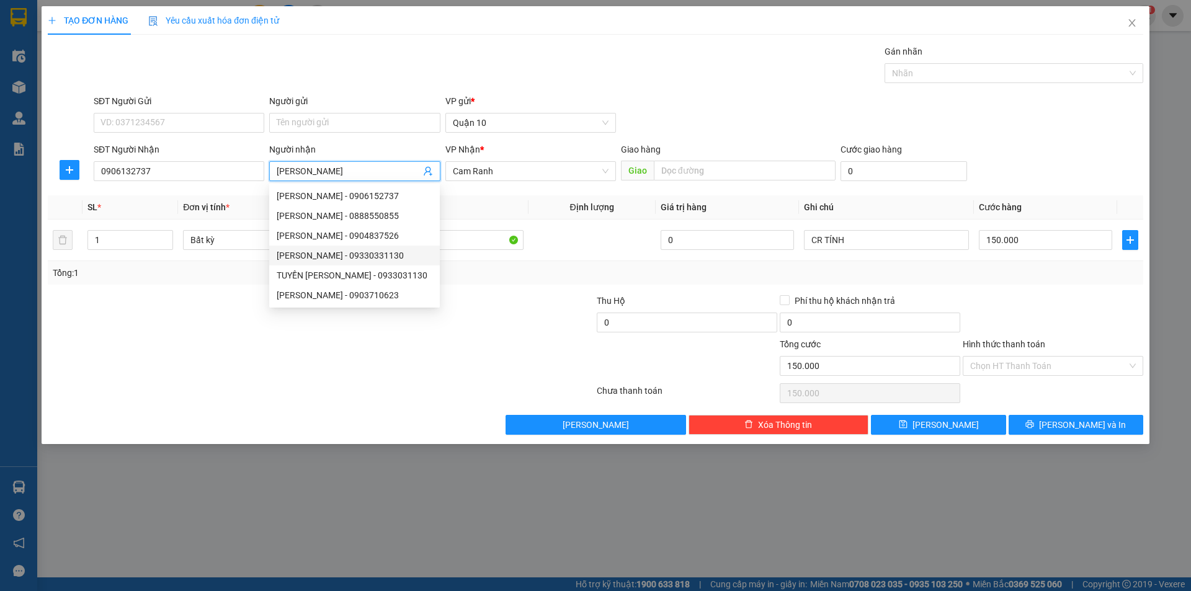
type input "[PERSON_NAME]"
click at [517, 284] on div "Tổng: 1" at bounding box center [595, 273] width 1095 height 24
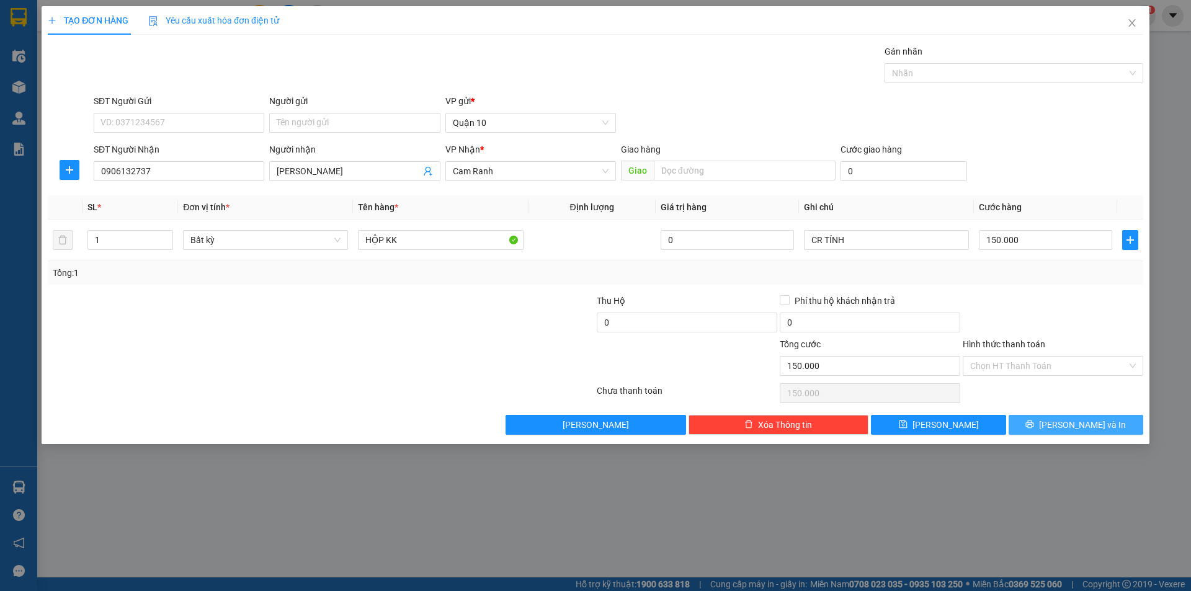
click at [1115, 422] on button "[PERSON_NAME] và In" at bounding box center [1076, 425] width 135 height 20
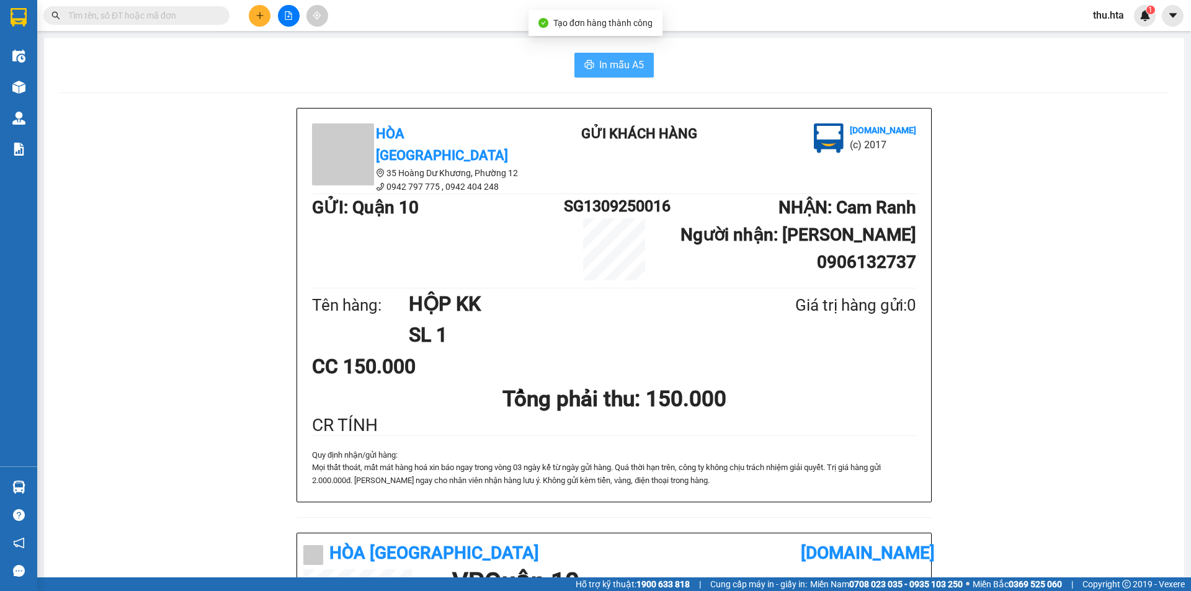
click at [633, 76] on button "In mẫu A5" at bounding box center [613, 65] width 79 height 25
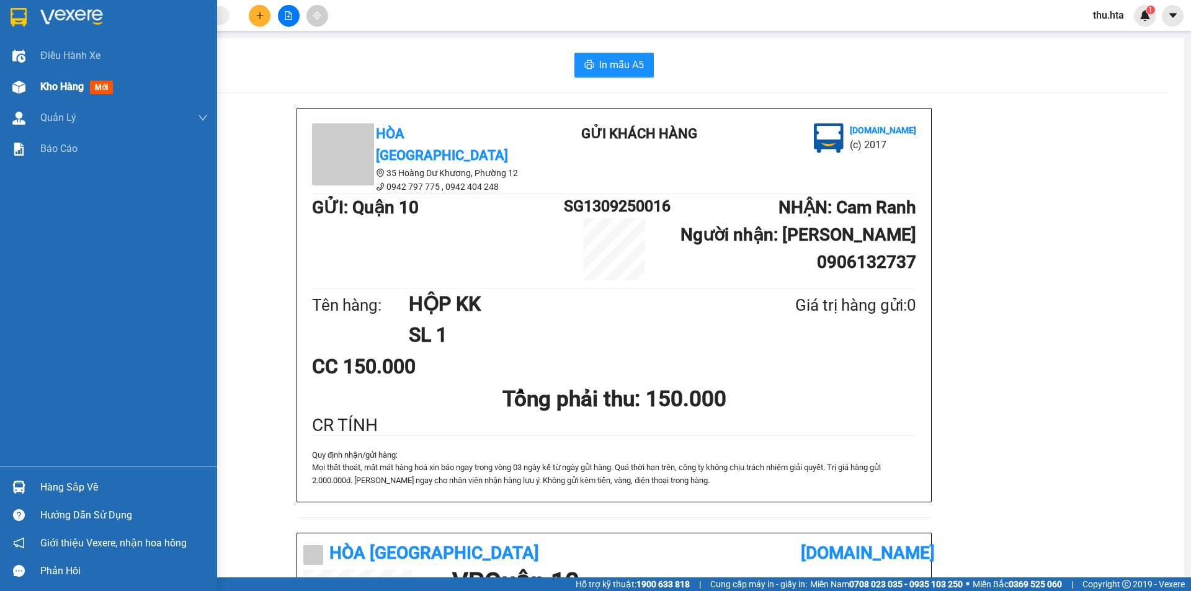
click at [18, 95] on div at bounding box center [19, 87] width 22 height 22
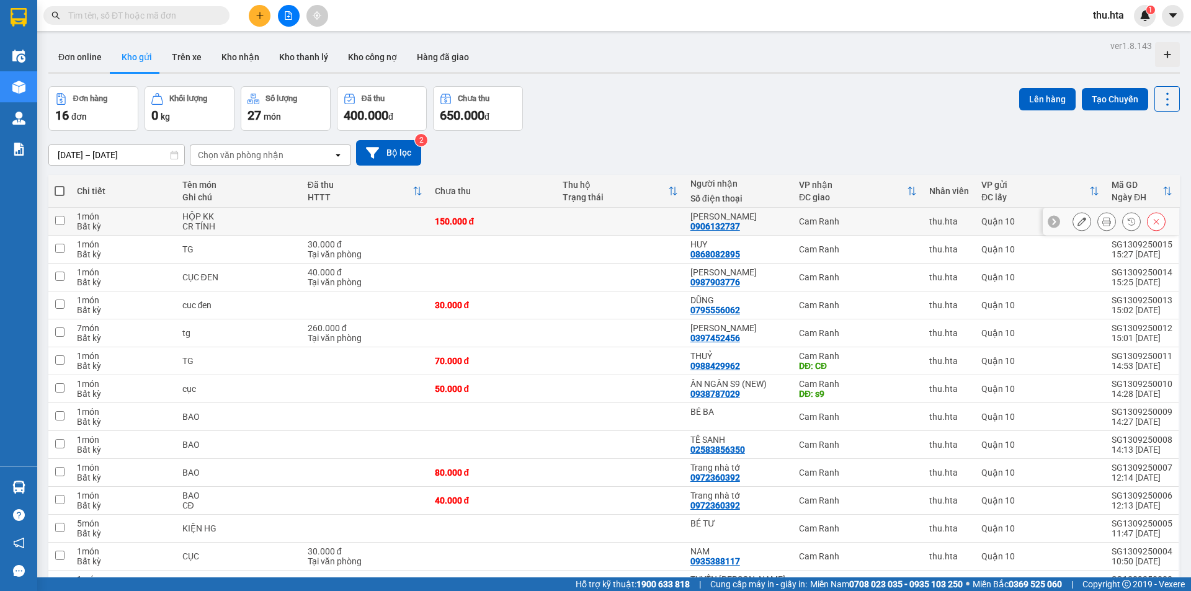
click at [1077, 223] on icon at bounding box center [1081, 221] width 9 height 9
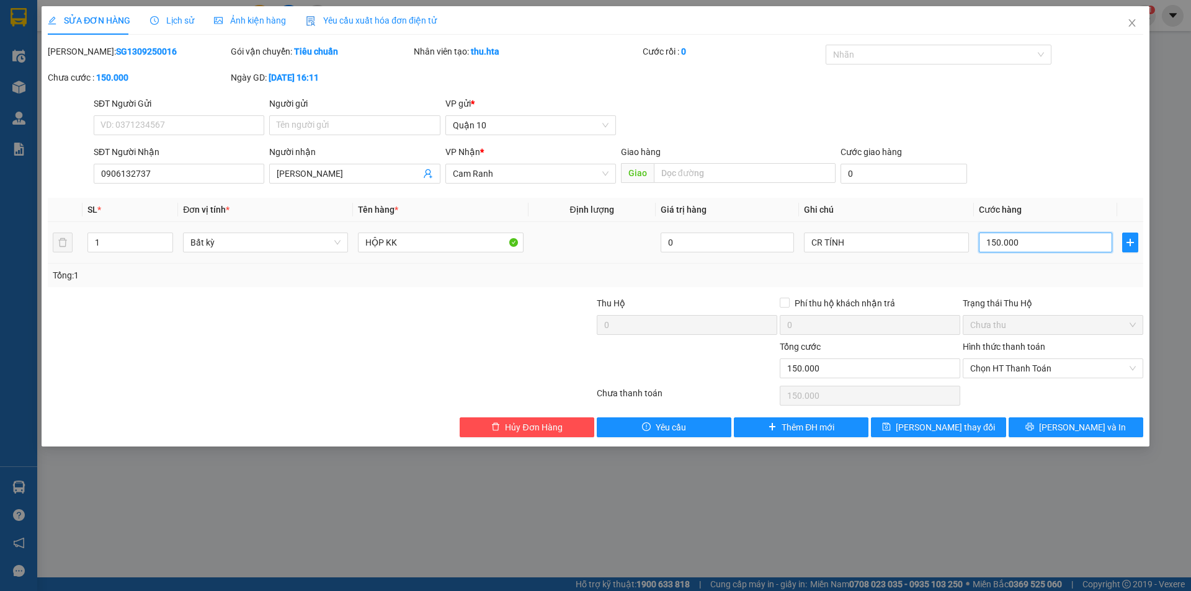
click at [1025, 246] on input "150.000" at bounding box center [1045, 243] width 133 height 20
click at [1077, 426] on span "[PERSON_NAME] và In" at bounding box center [1082, 428] width 87 height 14
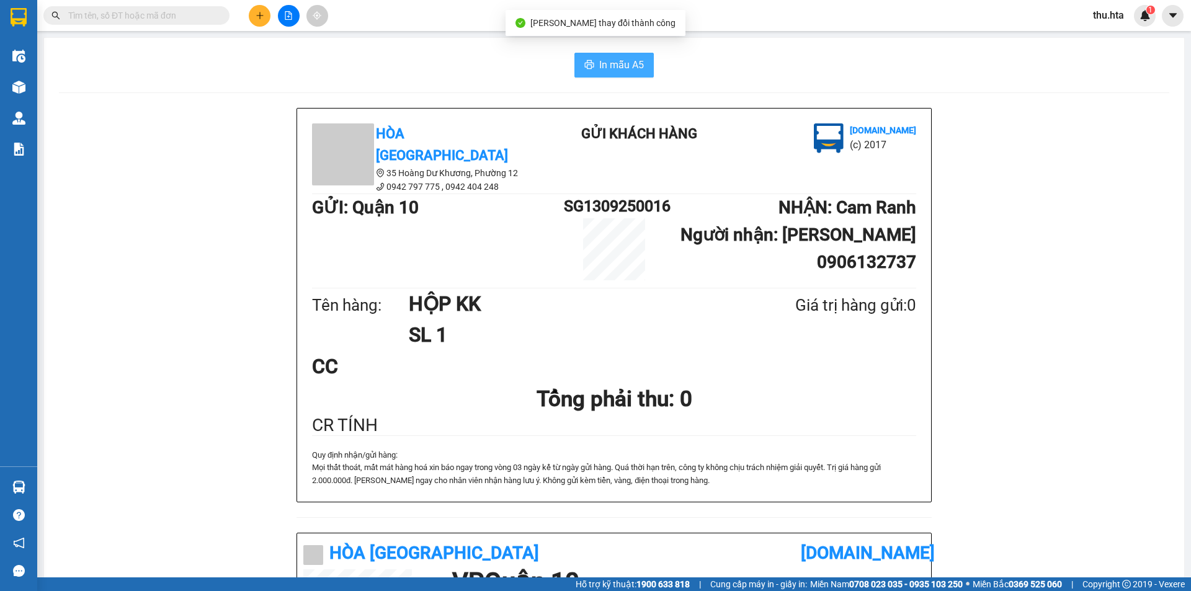
click at [627, 63] on span "In mẫu A5" at bounding box center [621, 65] width 45 height 16
click at [261, 19] on icon "plus" at bounding box center [260, 15] width 9 height 9
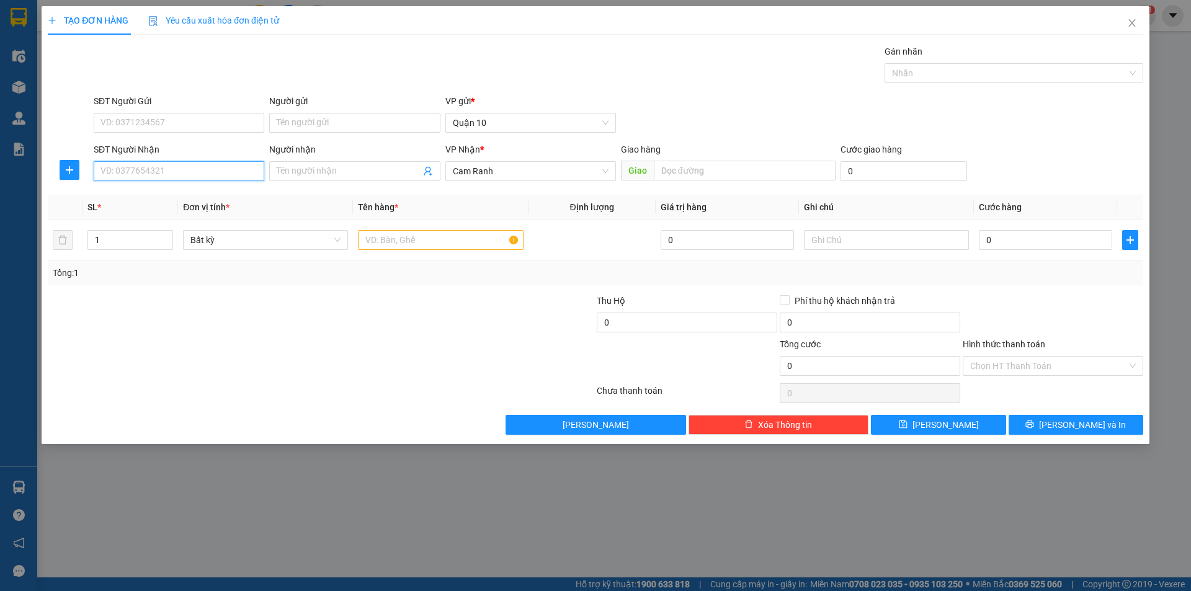
click at [204, 167] on input "SĐT Người Nhận" at bounding box center [179, 171] width 171 height 20
click at [186, 191] on div "0877645796 - VY" at bounding box center [179, 196] width 156 height 14
type input "0877645796"
type input "VY"
type input "40.000"
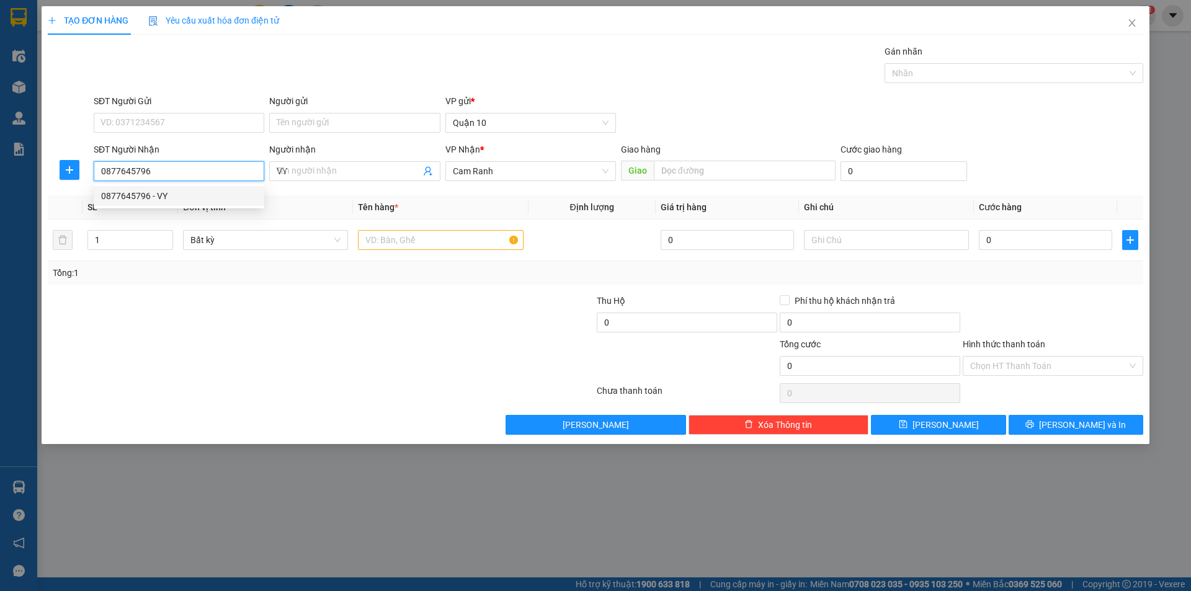
type input "40.000"
type input "0877645796"
click at [1021, 301] on div at bounding box center [1052, 315] width 183 height 43
click at [1030, 291] on div "Transit Pickup Surcharge Ids Transit Deliver Surcharge Ids Transit Deliver Surc…" at bounding box center [595, 240] width 1095 height 390
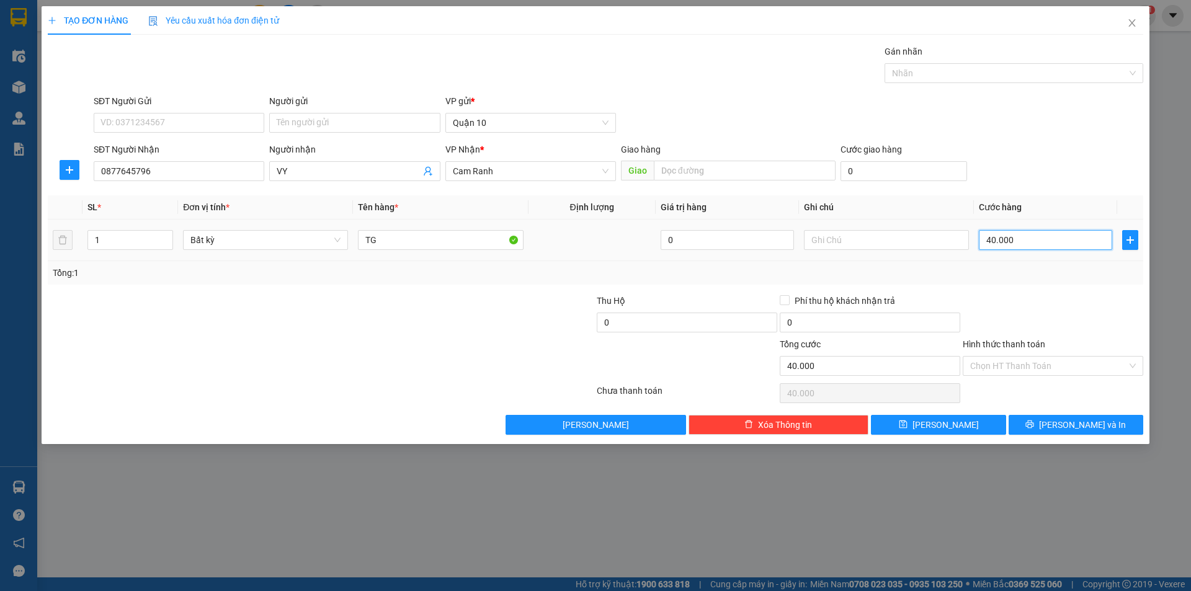
click at [1001, 239] on input "40.000" at bounding box center [1045, 240] width 133 height 20
type input "5"
type input "50"
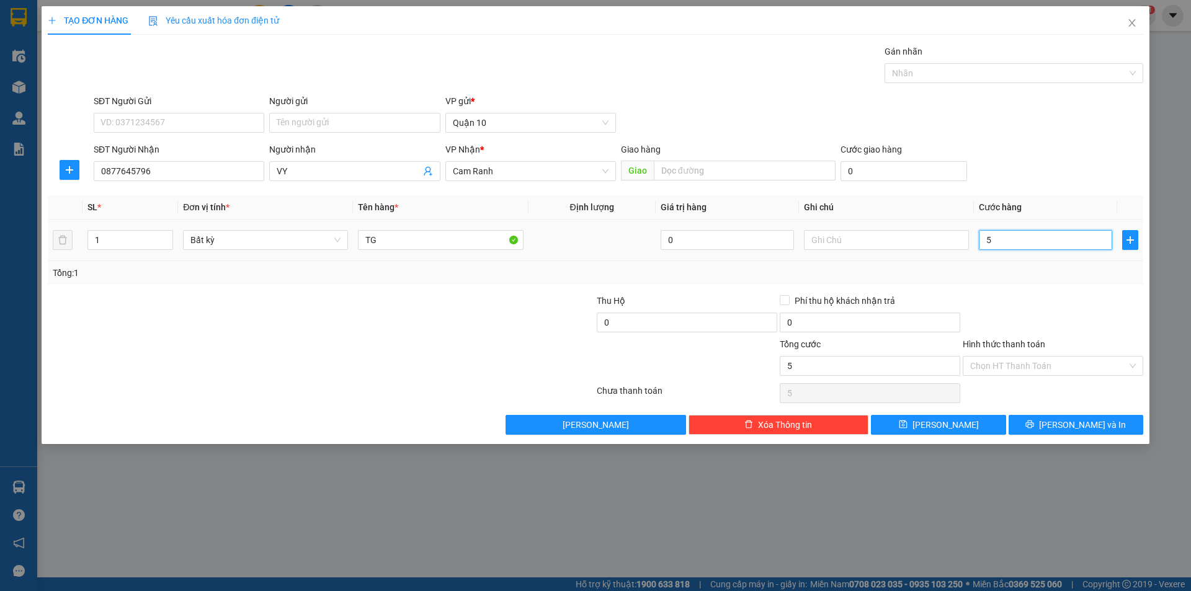
type input "50"
click at [1034, 427] on icon "printer" at bounding box center [1029, 424] width 9 height 9
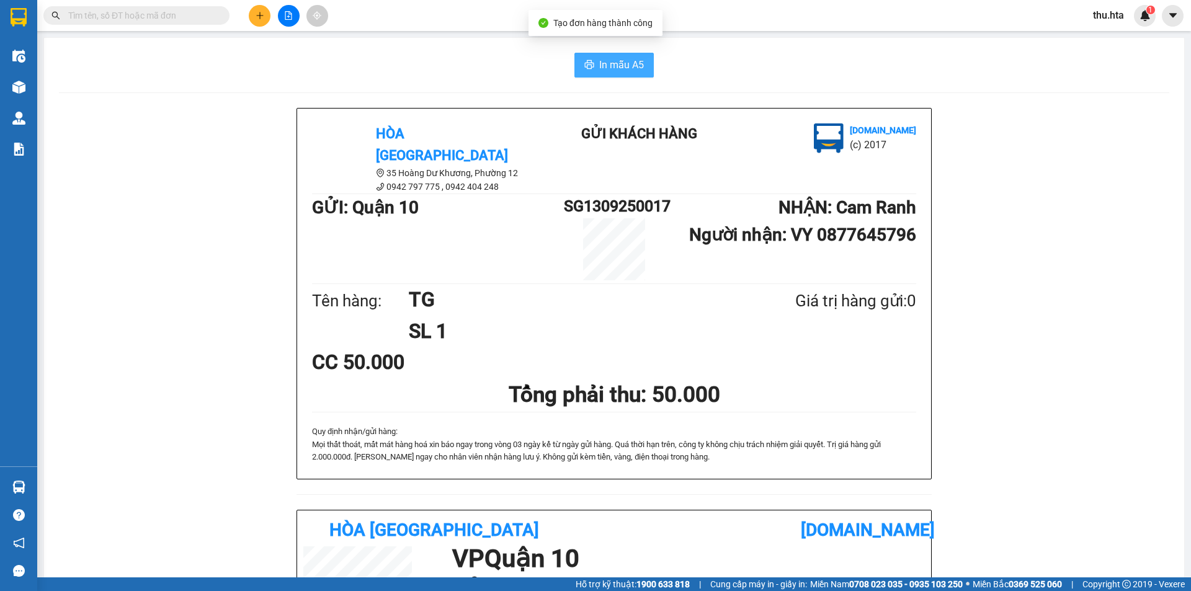
drag, startPoint x: 584, startPoint y: 74, endPoint x: 602, endPoint y: 69, distance: 18.2
click at [584, 74] on button "In mẫu A5" at bounding box center [613, 65] width 79 height 25
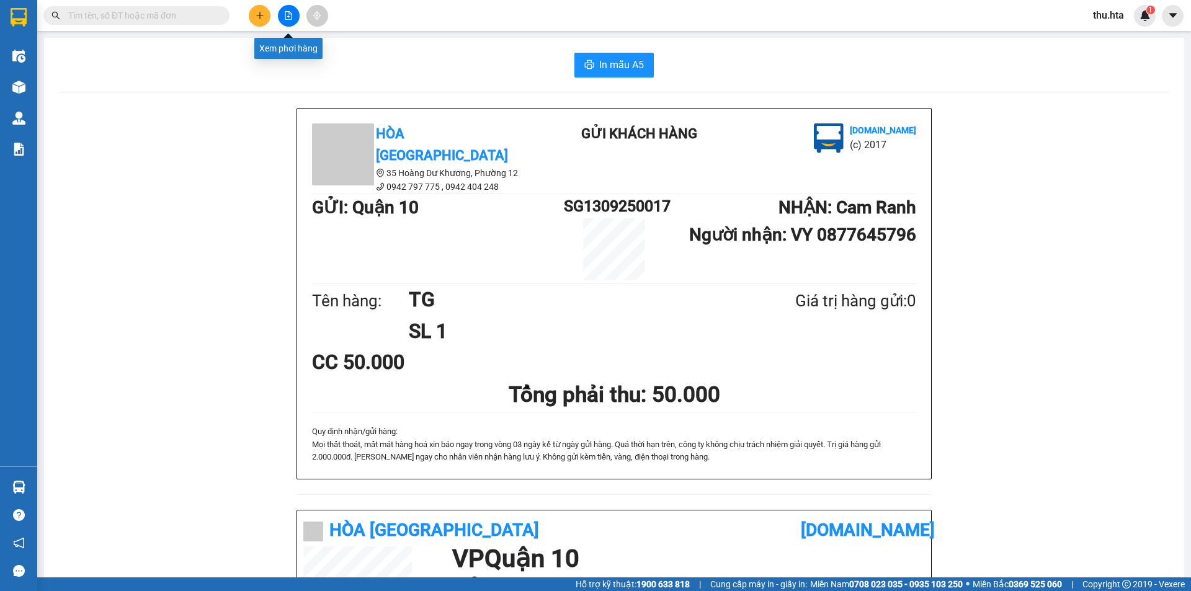
click at [266, 21] on button at bounding box center [260, 16] width 22 height 22
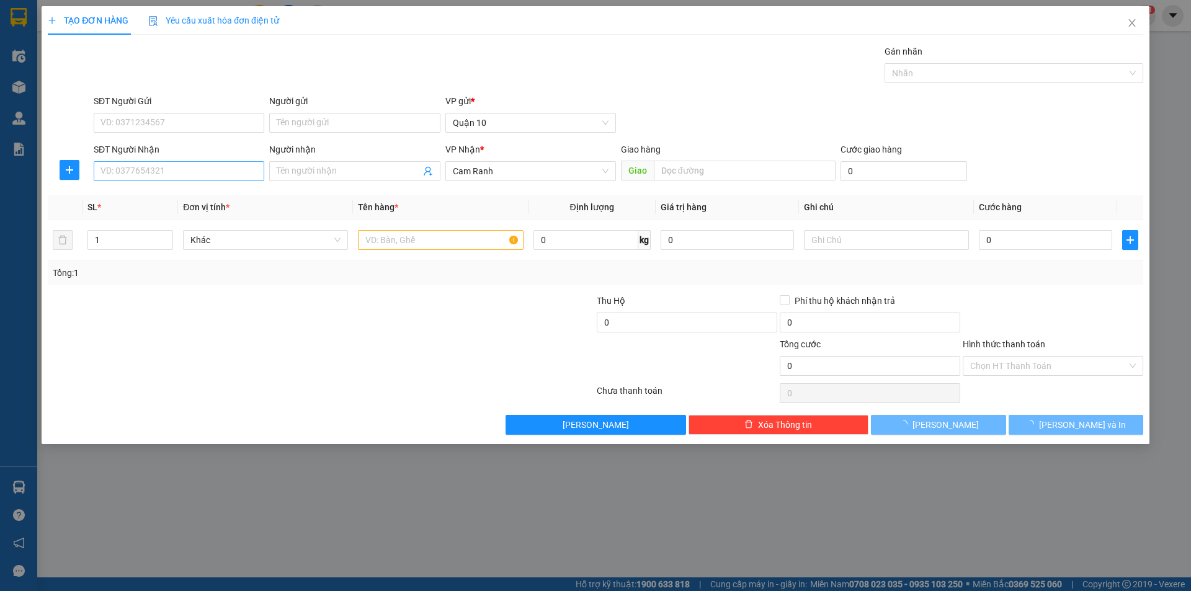
drag, startPoint x: 173, startPoint y: 184, endPoint x: 179, endPoint y: 167, distance: 17.3
click at [175, 179] on div "SĐT Người Nhận VD: 0377654321" at bounding box center [179, 164] width 171 height 43
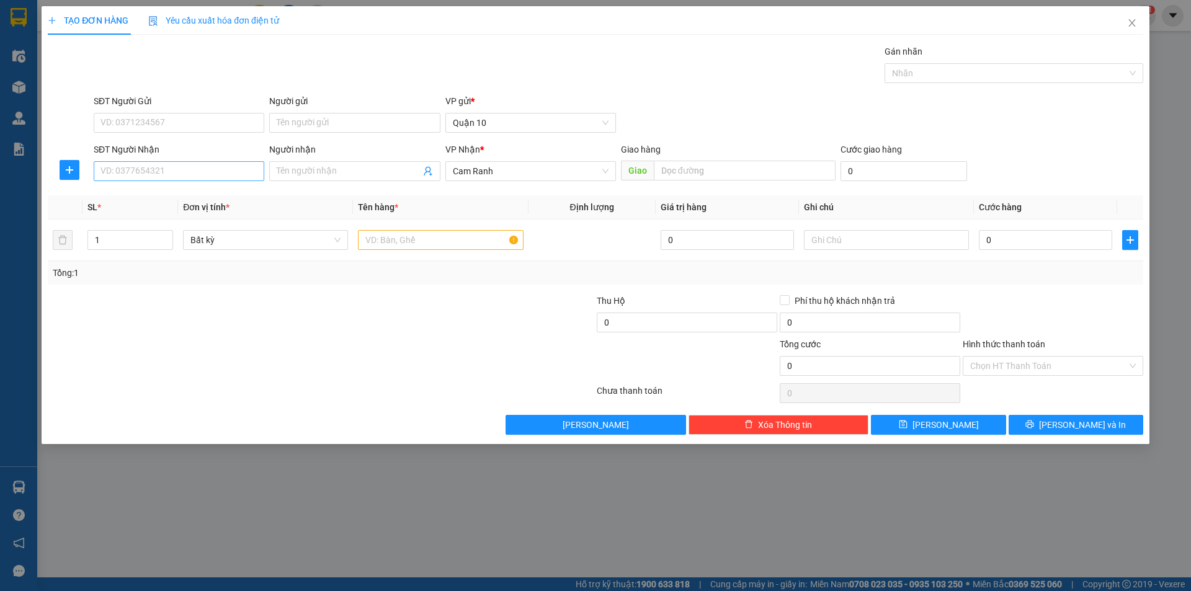
click at [179, 167] on input "SĐT Người Nhận" at bounding box center [179, 171] width 171 height 20
click at [169, 190] on div "0377843311 - MƯỜI" at bounding box center [179, 196] width 156 height 14
type input "0377843311"
type input "MƯỜI"
type input "40.000"
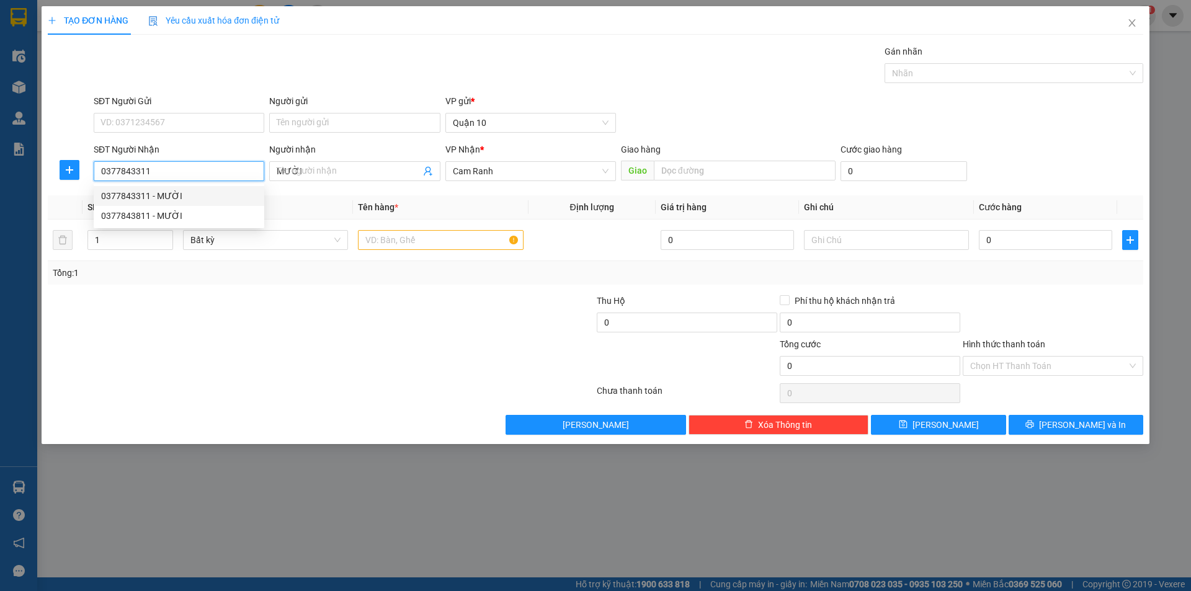
type input "40.000"
type input "0377843311"
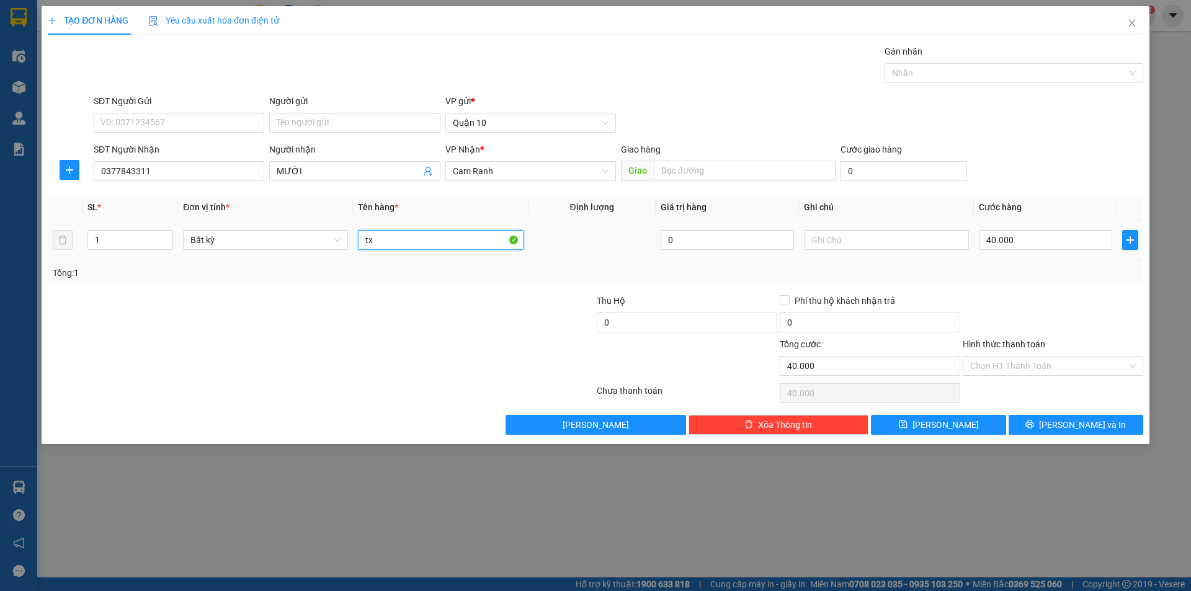
click at [398, 240] on input "tx" at bounding box center [440, 240] width 165 height 20
type input "t"
click at [1059, 246] on input "40.000" at bounding box center [1045, 240] width 133 height 20
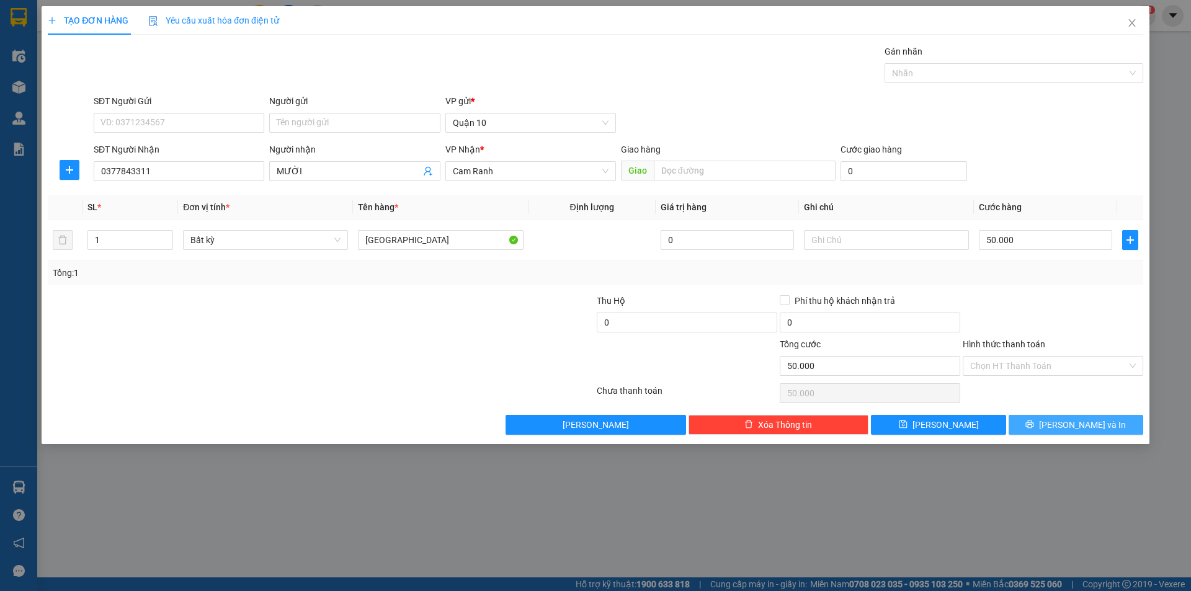
click at [1082, 423] on span "[PERSON_NAME] và In" at bounding box center [1082, 425] width 87 height 14
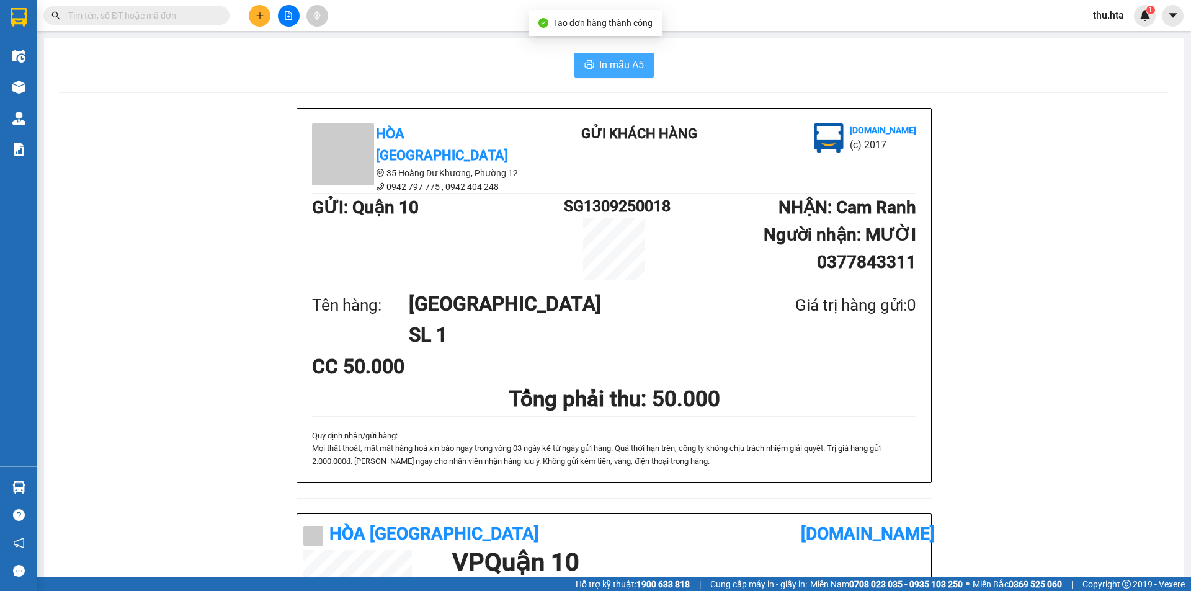
click at [601, 59] on span "In mẫu A5" at bounding box center [621, 65] width 45 height 16
click at [260, 17] on icon "plus" at bounding box center [259, 15] width 1 height 7
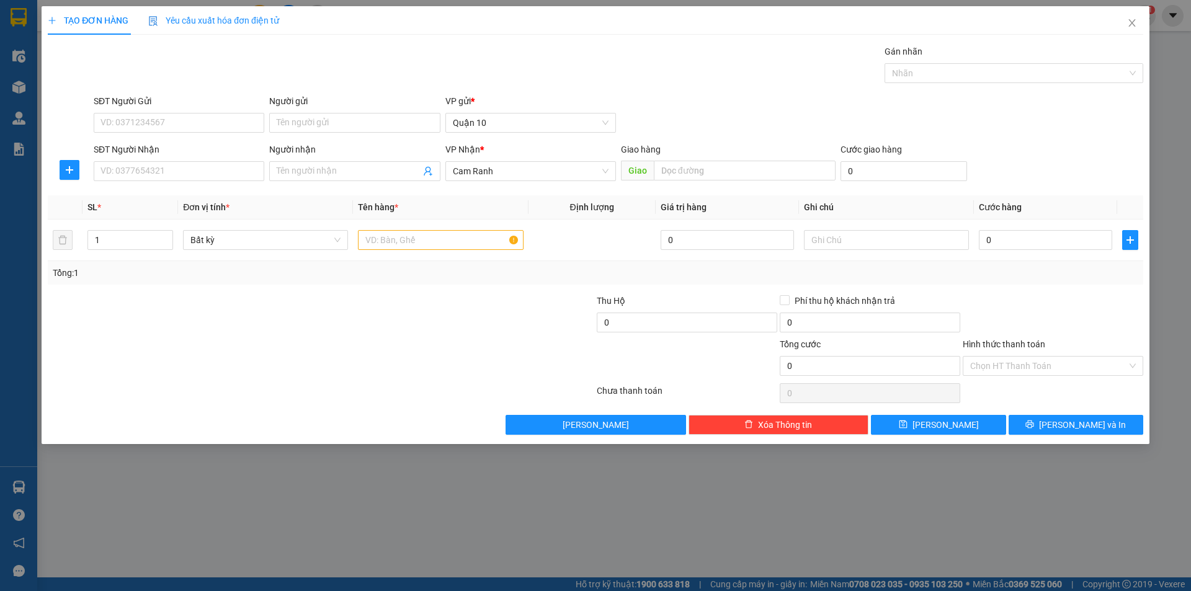
click at [171, 158] on div "SĐT Người Nhận" at bounding box center [179, 152] width 171 height 19
click at [161, 169] on input "SĐT Người Nhận" at bounding box center [179, 171] width 171 height 20
type input "209"
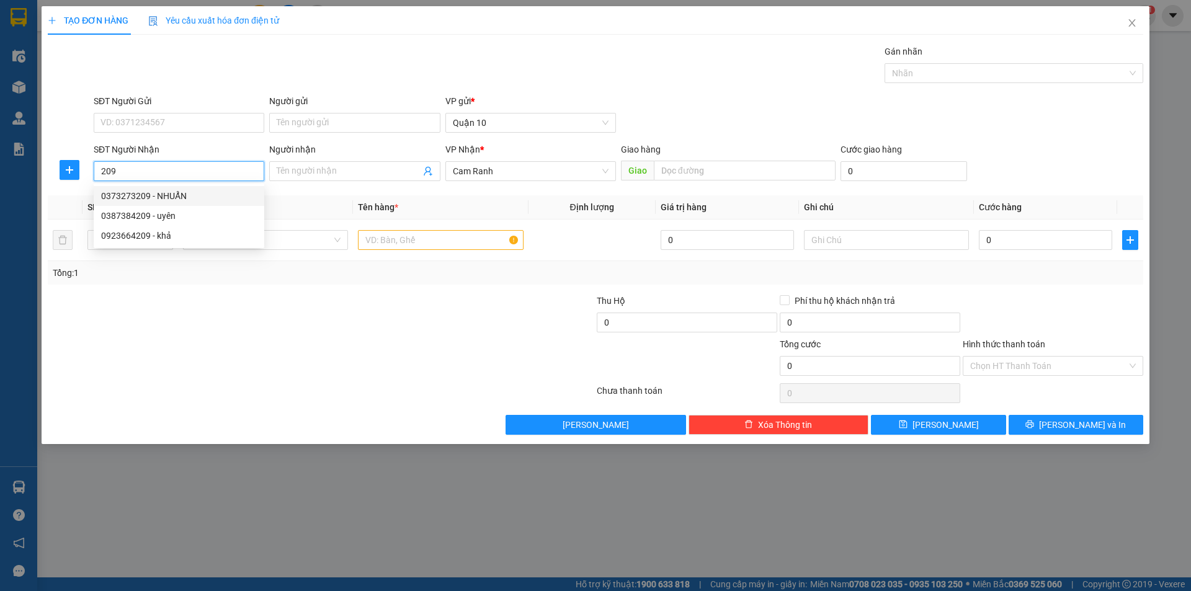
click at [117, 168] on input "209" at bounding box center [179, 171] width 171 height 20
click at [113, 171] on input "209" at bounding box center [179, 171] width 171 height 20
click at [207, 190] on div "0938787029 - ÂN NGÂN S9 (NEW)" at bounding box center [179, 196] width 156 height 14
type input "0938787029"
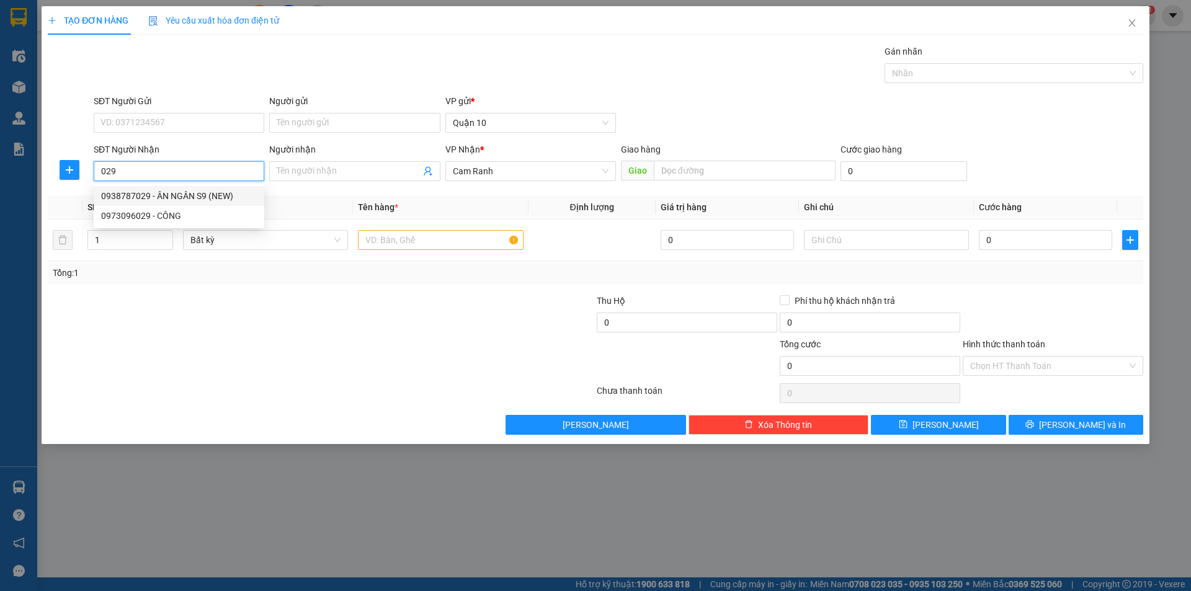
type input "ÂN NGÂN S9 (NEW)"
type input "s9"
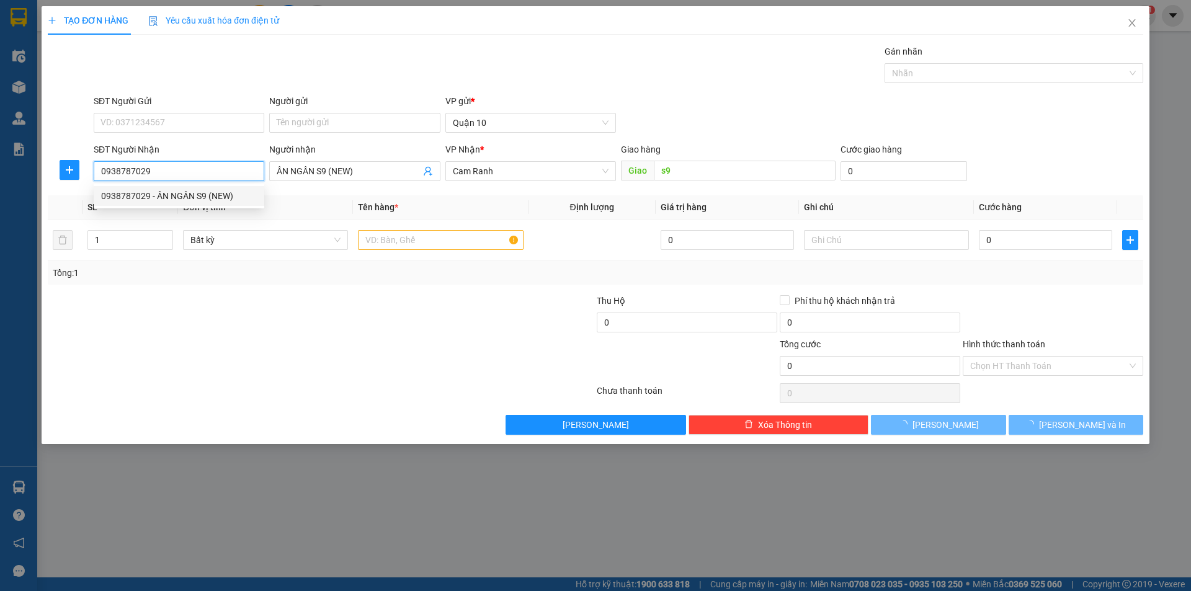
type input "50.000"
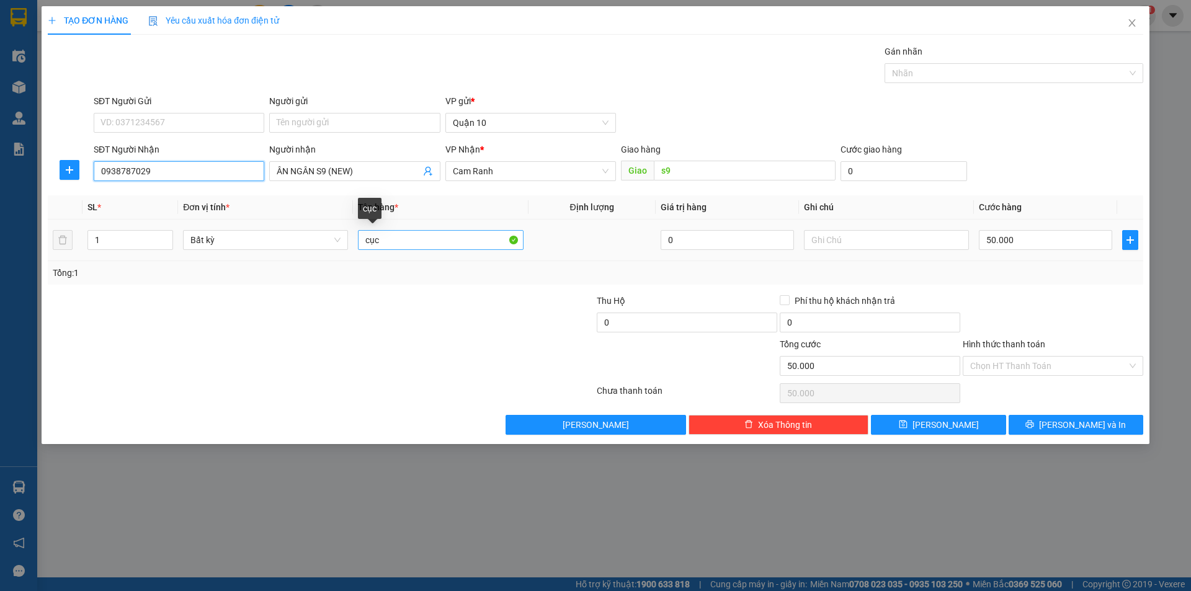
type input "0938787029"
click at [403, 237] on input "cục" at bounding box center [440, 240] width 165 height 20
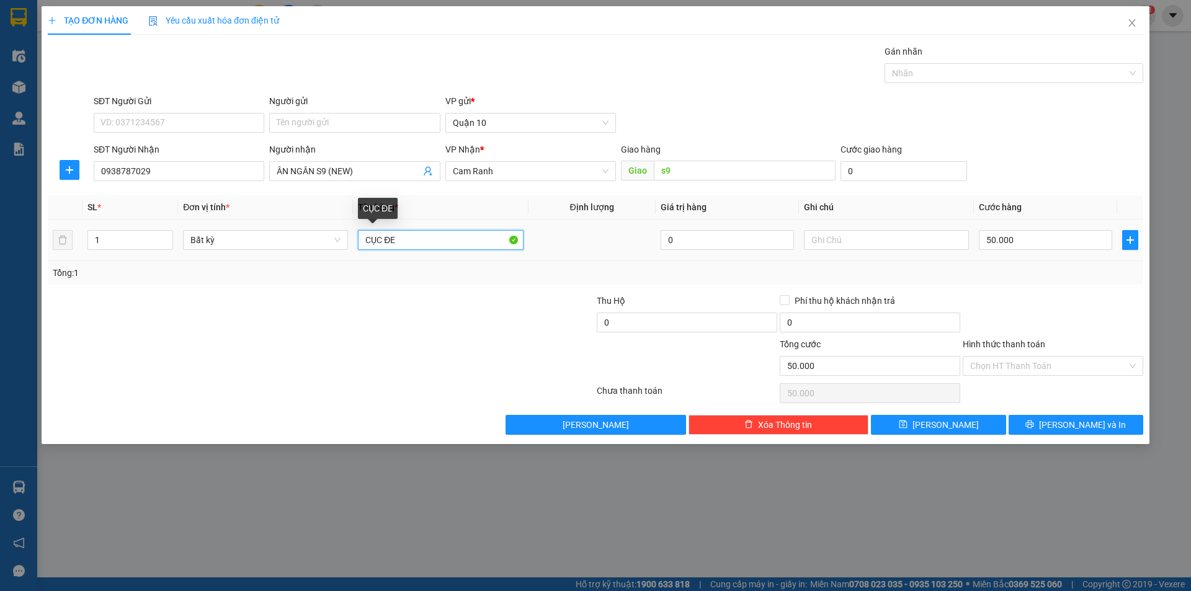
type input "CỤC ĐEN"
click at [1015, 240] on input "50.000" at bounding box center [1045, 240] width 133 height 20
drag, startPoint x: 1007, startPoint y: 300, endPoint x: 1010, endPoint y: 312, distance: 12.8
click at [1007, 305] on div at bounding box center [1052, 315] width 183 height 43
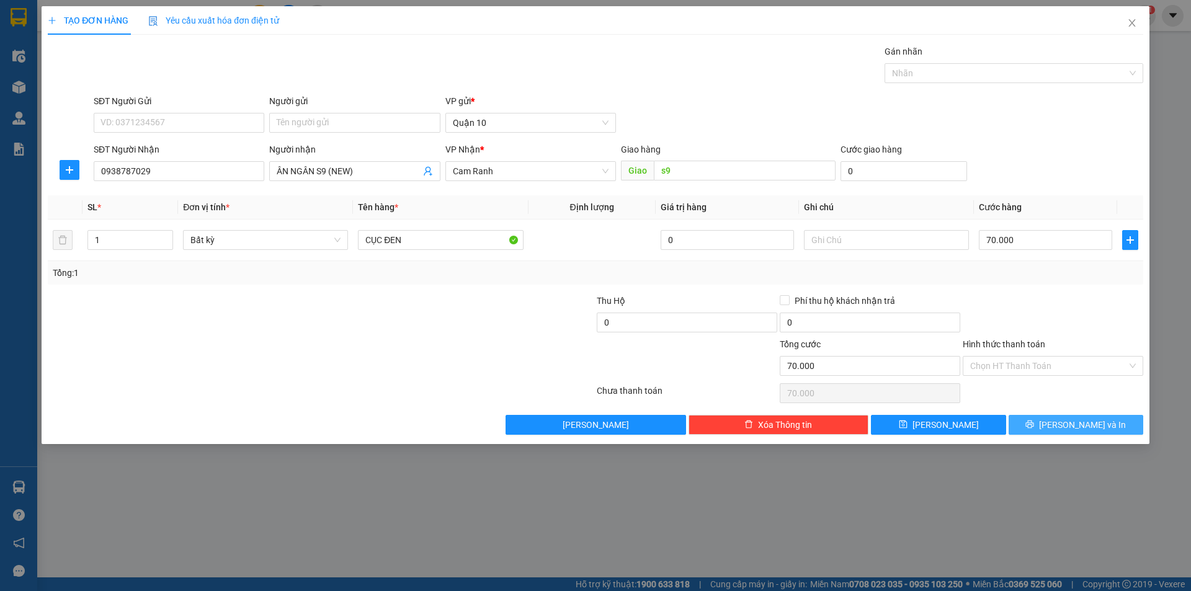
click at [1034, 424] on icon "printer" at bounding box center [1030, 425] width 8 height 8
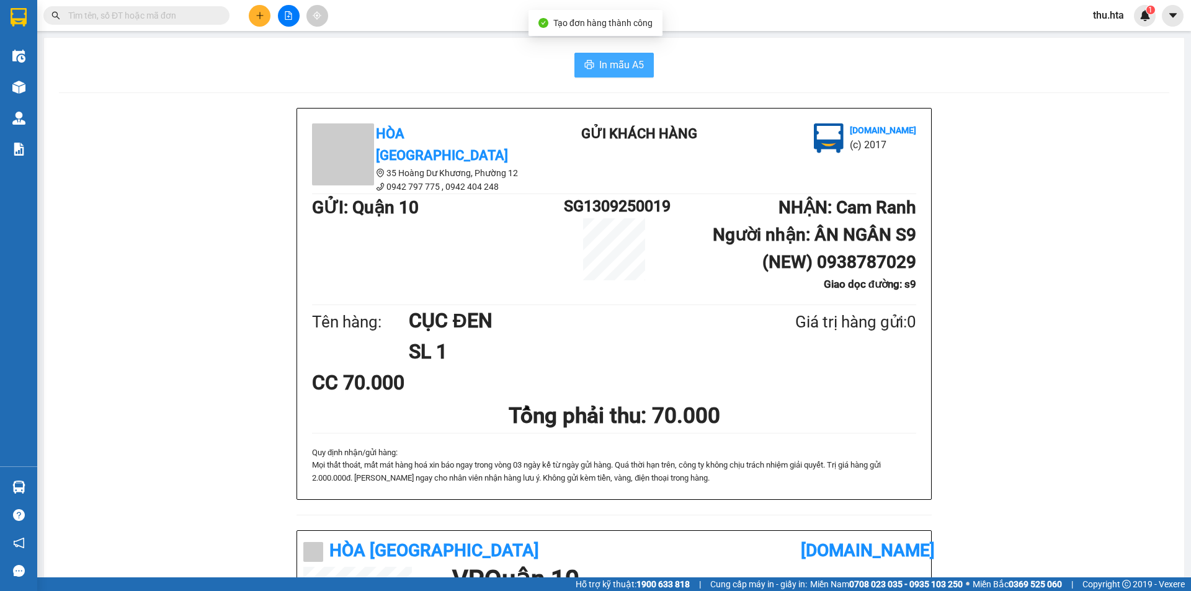
drag, startPoint x: 631, startPoint y: 42, endPoint x: 625, endPoint y: 53, distance: 12.5
click at [627, 50] on div "In mẫu A5 Hòa Thuận Anh 35 Hoàng Dư Khương, [GEOGRAPHIC_DATA] 12 0942 797 775 …" at bounding box center [614, 524] width 1140 height 973
drag, startPoint x: 625, startPoint y: 53, endPoint x: 870, endPoint y: 156, distance: 265.5
click at [625, 54] on button "In mẫu A5" at bounding box center [613, 65] width 79 height 25
click at [256, 18] on icon "plus" at bounding box center [260, 15] width 9 height 9
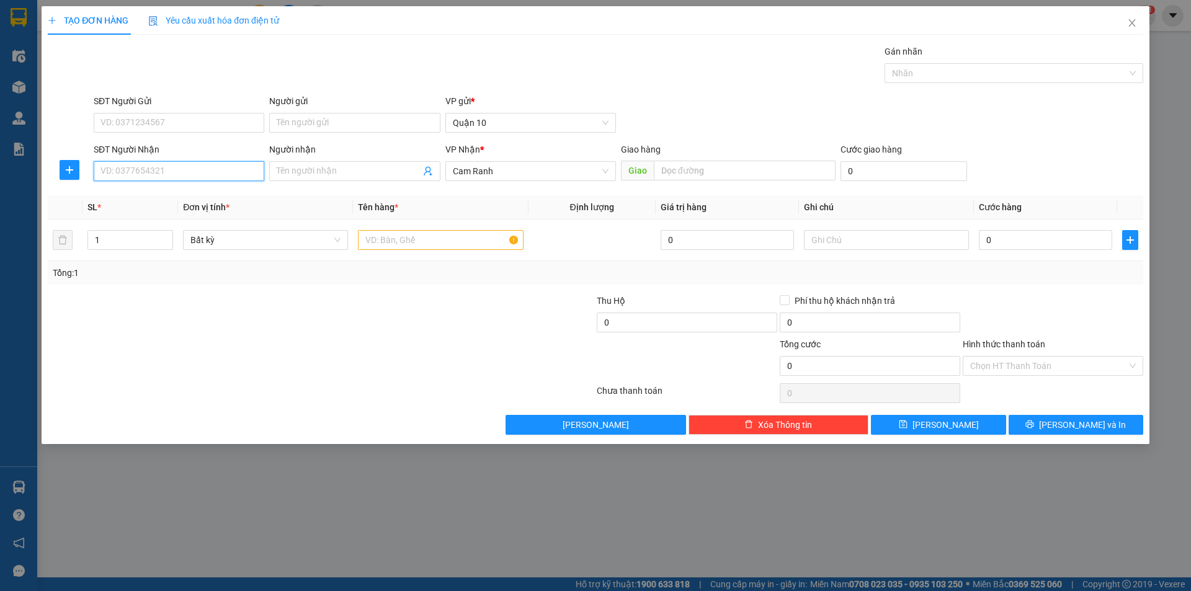
click at [173, 170] on input "SĐT Người Nhận" at bounding box center [179, 171] width 171 height 20
click at [146, 201] on div "0933031130 - [GEOGRAPHIC_DATA]" at bounding box center [179, 196] width 156 height 14
type input "0933031130"
type input "[PERSON_NAME]"
type input "30.000"
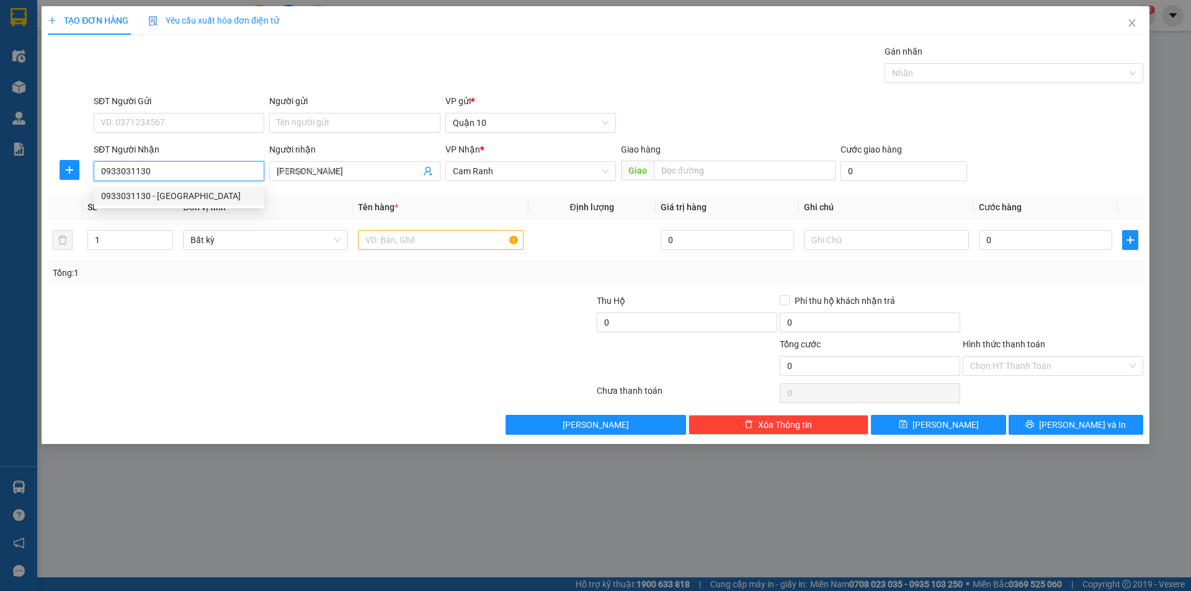
type input "30.000"
type input "0933031130"
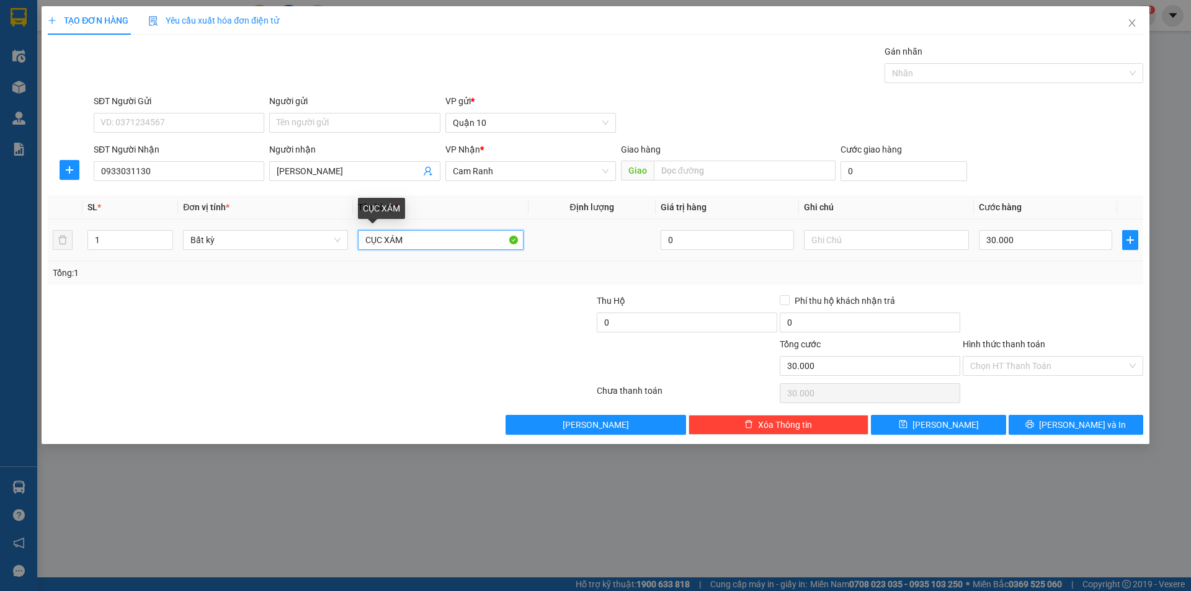
click at [452, 239] on input "CỤC XÁM" at bounding box center [440, 240] width 165 height 20
type input "CỤC (VÀNG)"
click at [1014, 243] on input "30.000" at bounding box center [1045, 240] width 133 height 20
type input "0"
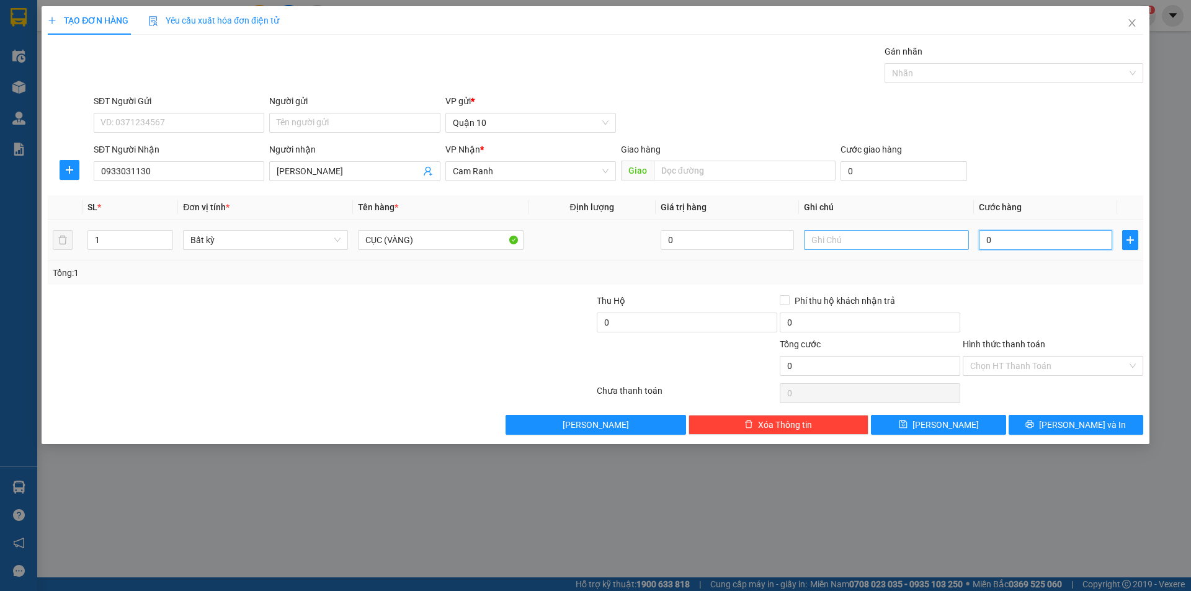
type input "0"
click at [845, 249] on input "text" at bounding box center [886, 240] width 165 height 20
type input "CR T"
click at [1048, 298] on div at bounding box center [1052, 315] width 183 height 43
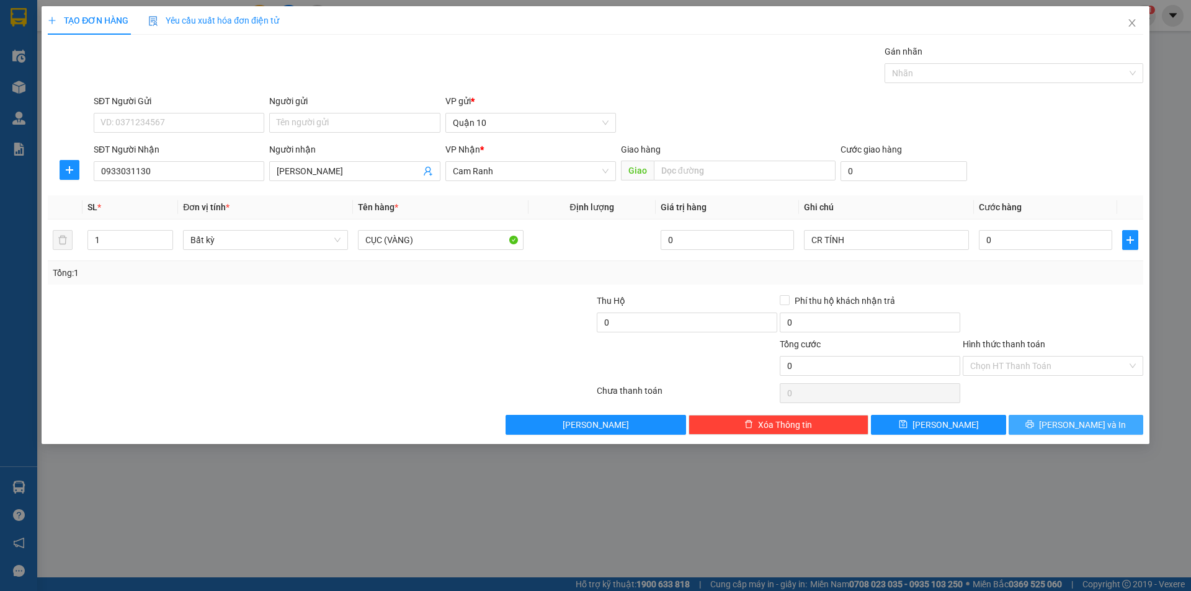
click at [1071, 426] on span "[PERSON_NAME] và In" at bounding box center [1082, 425] width 87 height 14
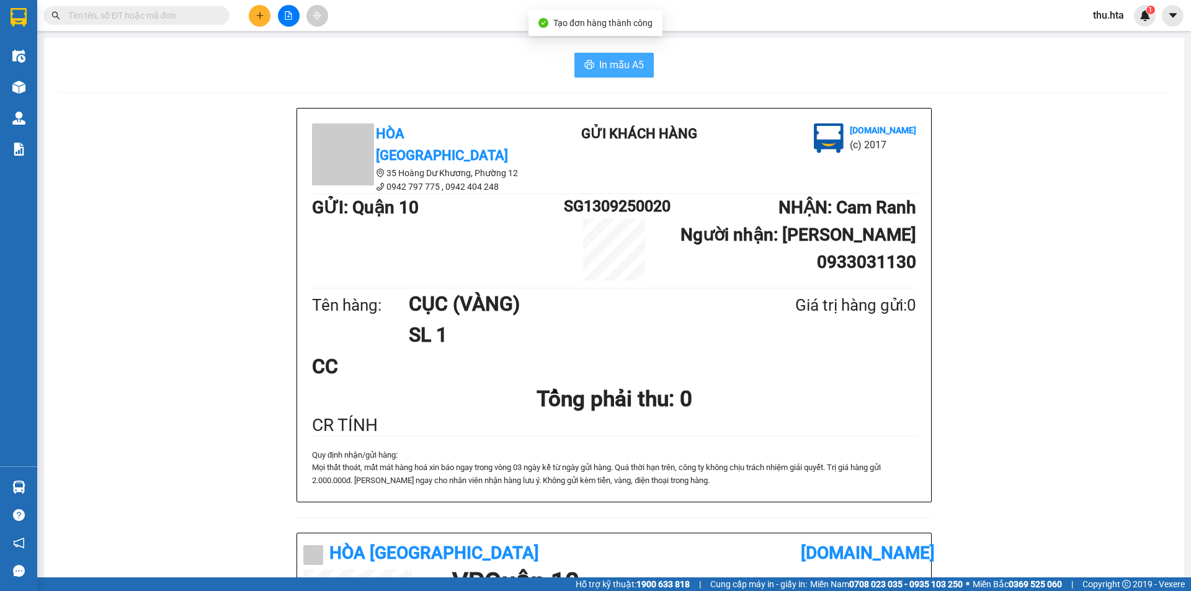
drag, startPoint x: 616, startPoint y: 61, endPoint x: 858, endPoint y: 356, distance: 381.2
click at [617, 63] on span "In mẫu A5" at bounding box center [621, 65] width 45 height 16
